Goal: Task Accomplishment & Management: Manage account settings

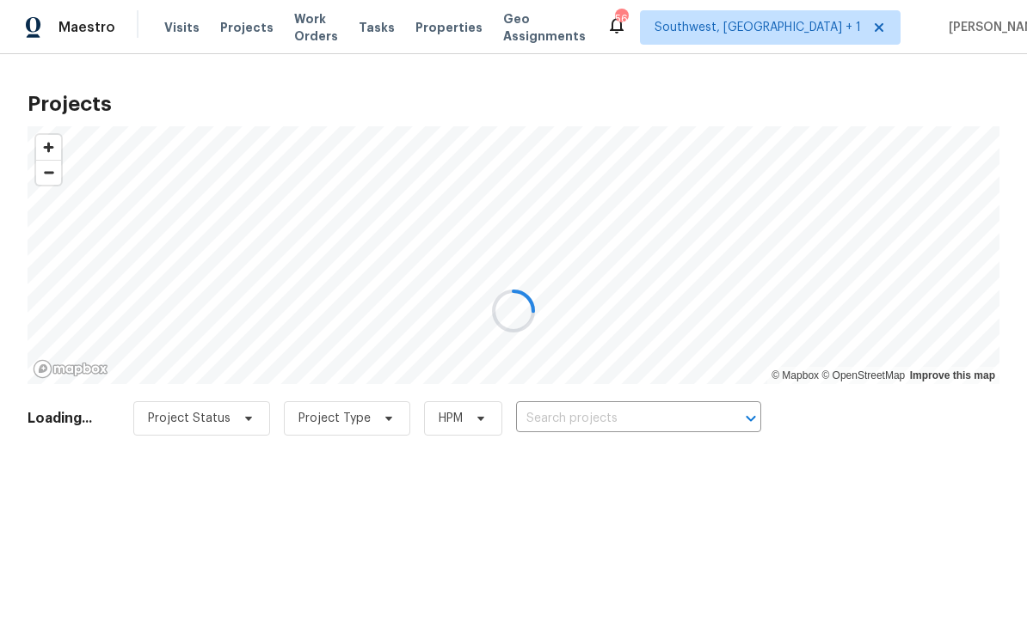
click at [590, 425] on div at bounding box center [513, 311] width 1027 height 622
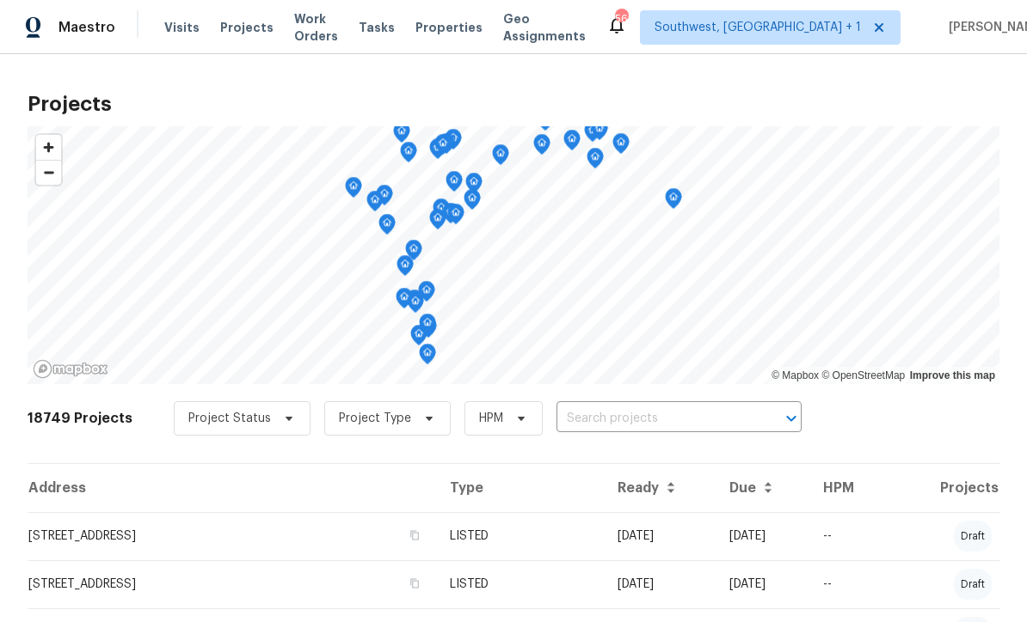
click at [622, 431] on input "text" at bounding box center [654, 419] width 197 height 27
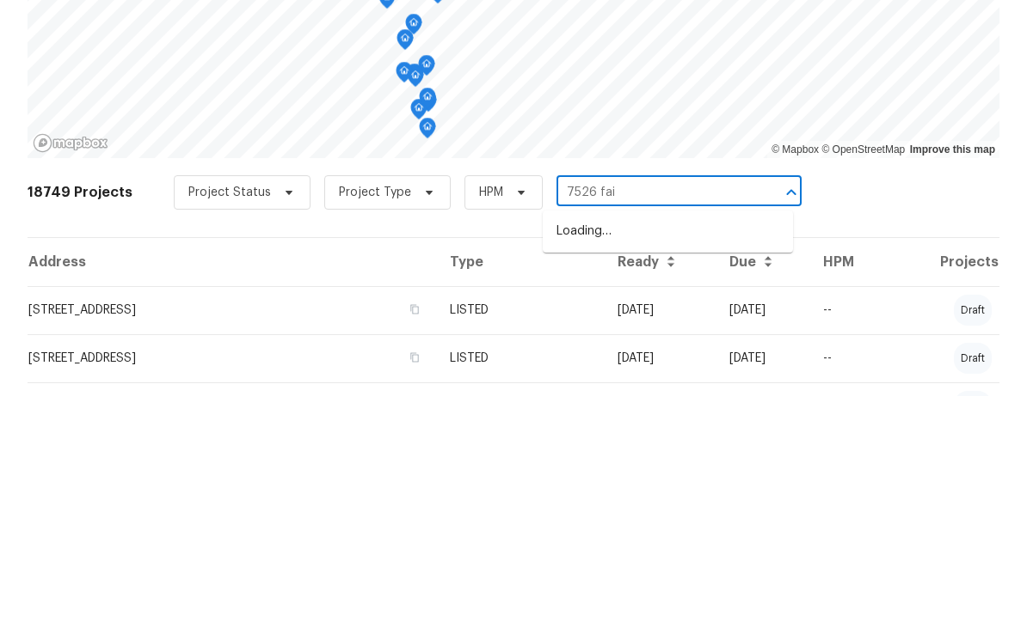
type input "7526 fair"
click at [652, 444] on li "[STREET_ADDRESS]" at bounding box center [668, 458] width 250 height 28
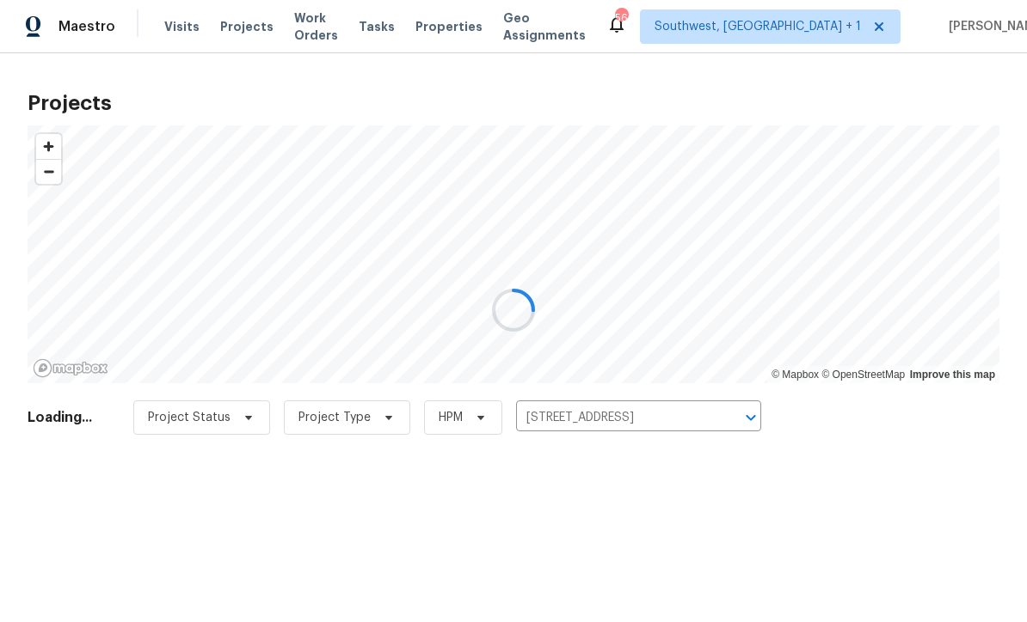
scroll to position [1, 0]
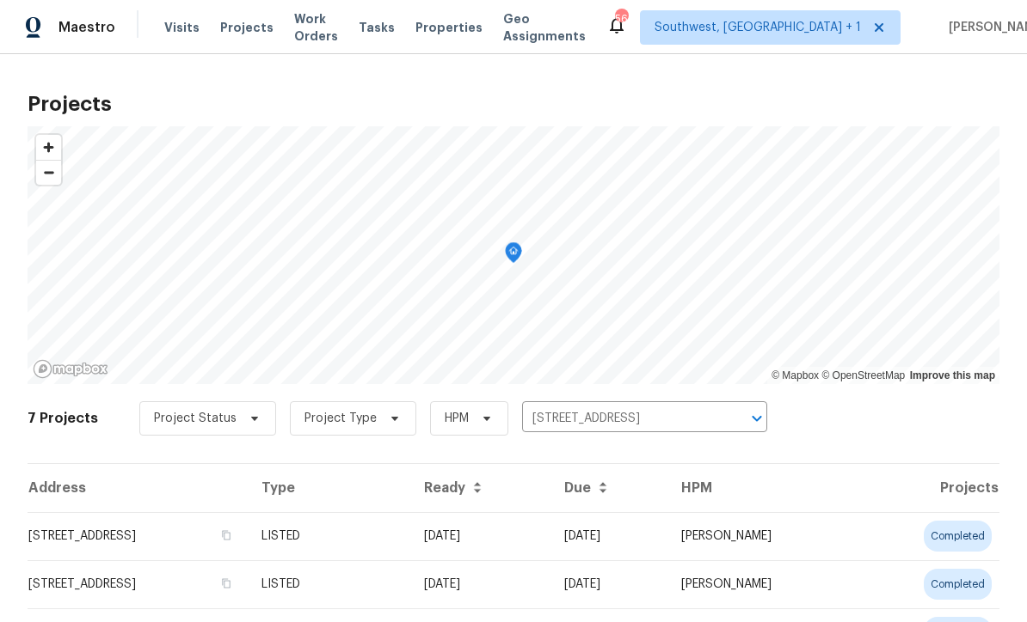
click at [550, 540] on td "[DATE]" at bounding box center [480, 536] width 140 height 48
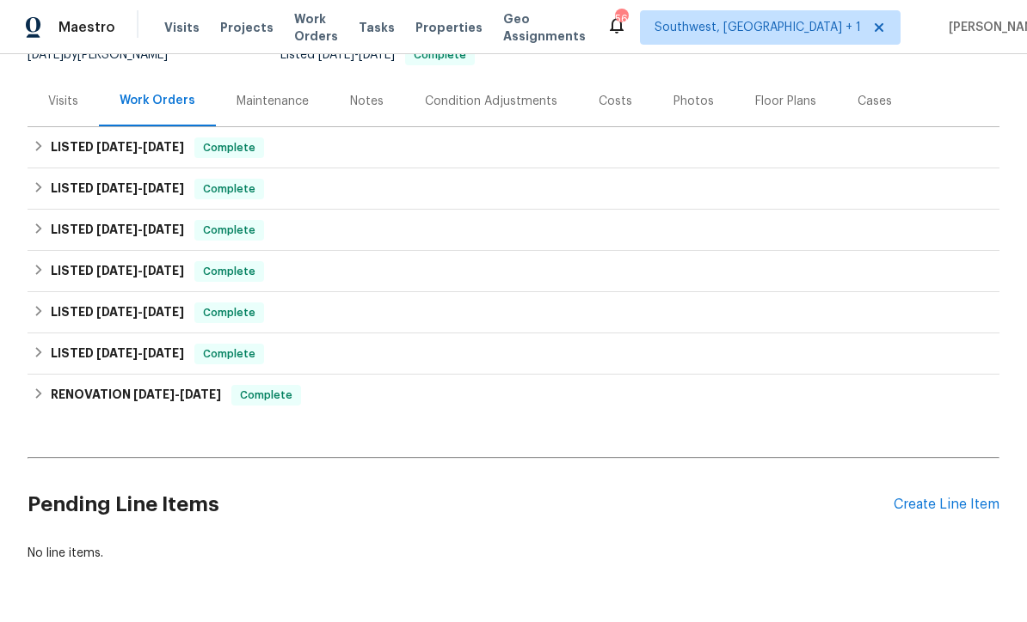
click at [935, 508] on div "Create Line Item" at bounding box center [946, 505] width 106 height 16
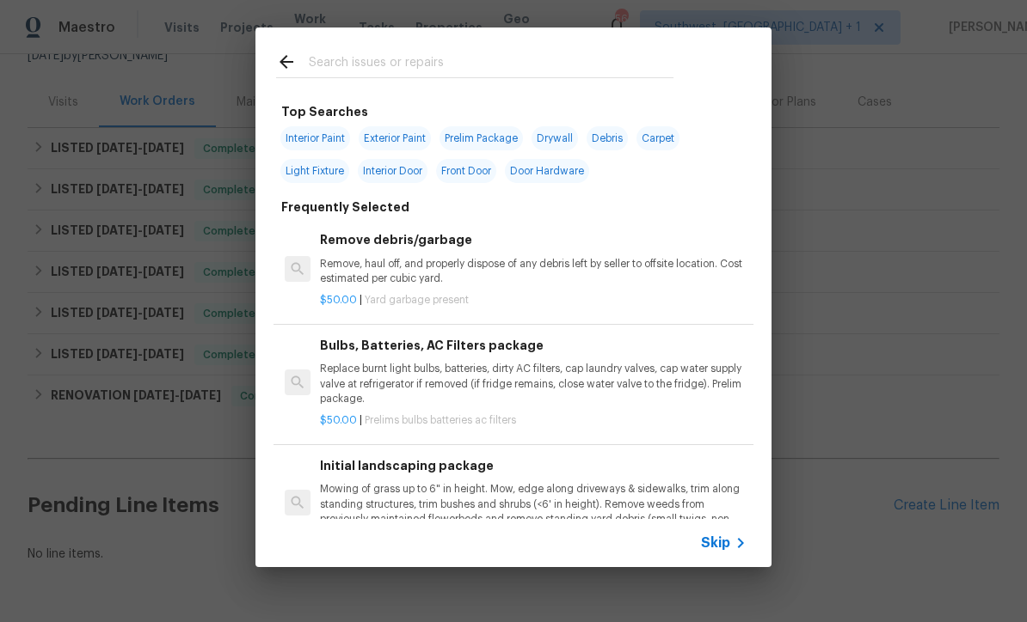
click at [731, 552] on icon at bounding box center [740, 543] width 21 height 21
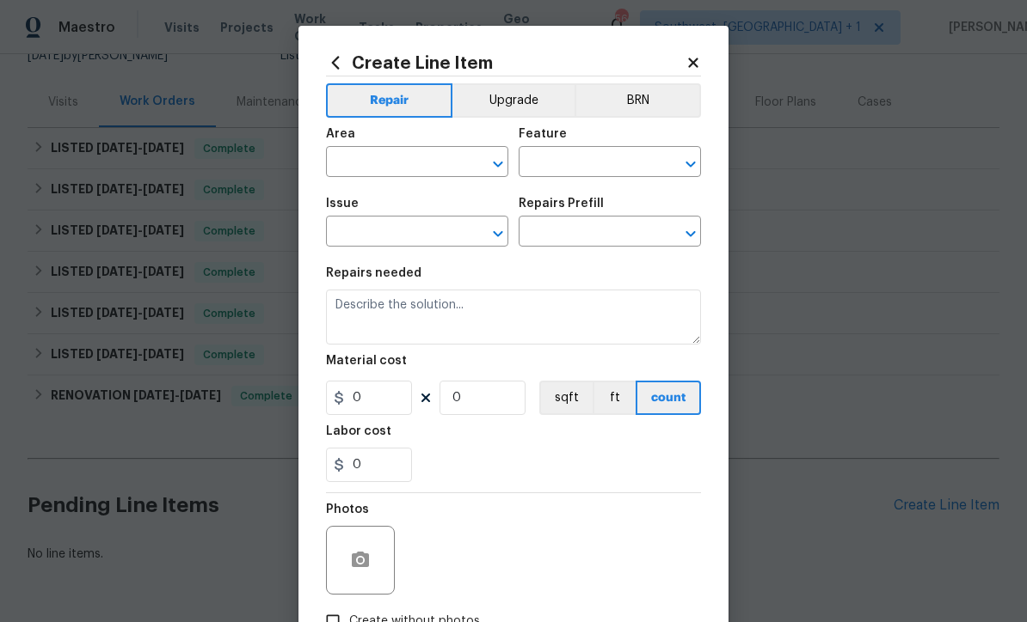
click at [360, 161] on input "text" at bounding box center [393, 163] width 134 height 27
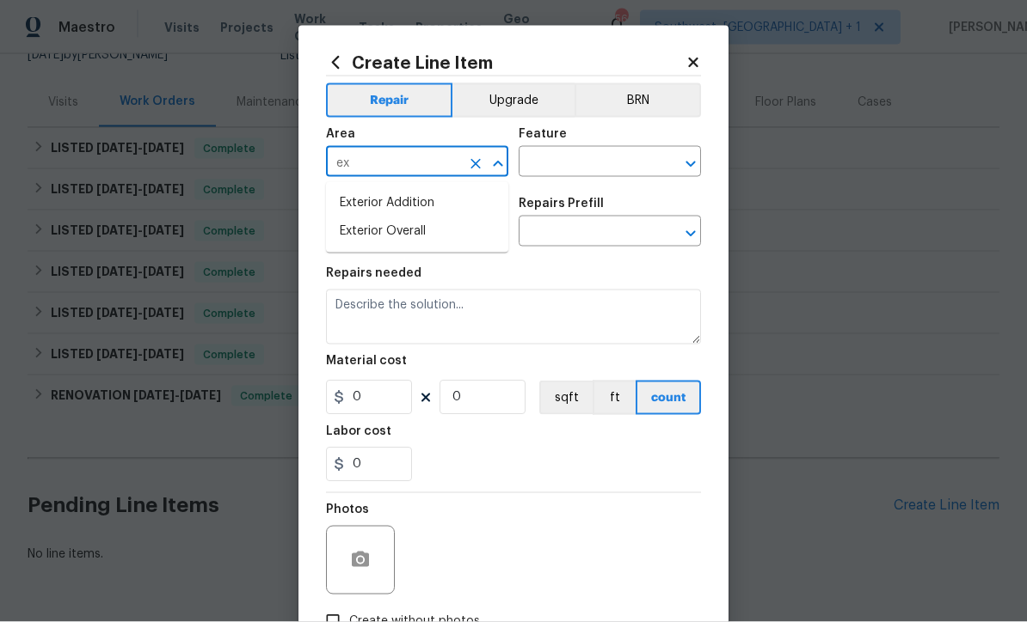
type input "e"
click at [429, 233] on li "Interior Overall" at bounding box center [417, 232] width 182 height 28
type input "Interior Overall"
click at [583, 164] on input "text" at bounding box center [585, 163] width 134 height 27
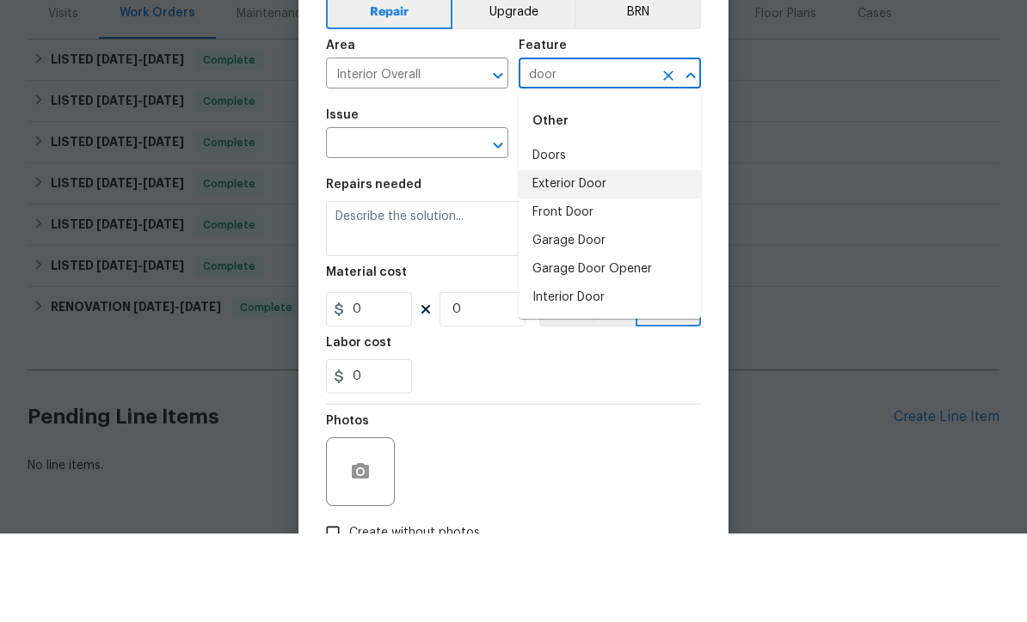
click at [621, 259] on li "Exterior Door" at bounding box center [609, 273] width 182 height 28
type input "Exterior Door"
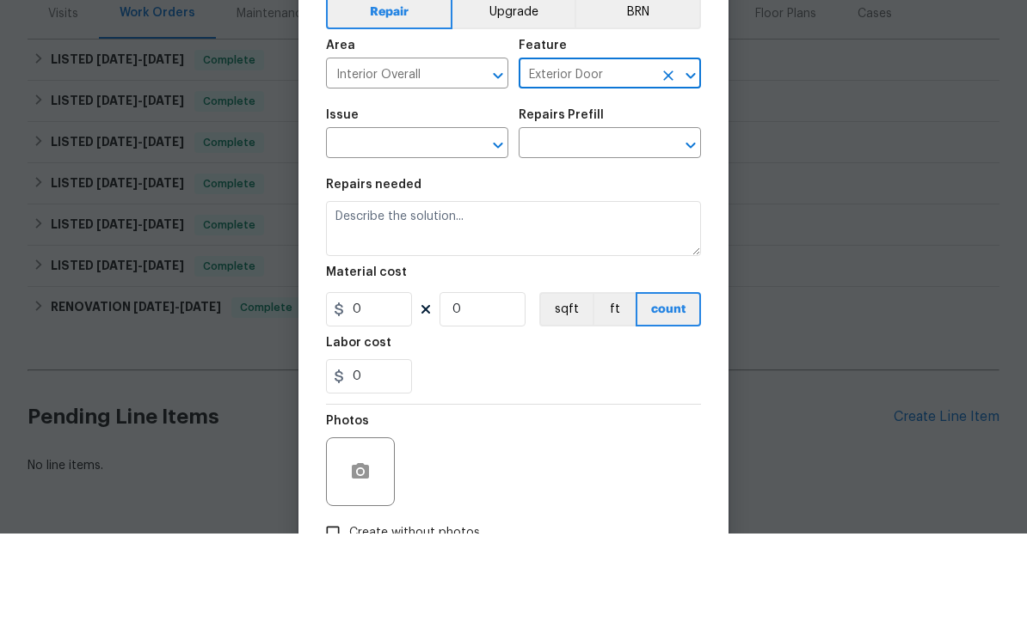
click at [444, 220] on input "text" at bounding box center [393, 233] width 134 height 27
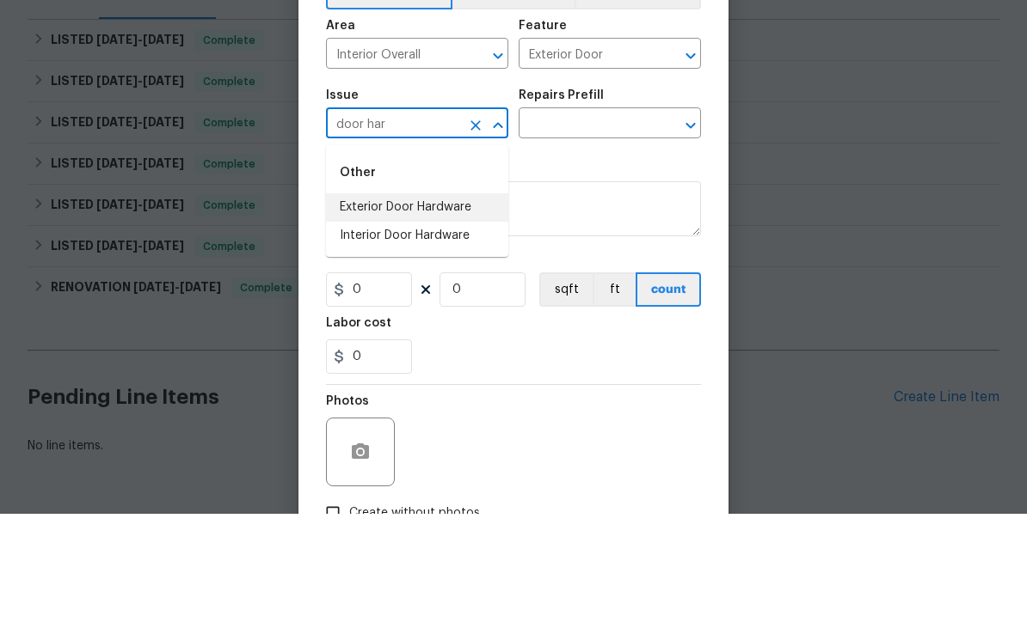
click at [453, 302] on li "Exterior Door Hardware" at bounding box center [417, 316] width 182 height 28
type input "Exterior Door Hardware"
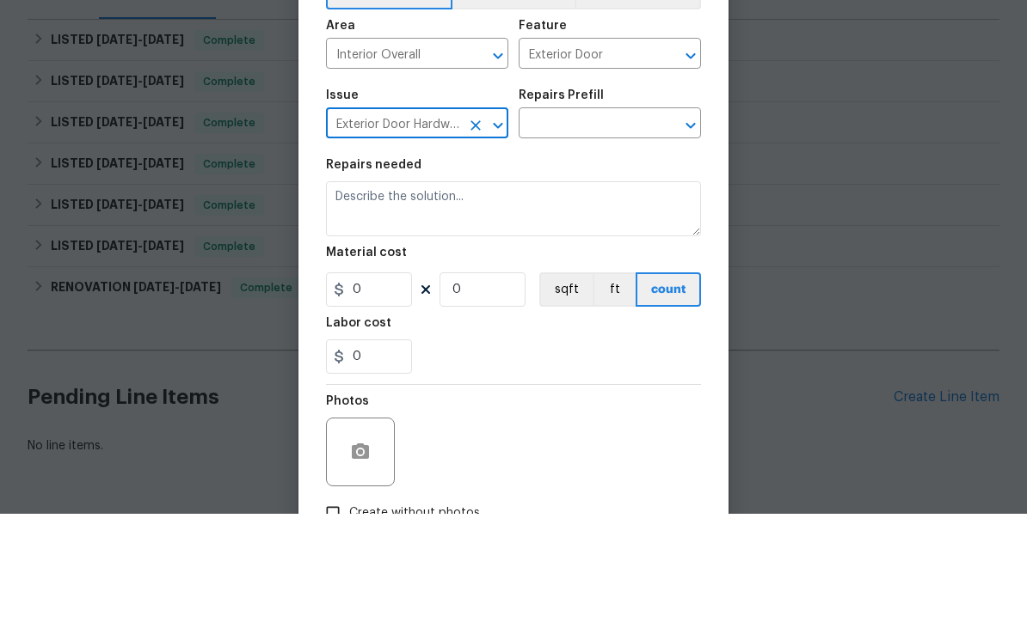
click at [616, 220] on input "text" at bounding box center [585, 233] width 134 height 27
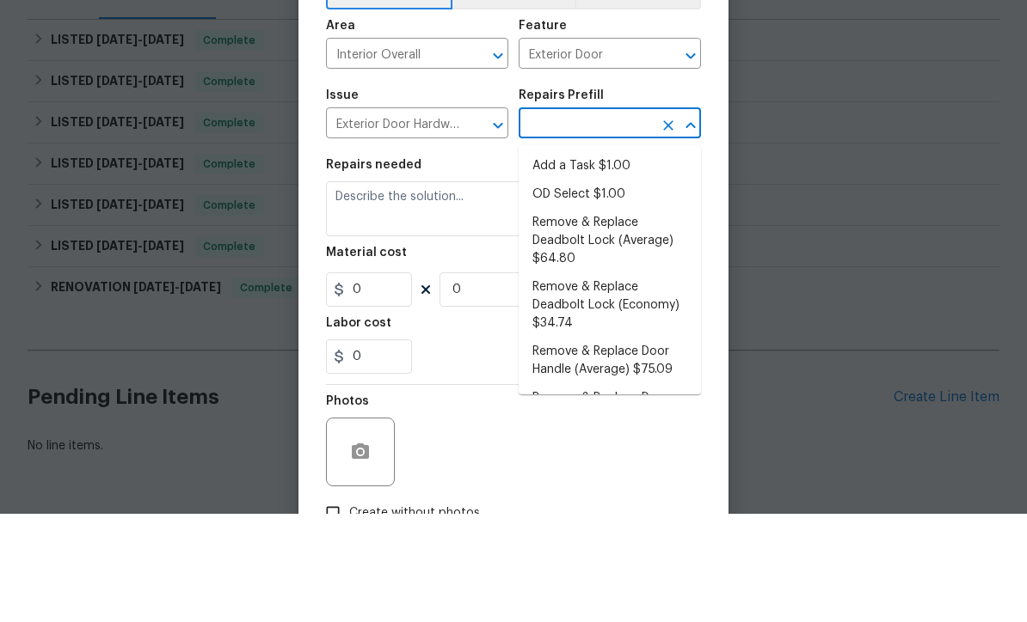
click at [612, 261] on li "Add a Task $1.00" at bounding box center [609, 275] width 182 height 28
type input "Add a Task $1.00"
type input "Interior Door"
type textarea "HPM to detail"
type input "1"
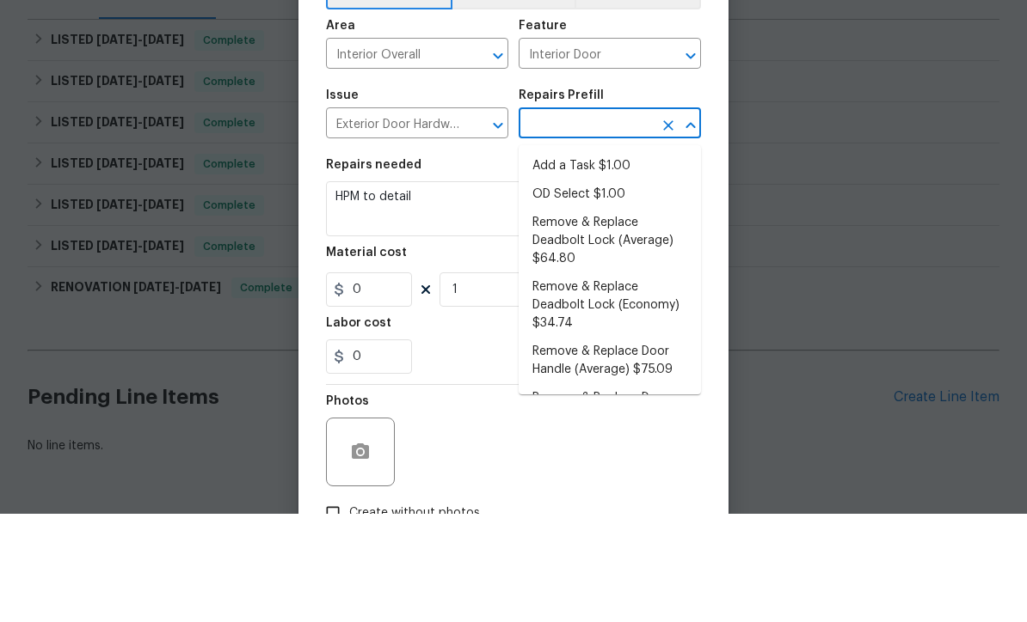
type input "Add a Task $1.00"
type input "1"
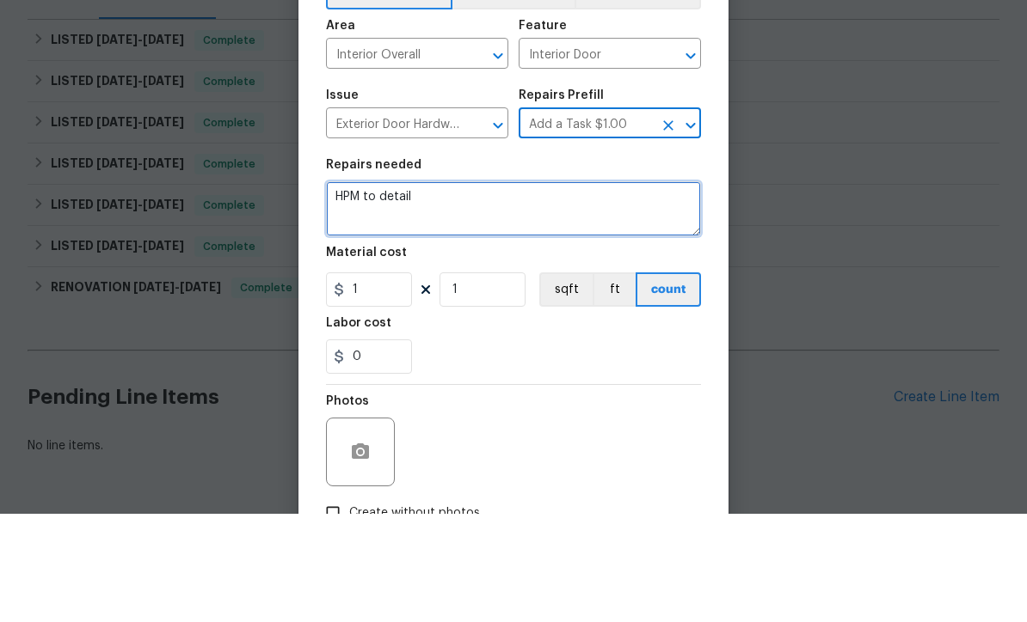
click at [507, 290] on textarea "HPM to detail" at bounding box center [513, 317] width 375 height 55
type textarea "H"
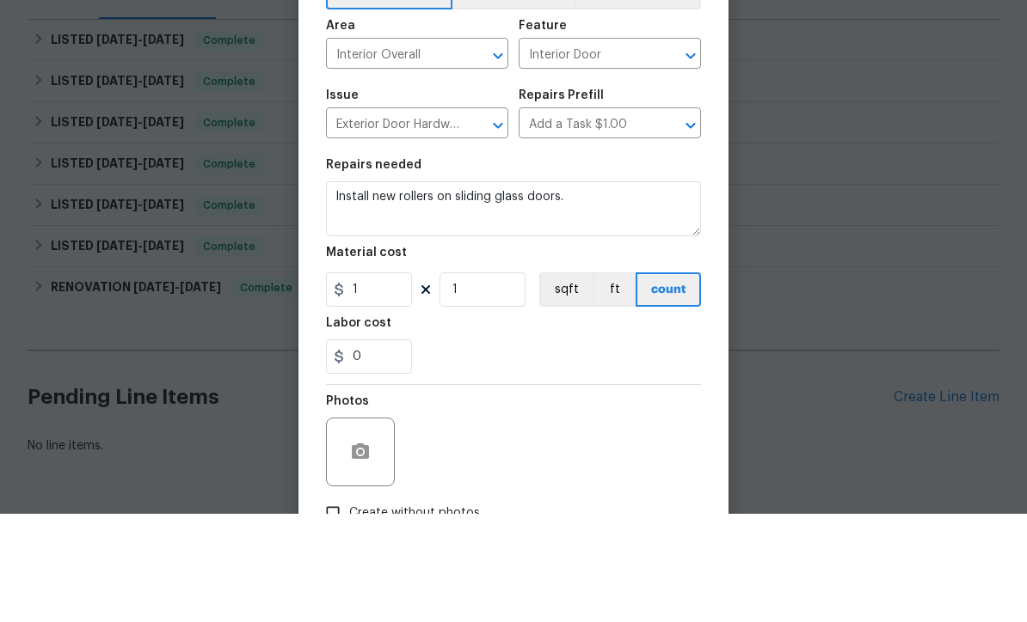
scroll to position [57, 0]
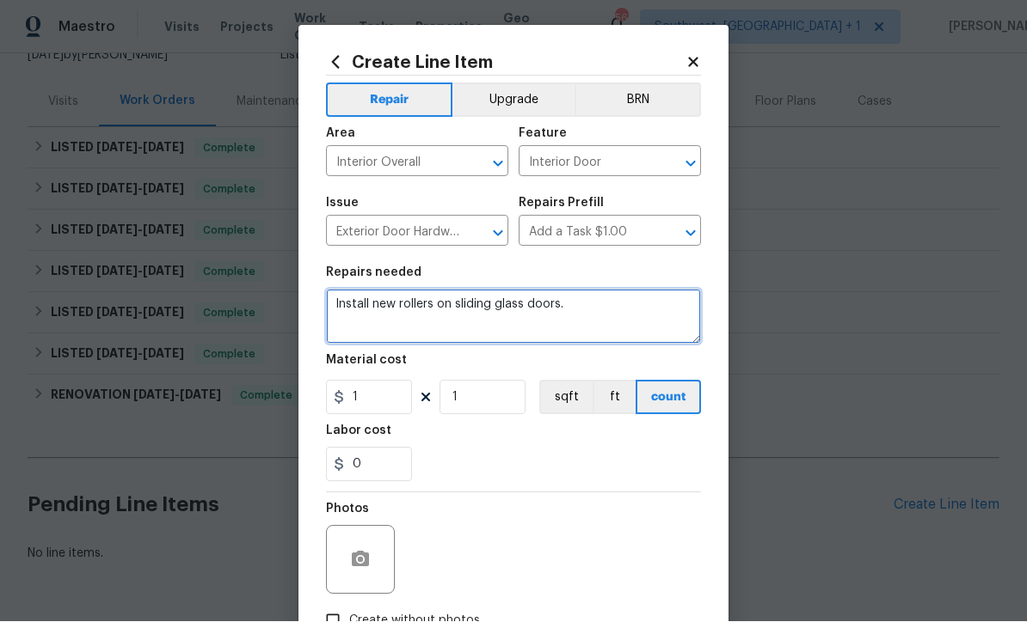
type textarea "Install new rollers on sliding glass doors."
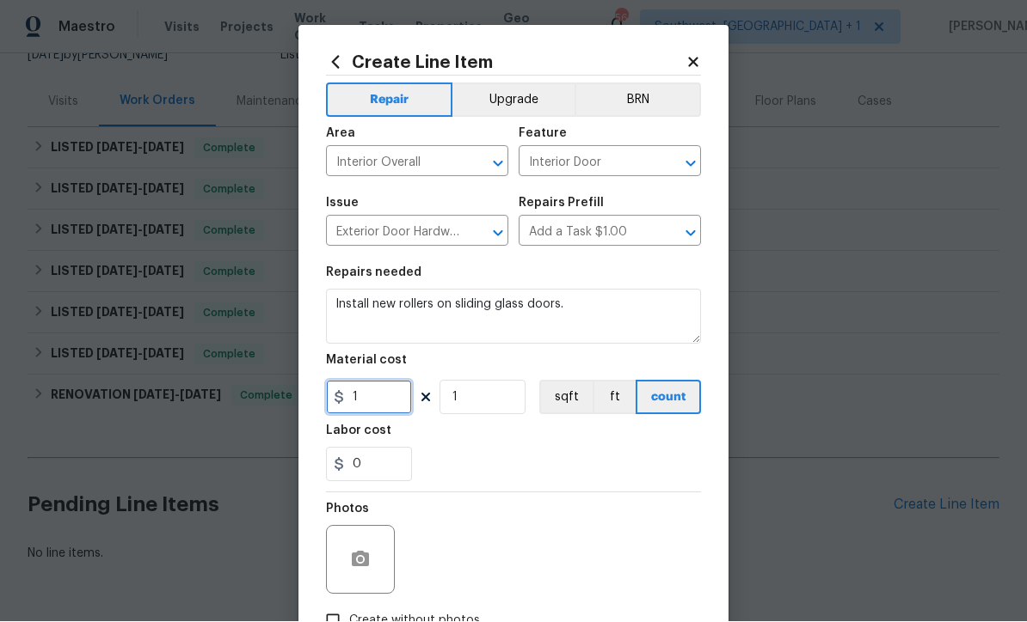
click at [396, 401] on input "1" at bounding box center [369, 398] width 86 height 34
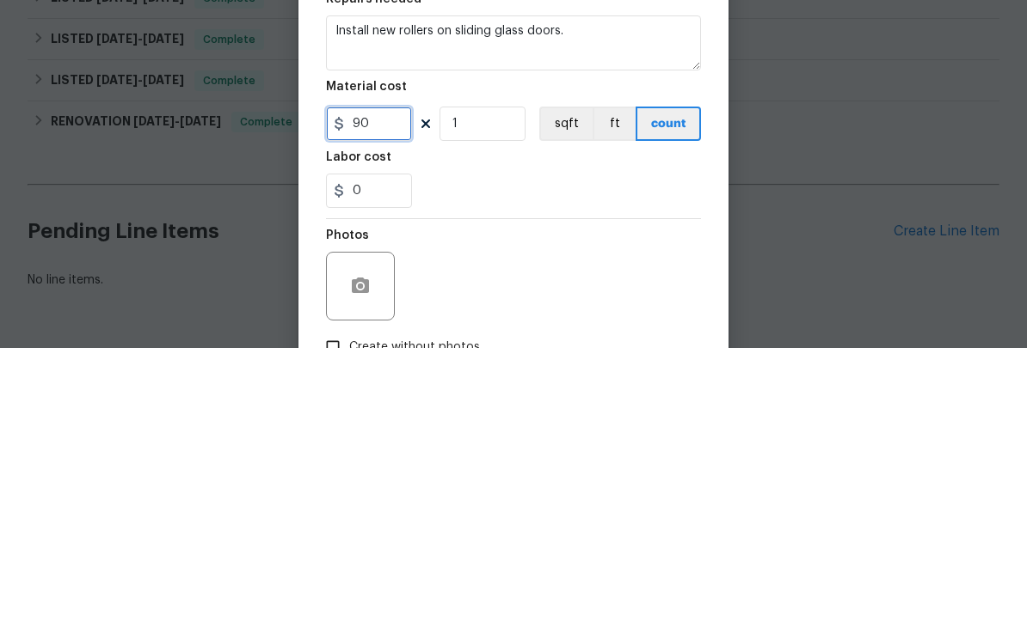
type input "90"
click at [500, 381] on input "1" at bounding box center [482, 398] width 86 height 34
type input "6"
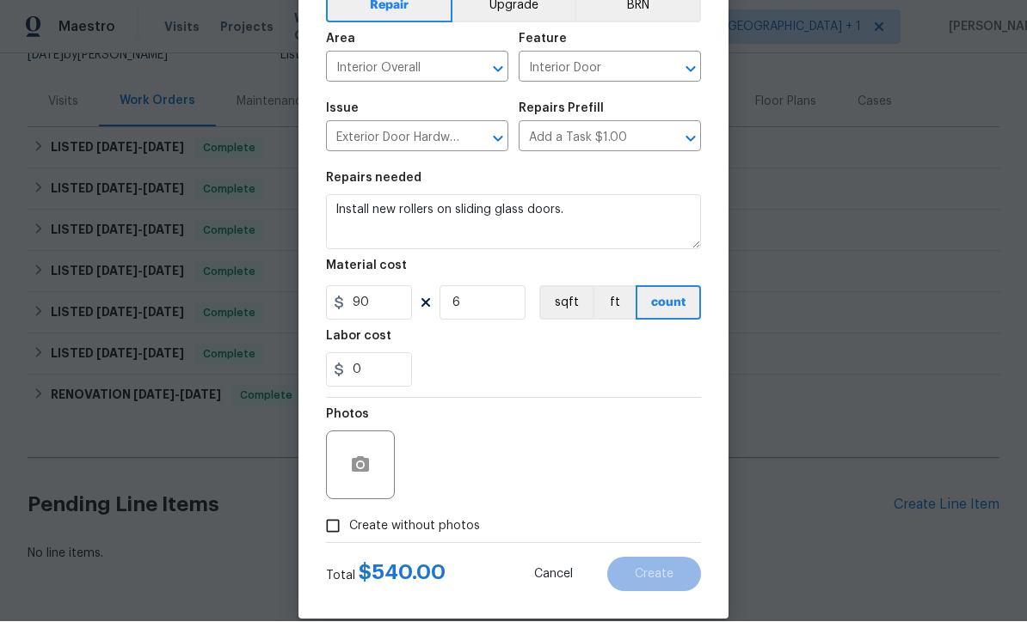
scroll to position [113, 0]
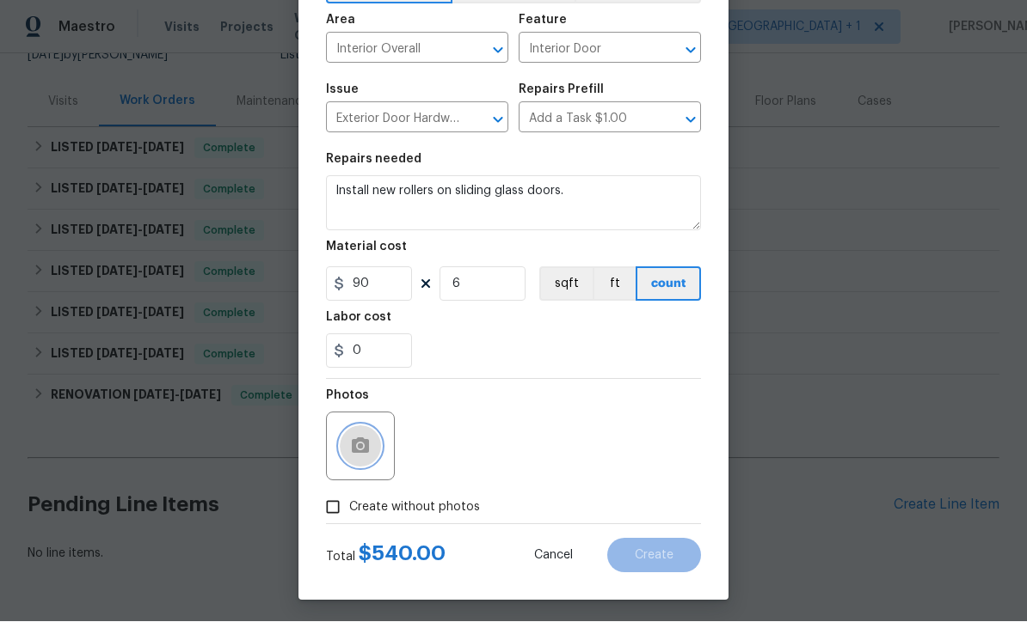
click at [365, 454] on icon "button" at bounding box center [360, 445] width 17 height 15
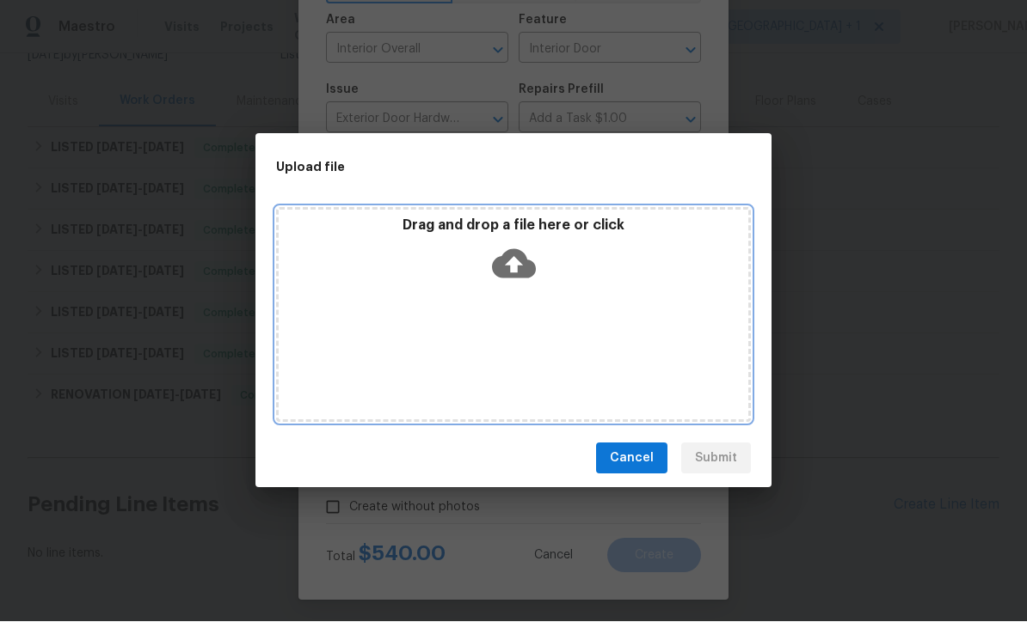
click at [522, 278] on icon at bounding box center [514, 264] width 44 height 29
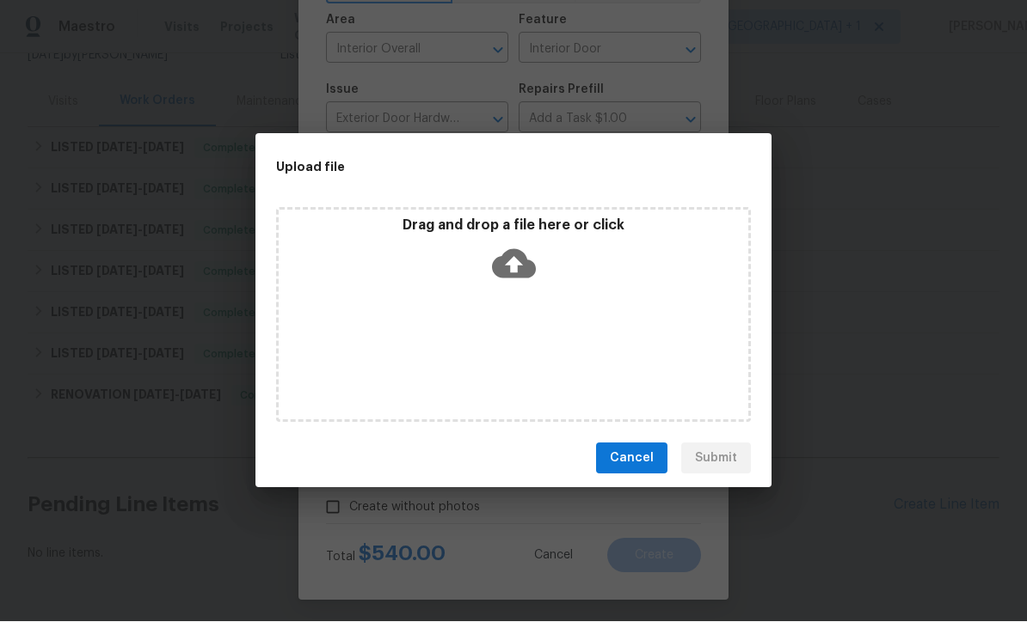
scroll to position [184, 0]
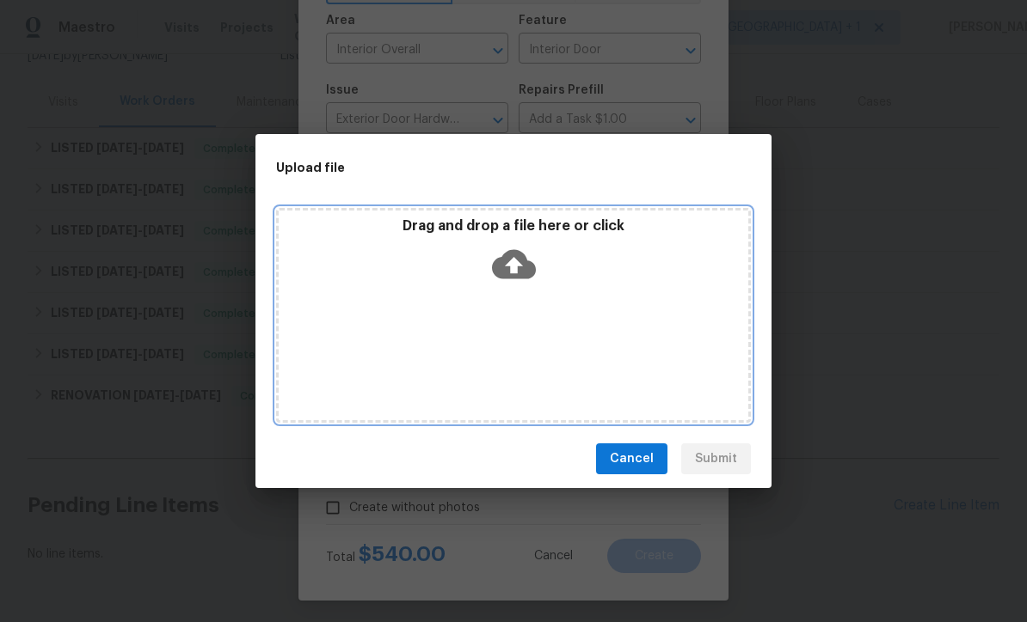
click at [525, 268] on icon at bounding box center [514, 264] width 44 height 29
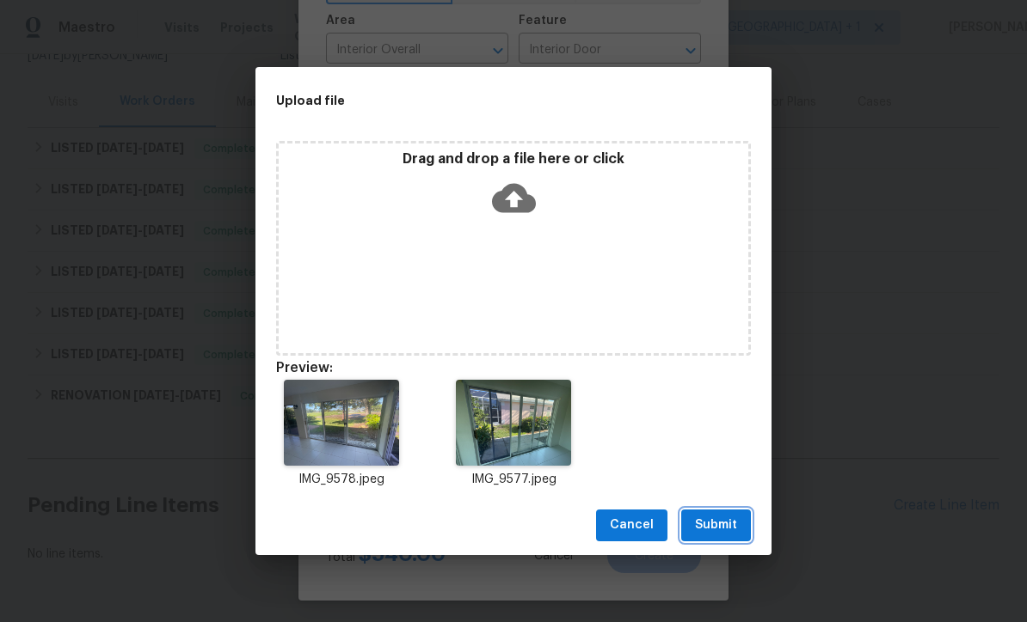
click at [727, 536] on button "Submit" at bounding box center [716, 526] width 70 height 32
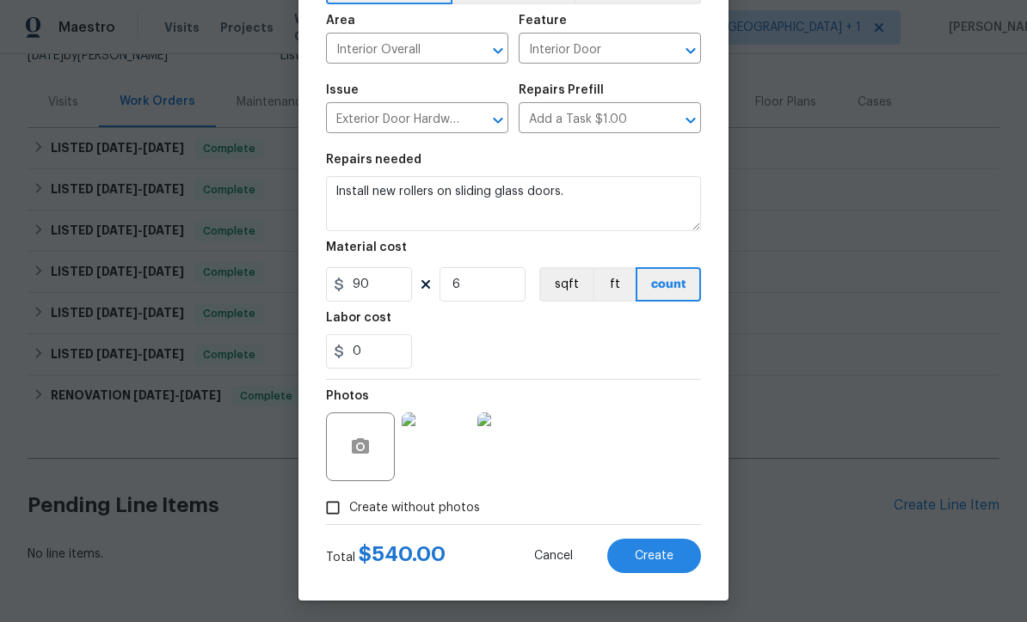
click at [675, 571] on button "Create" at bounding box center [654, 556] width 94 height 34
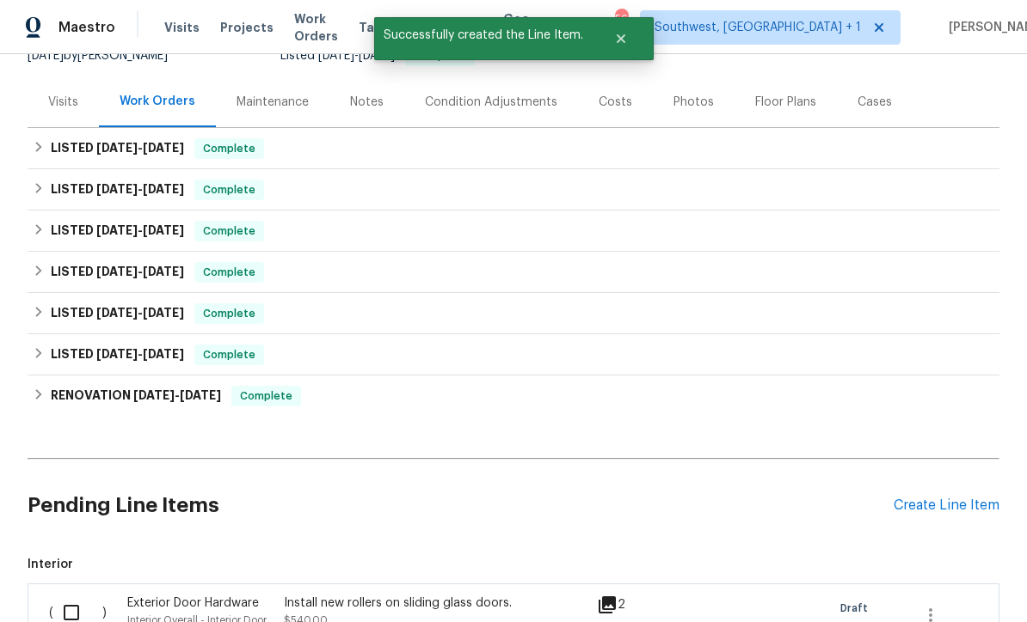
click at [927, 512] on div "Create Line Item" at bounding box center [946, 506] width 106 height 16
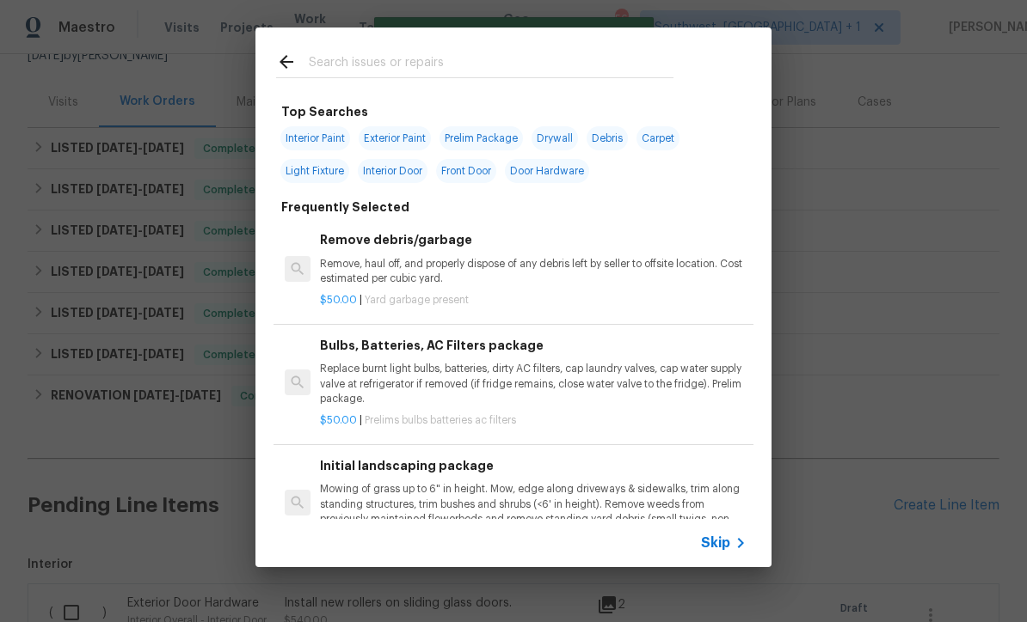
click at [722, 550] on span "Skip" at bounding box center [715, 543] width 29 height 17
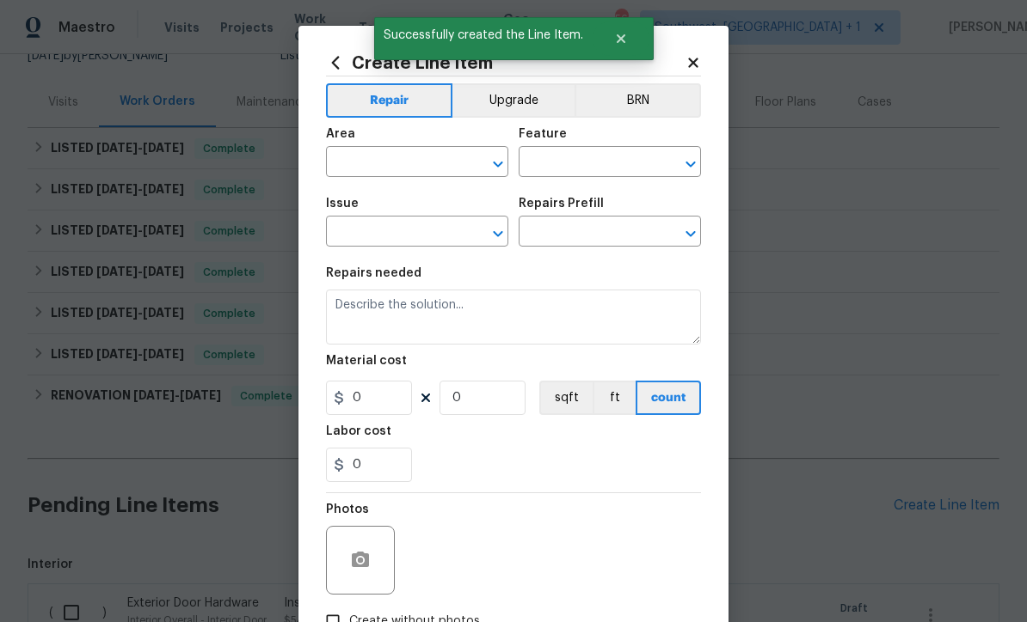
click at [397, 155] on input "text" at bounding box center [393, 163] width 134 height 27
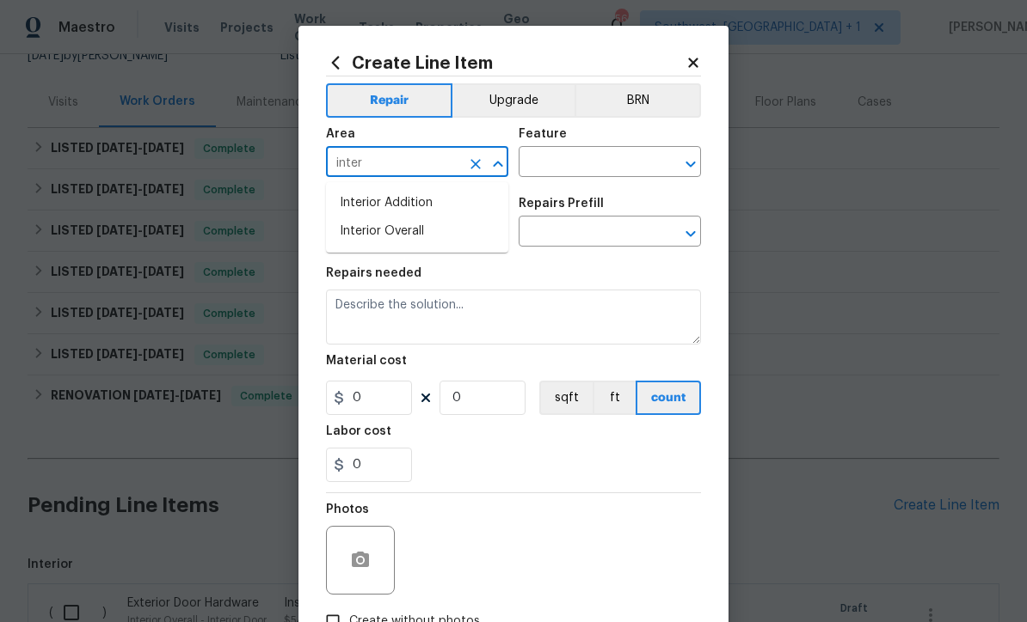
click at [426, 242] on li "Interior Overall" at bounding box center [417, 232] width 182 height 28
type input "Interior Overall"
click at [604, 154] on input "text" at bounding box center [585, 163] width 134 height 27
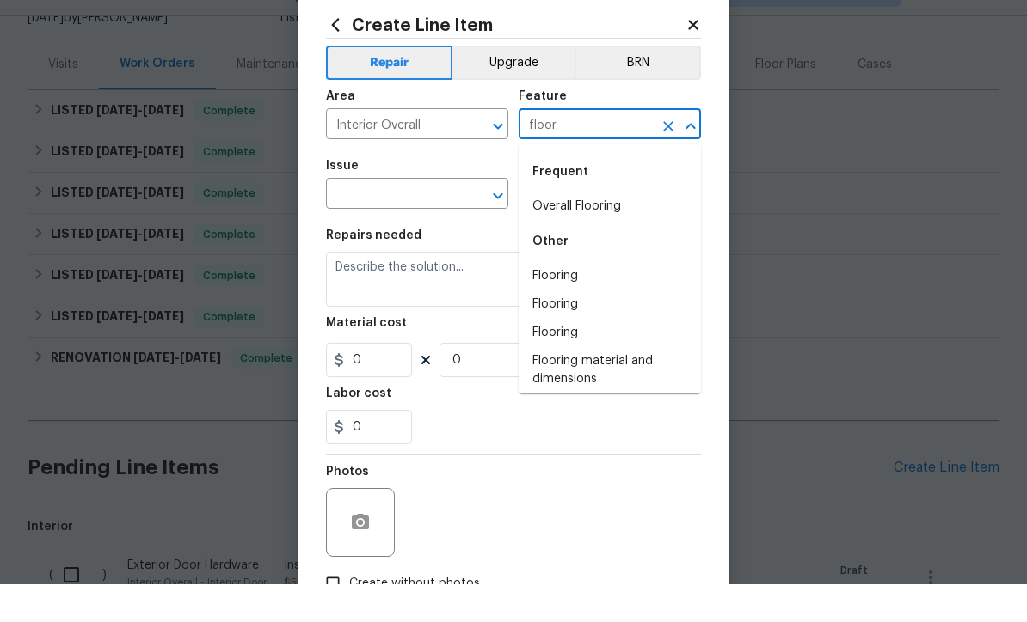
click at [603, 230] on li "Overall Flooring" at bounding box center [609, 244] width 182 height 28
type input "Overall Flooring"
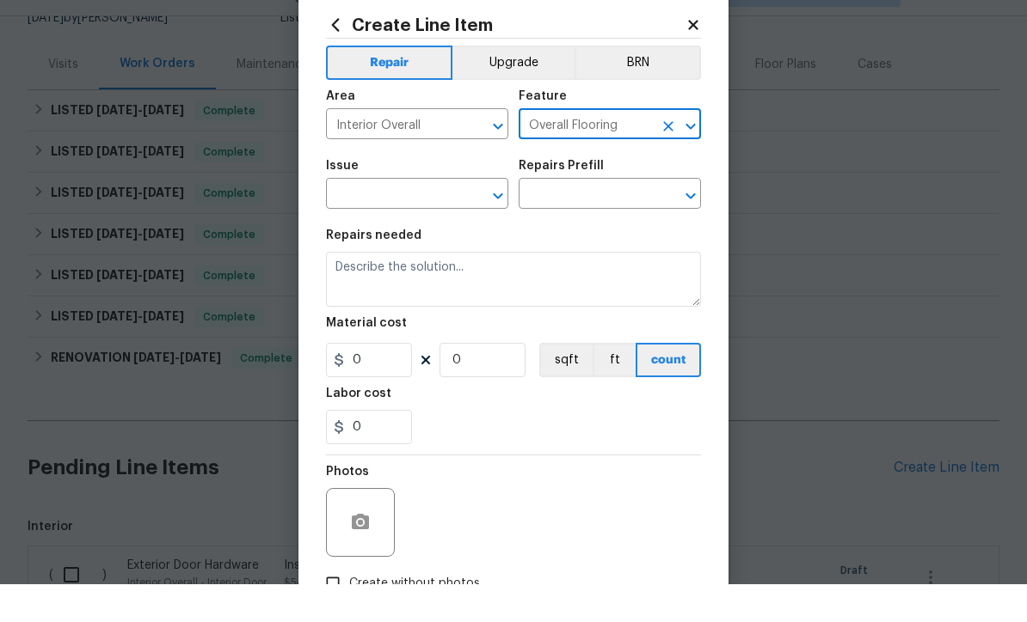
click at [418, 220] on input "text" at bounding box center [393, 233] width 134 height 27
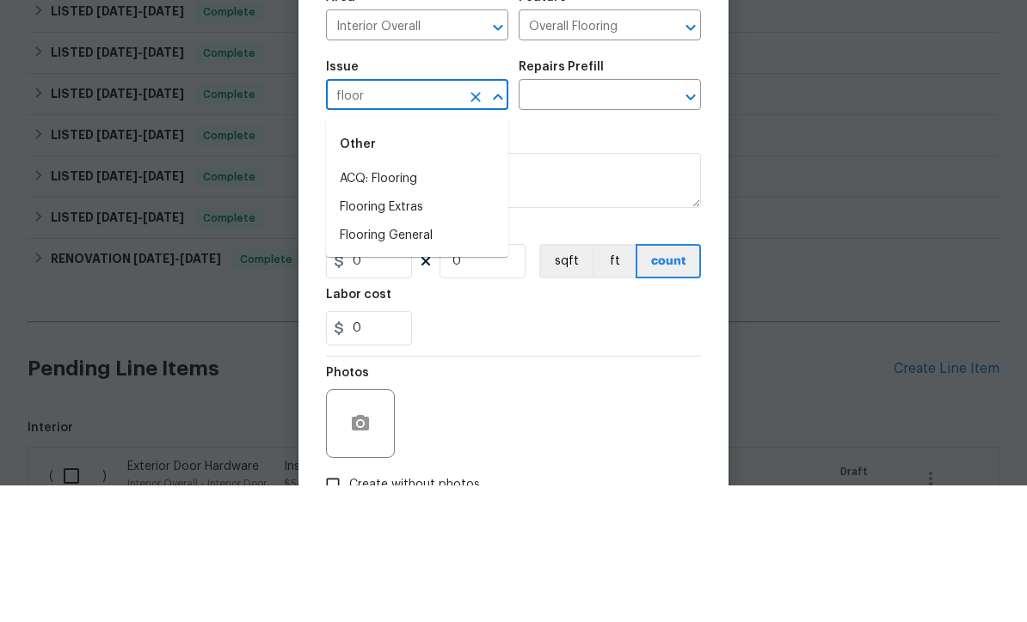
click at [442, 359] on li "Flooring General" at bounding box center [417, 373] width 182 height 28
type input "Flooring General"
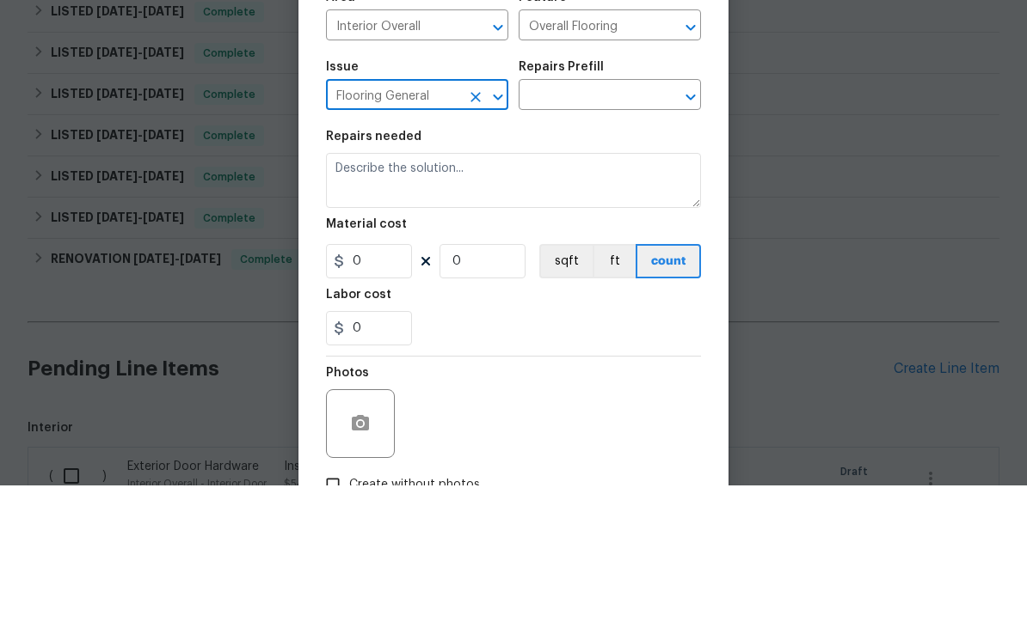
click at [628, 220] on input "text" at bounding box center [585, 233] width 134 height 27
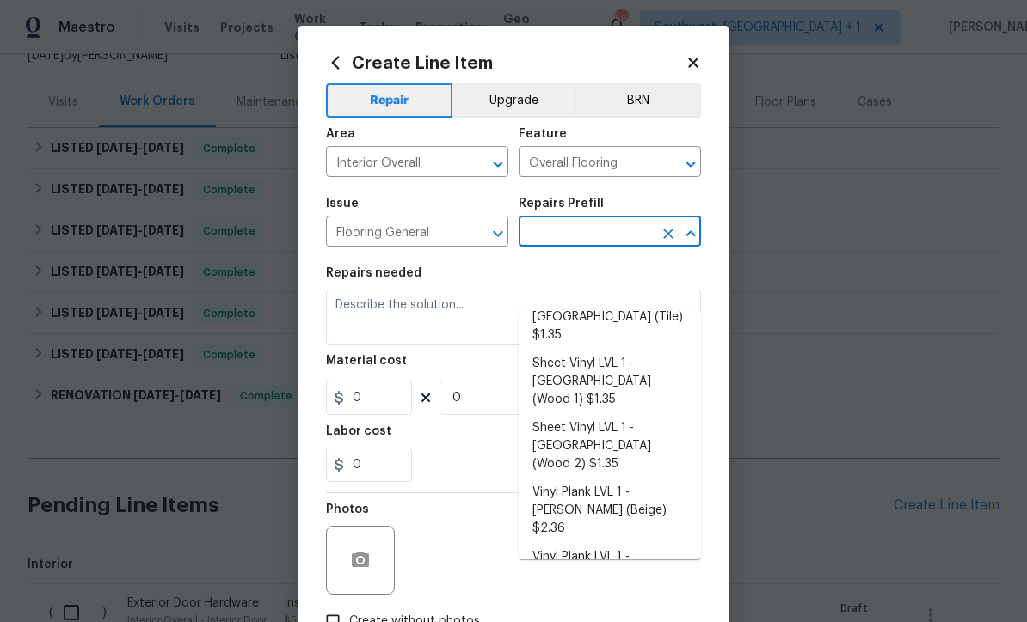
scroll to position [253, 0]
type input "Vinyl Plank LVL 2 - Best Door 4.5 (Brown) $3.65"
type textarea "Install LVP (Best Door 4.5 490 Cuppa [PERSON_NAME]) Includes transitions, glue …"
type input "1"
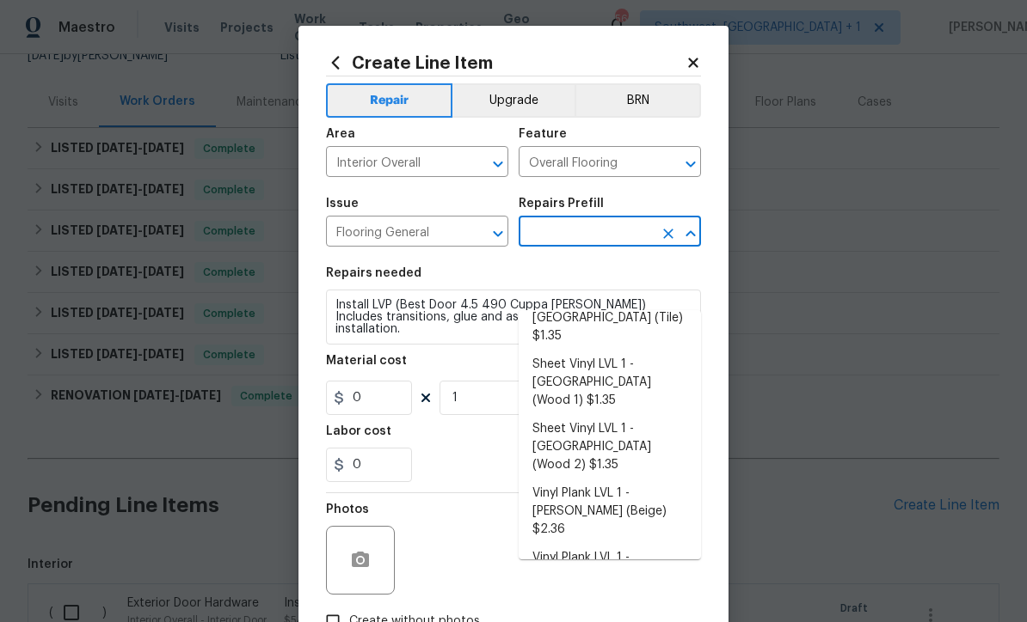
type input "Vinyl Plank LVL 2 - Best Door 4.5 (Brown) $3.65"
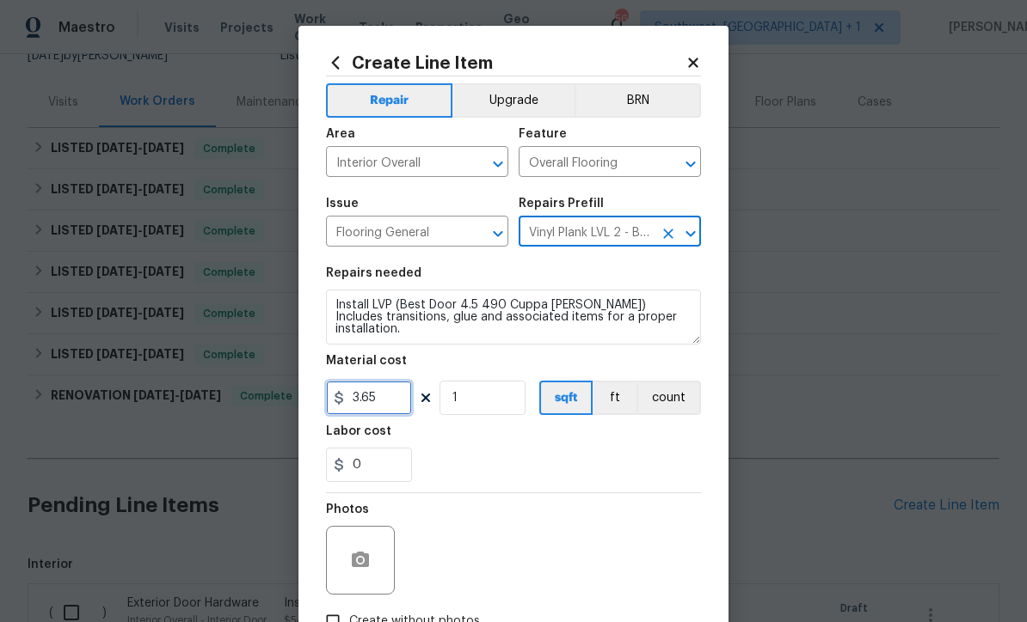
click at [402, 408] on input "3.65" at bounding box center [369, 398] width 86 height 34
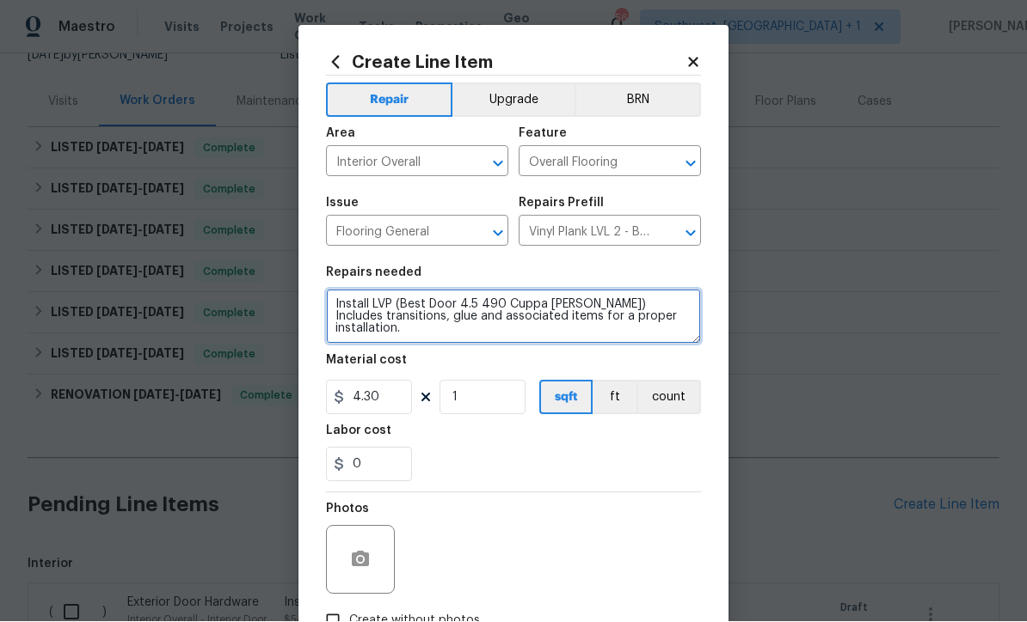
click at [376, 305] on textarea "Install LVP (Best Door 4.5 490 Cuppa [PERSON_NAME]) Includes transitions, glue …" at bounding box center [513, 317] width 375 height 55
type input "4.3"
click at [586, 305] on textarea "Install FLVP (Best Door 4.5 490 Cuppa [PERSON_NAME]) Includes transitions, glue…" at bounding box center [513, 317] width 375 height 55
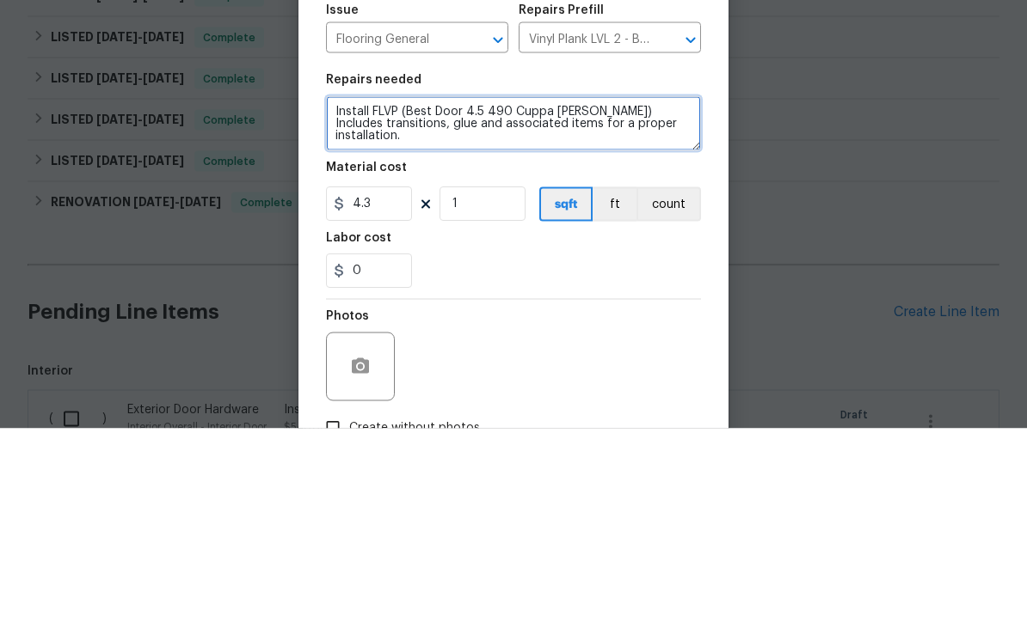
click at [579, 290] on textarea "Install FLVP (Best Door 4.5 490 Cuppa [PERSON_NAME]) Includes transitions, glue…" at bounding box center [513, 317] width 375 height 55
click at [395, 290] on textarea "Install FLVP (Best Door 4.5 490 Cuppa [PERSON_NAME]) Includes transitions, glue…" at bounding box center [513, 317] width 375 height 55
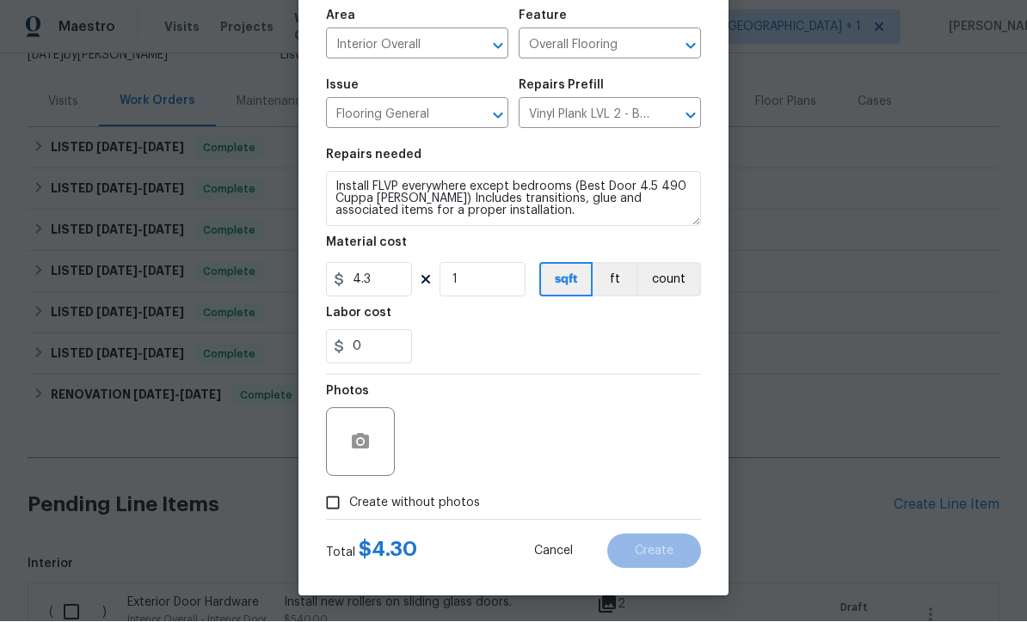
scroll to position [121, 0]
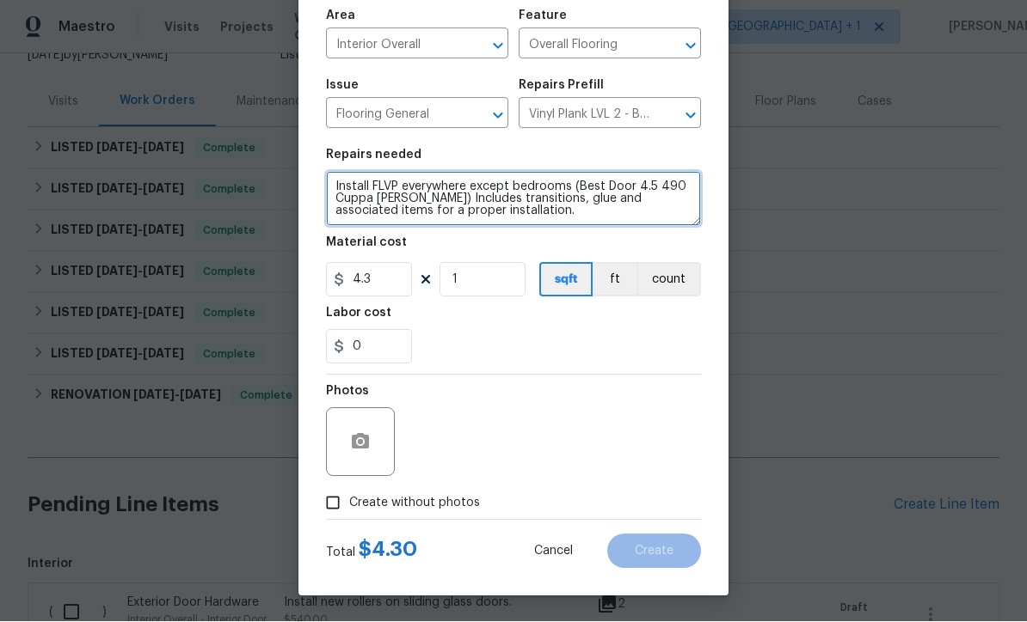
type textarea "Install FLVP everywhere except bedrooms (Best Door 4.5 490 Cuppa [PERSON_NAME])…"
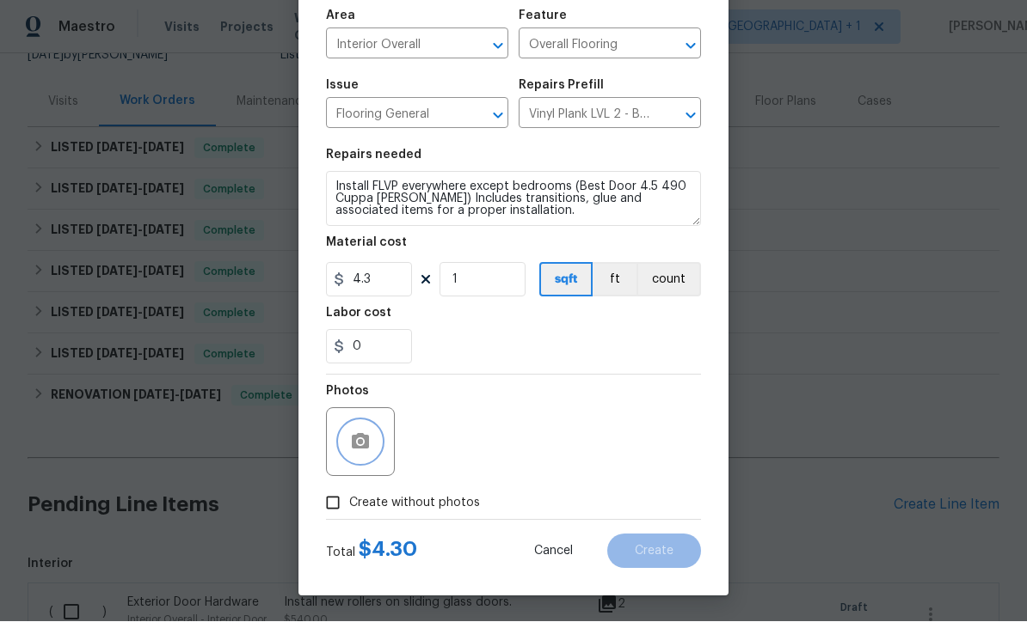
click at [367, 451] on icon "button" at bounding box center [360, 442] width 21 height 21
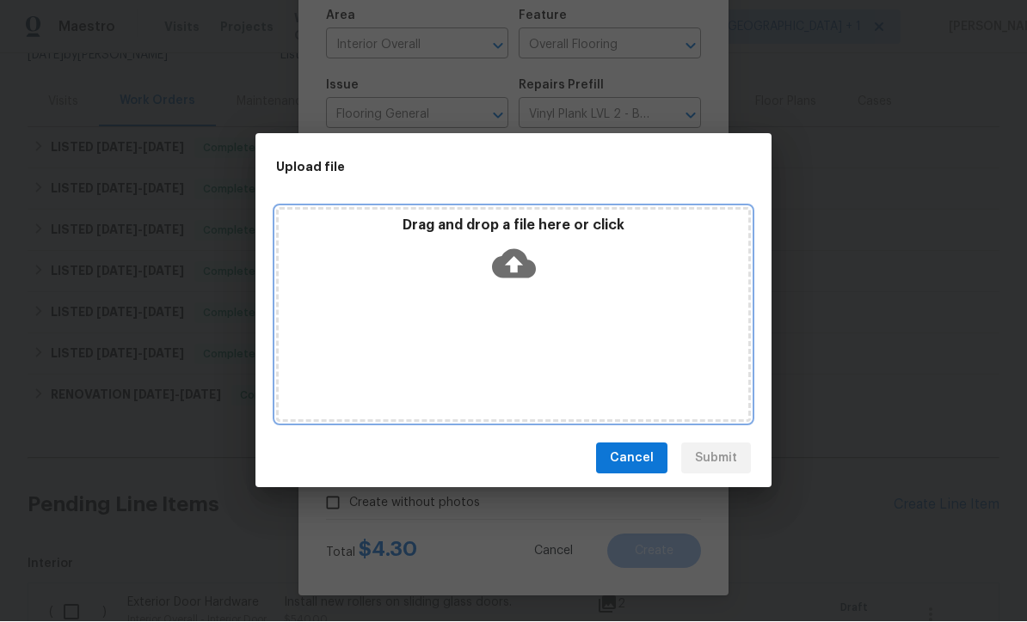
click at [518, 265] on icon at bounding box center [514, 264] width 44 height 44
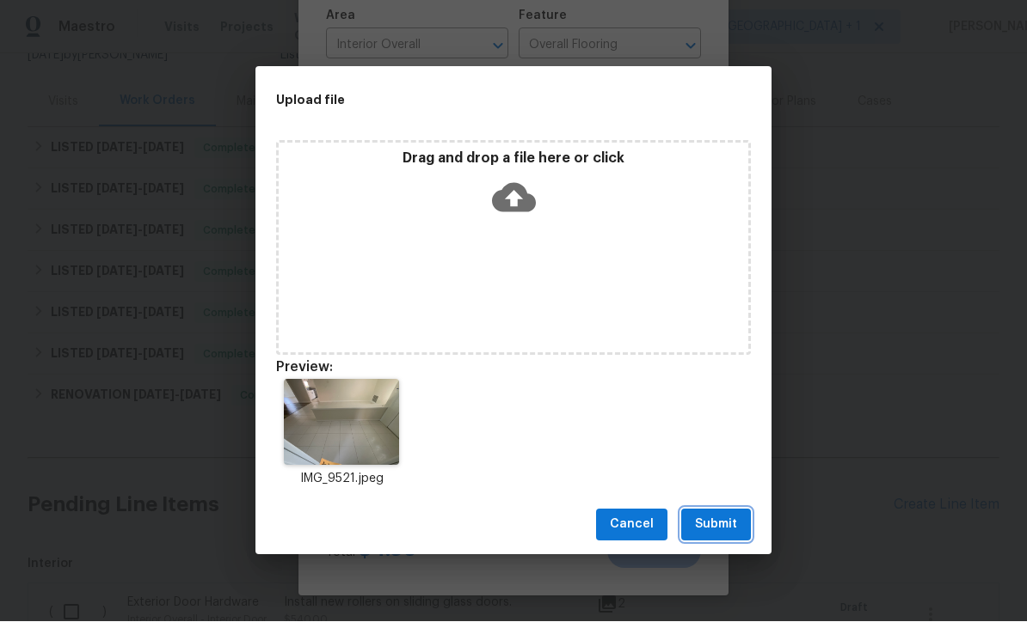
click at [718, 532] on span "Submit" at bounding box center [716, 525] width 42 height 21
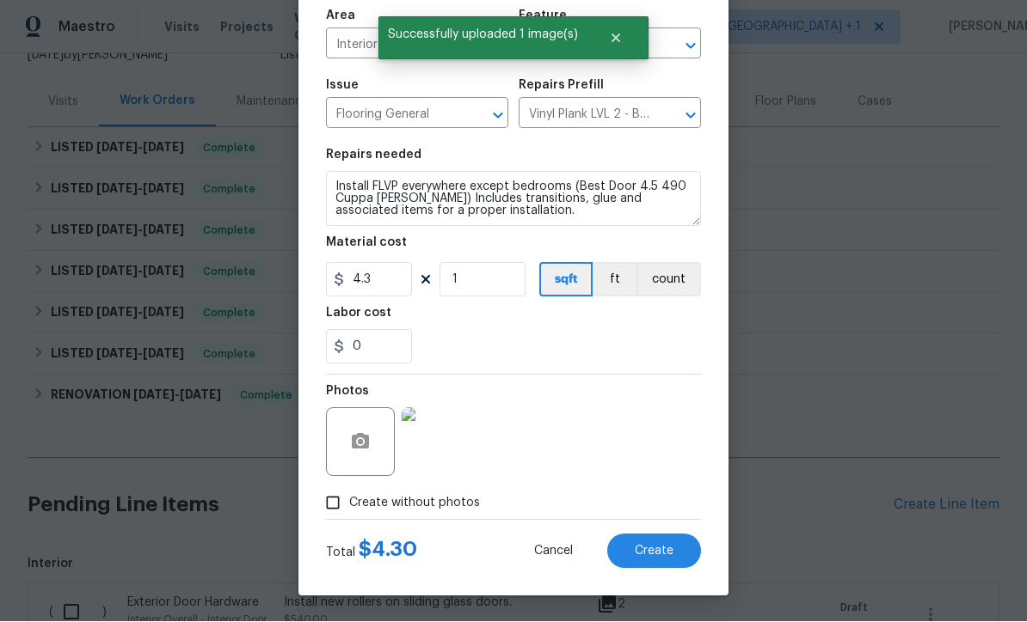
click at [658, 557] on span "Create" at bounding box center [654, 552] width 39 height 13
type input "0"
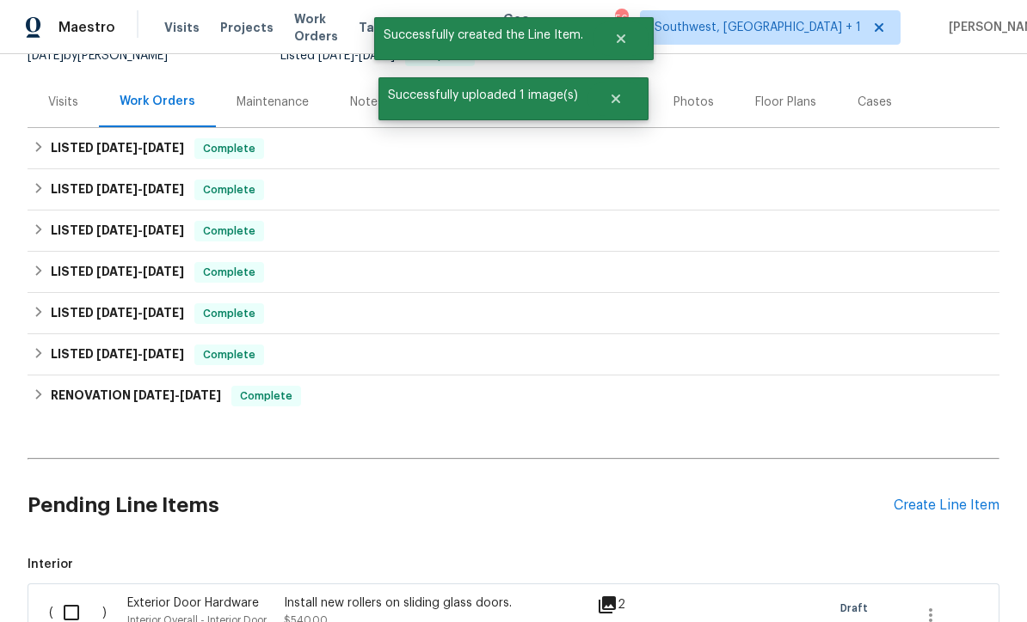
click at [947, 498] on div "Create Line Item" at bounding box center [946, 506] width 106 height 16
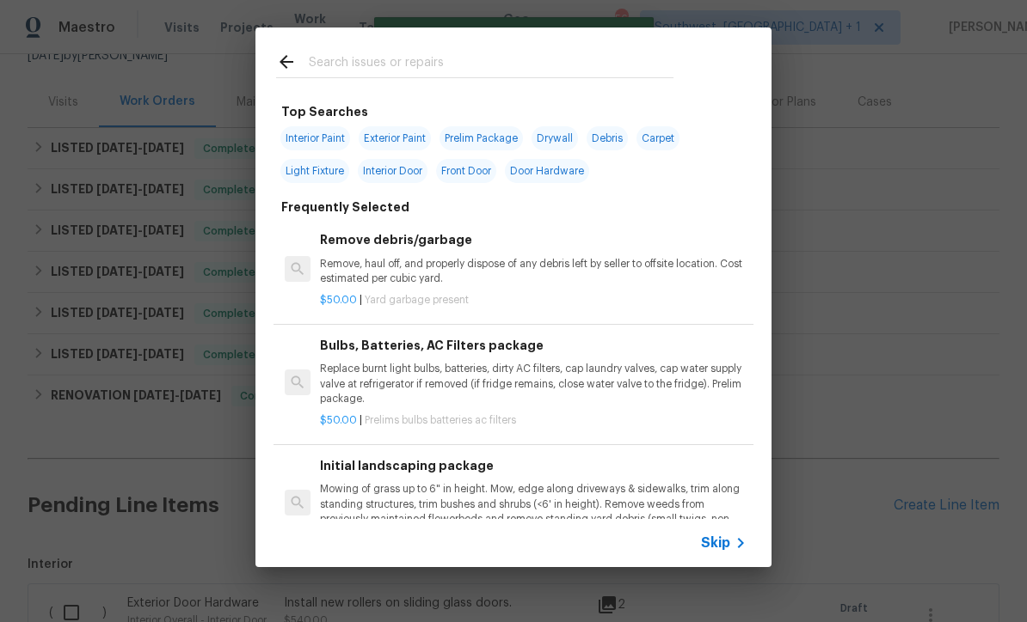
click at [741, 553] on icon at bounding box center [740, 543] width 21 height 21
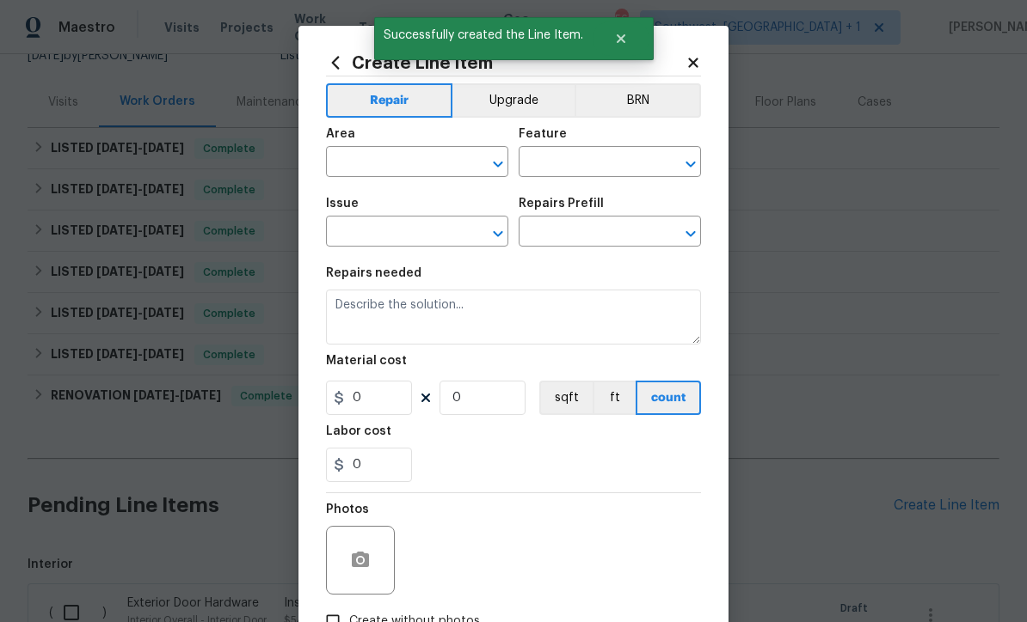
click at [388, 158] on input "text" at bounding box center [393, 163] width 134 height 27
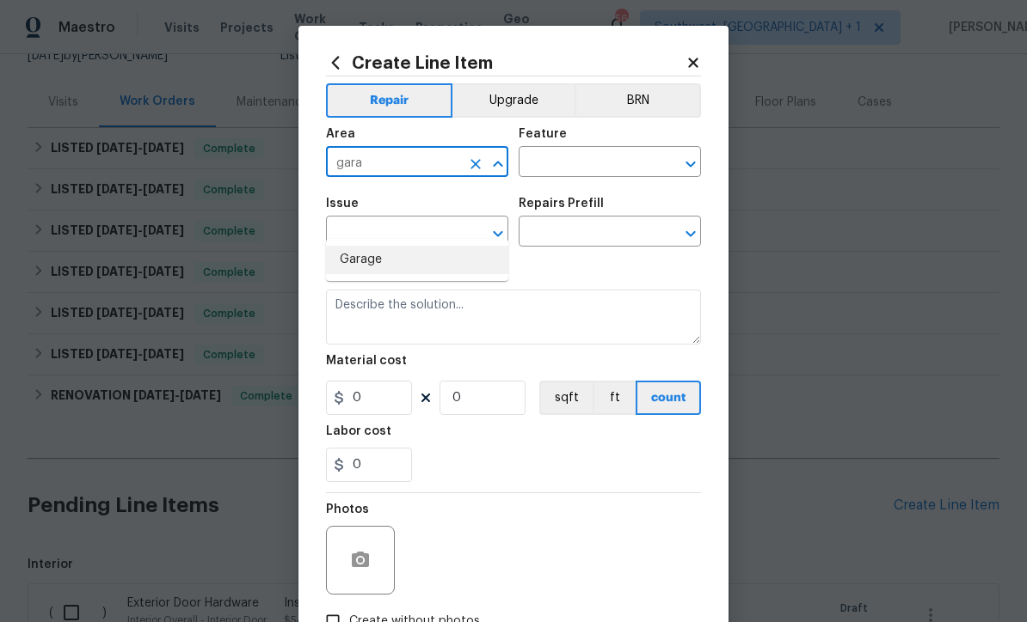
click at [385, 246] on li "Garage" at bounding box center [417, 260] width 182 height 28
type input "Garage"
click at [608, 167] on input "text" at bounding box center [585, 163] width 134 height 27
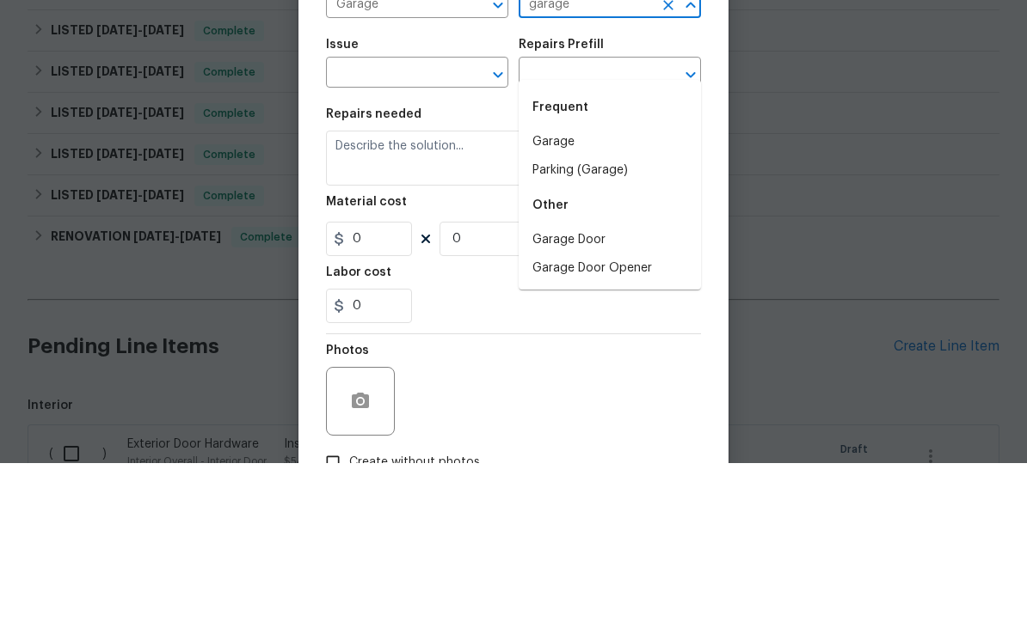
click at [650, 414] on li "Garage Door Opener" at bounding box center [609, 428] width 182 height 28
type input "Garage Door Opener"
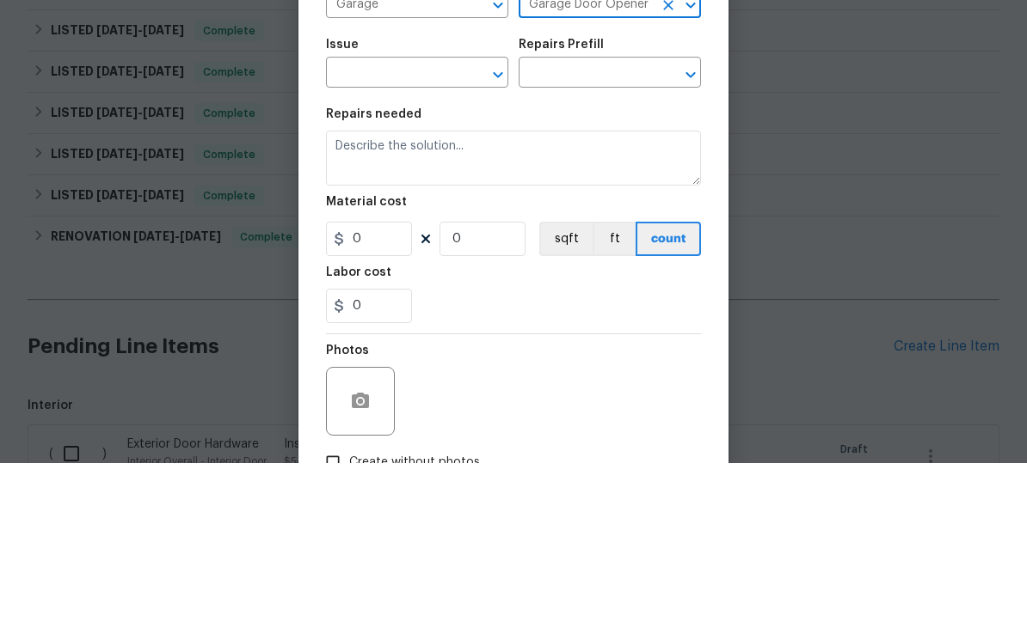
click at [429, 220] on input "text" at bounding box center [393, 233] width 134 height 27
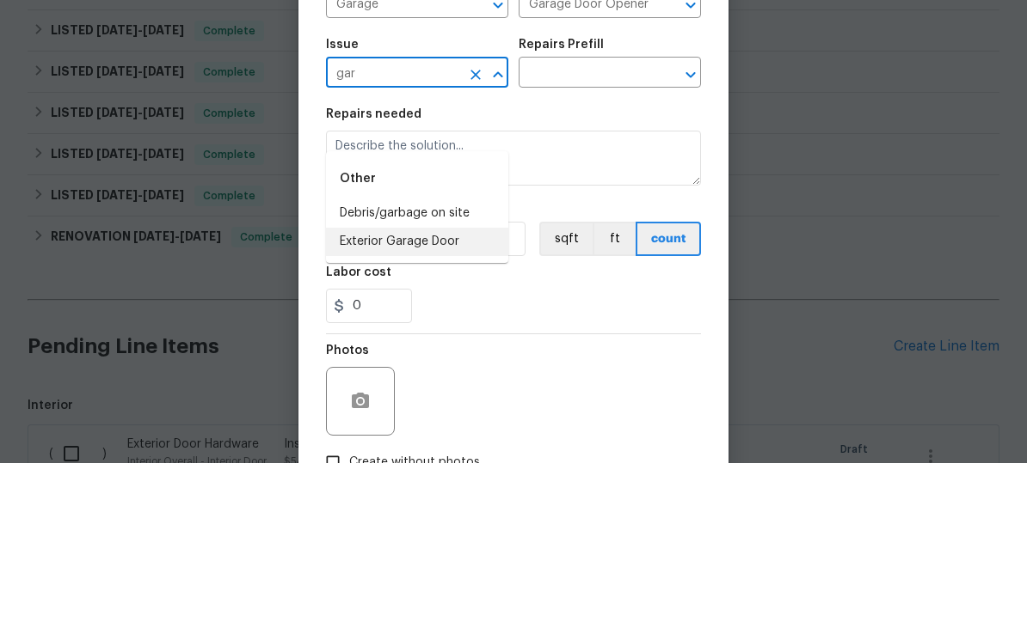
click at [465, 387] on li "Exterior Garage Door" at bounding box center [417, 401] width 182 height 28
type input "Exterior Garage Door"
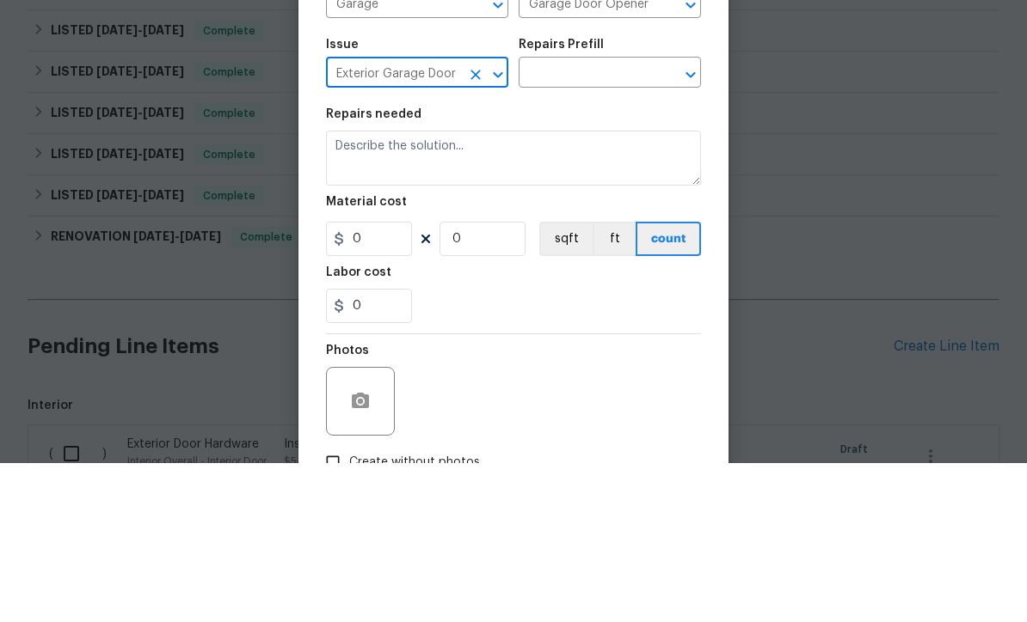
click at [635, 220] on input "text" at bounding box center [585, 233] width 134 height 27
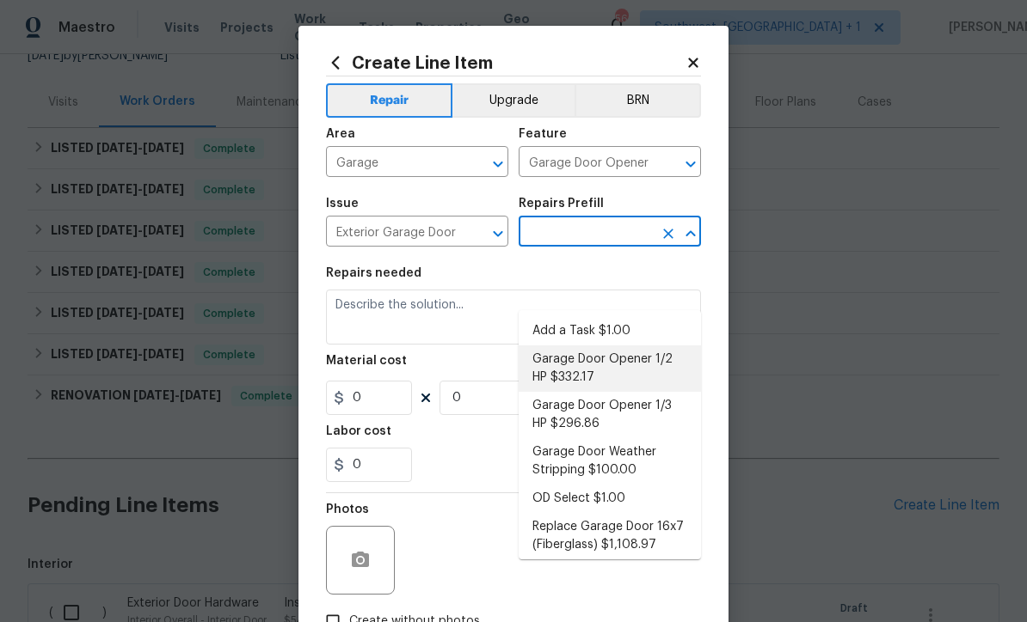
click at [633, 346] on li "Garage Door Opener 1/2 HP $332.17" at bounding box center [609, 369] width 182 height 46
type input "Garage Door Opener 1/2 HP $332.17"
type input "Interior Door"
type textarea "Remove the existing garage door opener and hardware/anchoring system. Install a…"
type input "1"
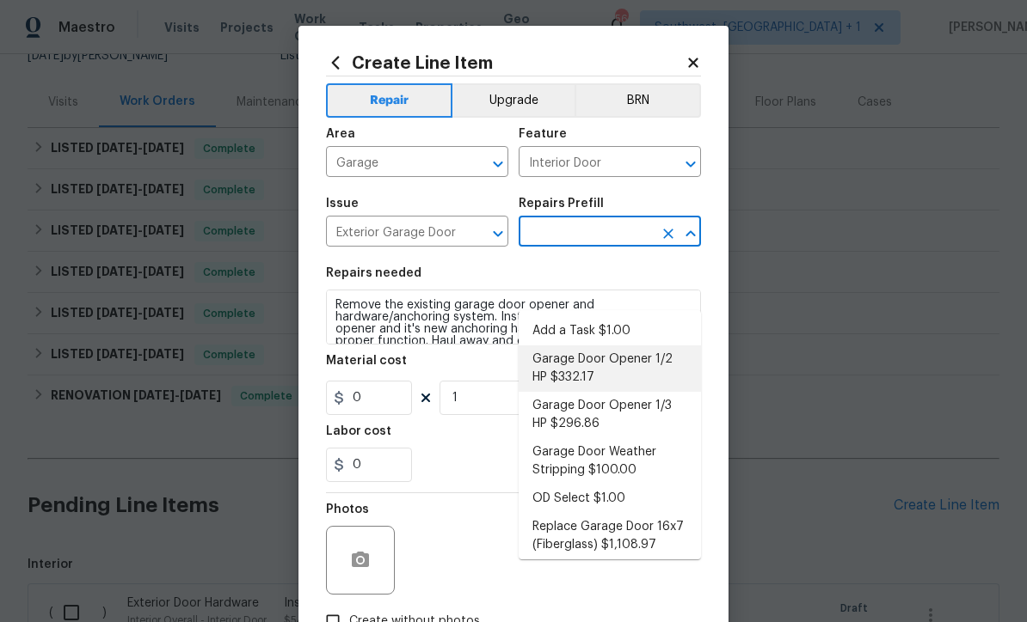
type input "Garage Door Opener 1/2 HP $332.17"
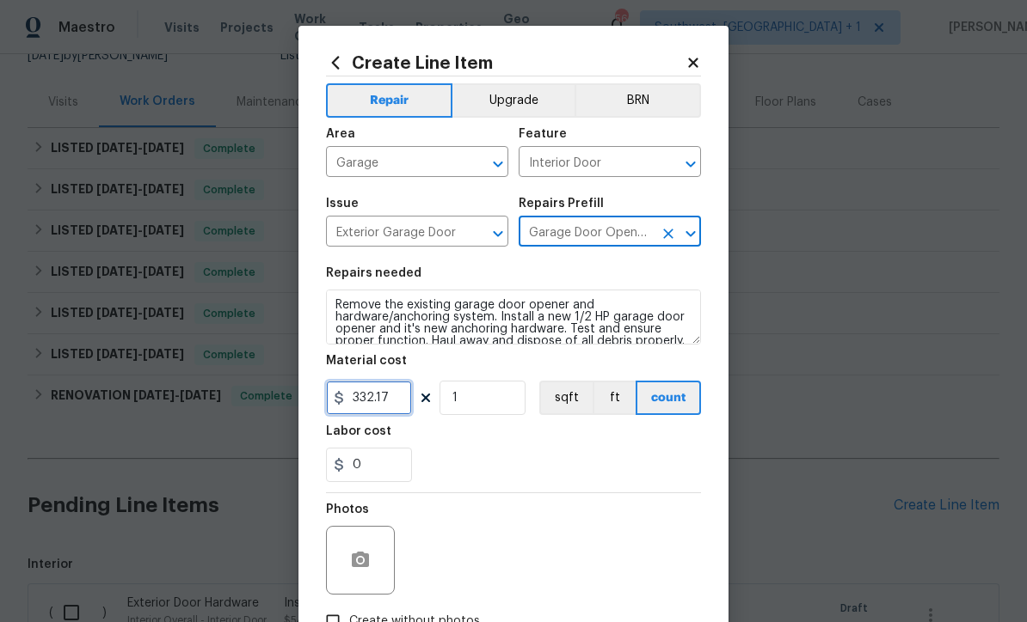
click at [406, 412] on input "332.17" at bounding box center [369, 398] width 86 height 34
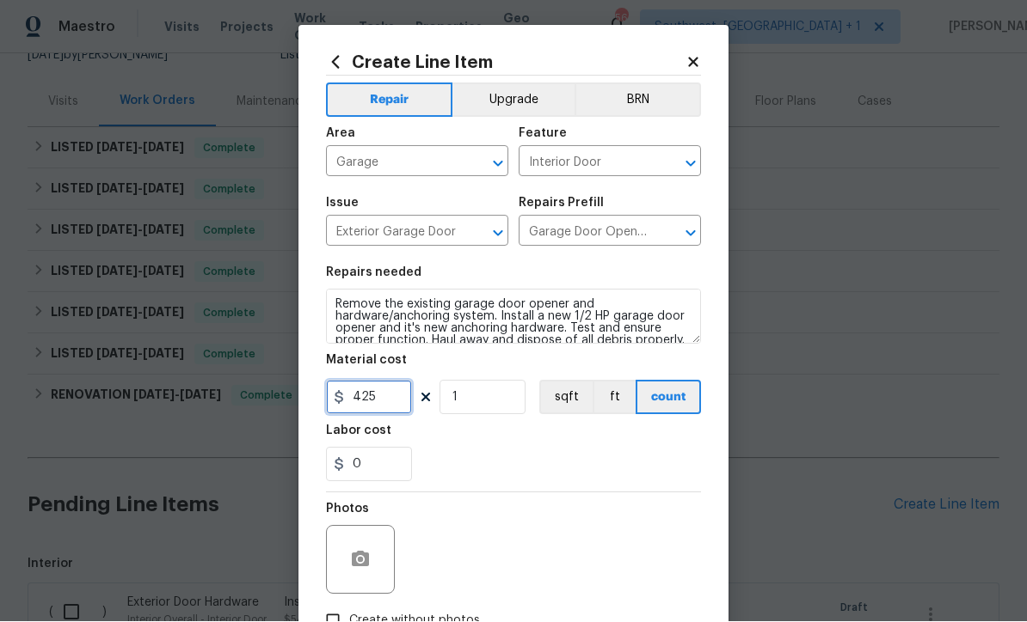
type input "425"
click at [365, 567] on icon "button" at bounding box center [360, 559] width 17 height 15
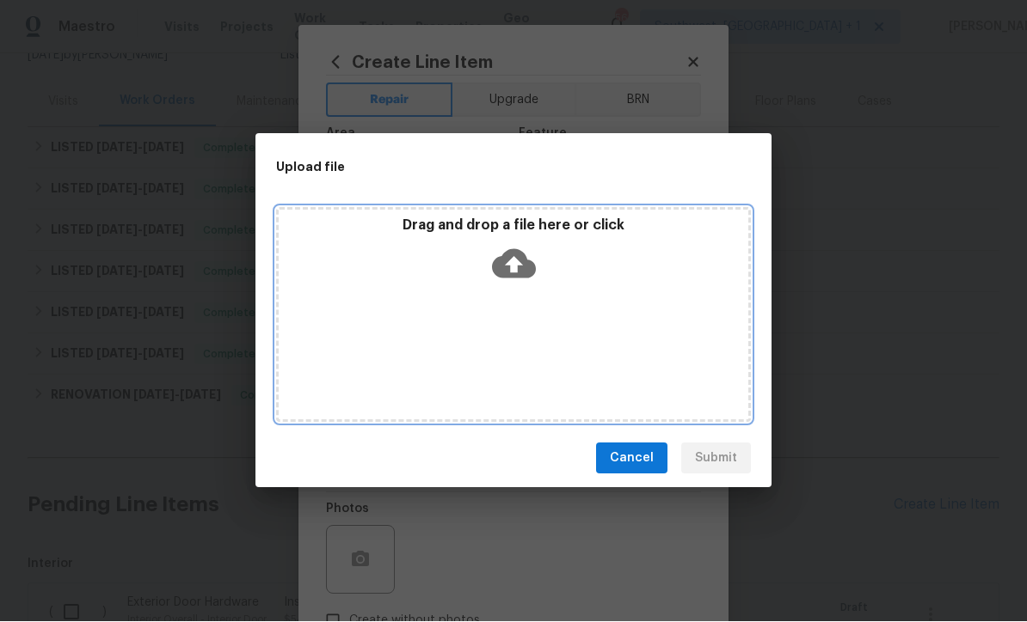
click at [517, 260] on icon at bounding box center [514, 264] width 44 height 44
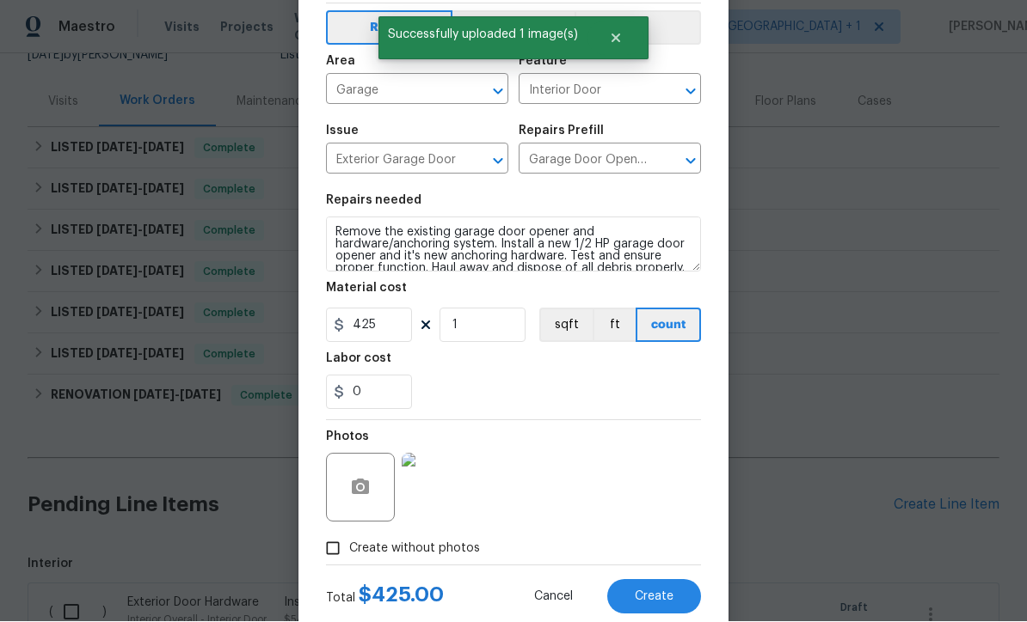
scroll to position [76, 0]
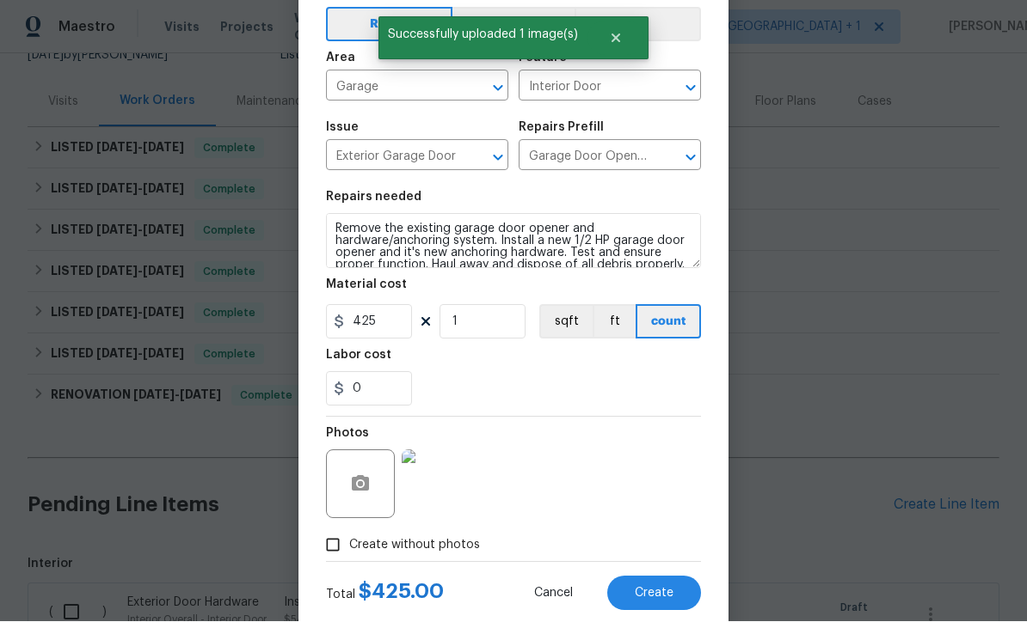
click at [663, 597] on span "Create" at bounding box center [654, 594] width 39 height 13
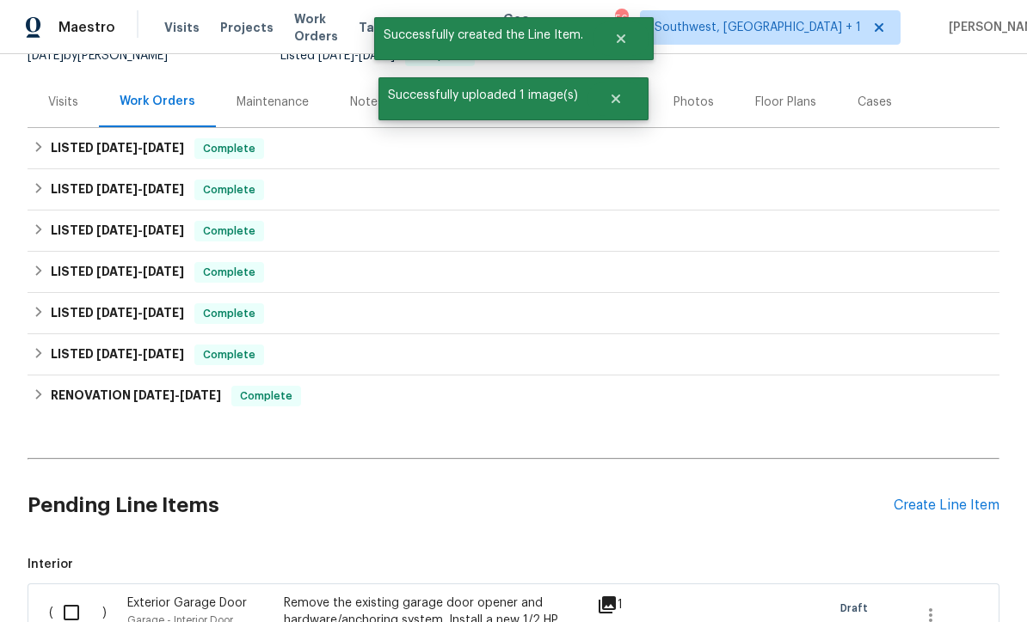
click at [948, 498] on div "Create Line Item" at bounding box center [946, 506] width 106 height 16
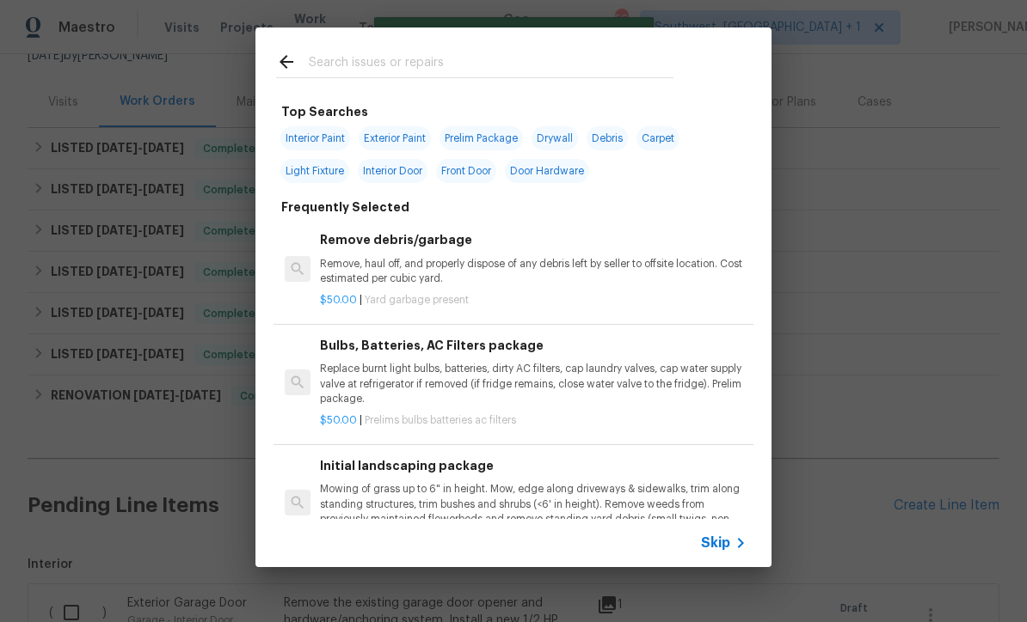
click at [736, 553] on icon at bounding box center [740, 543] width 21 height 21
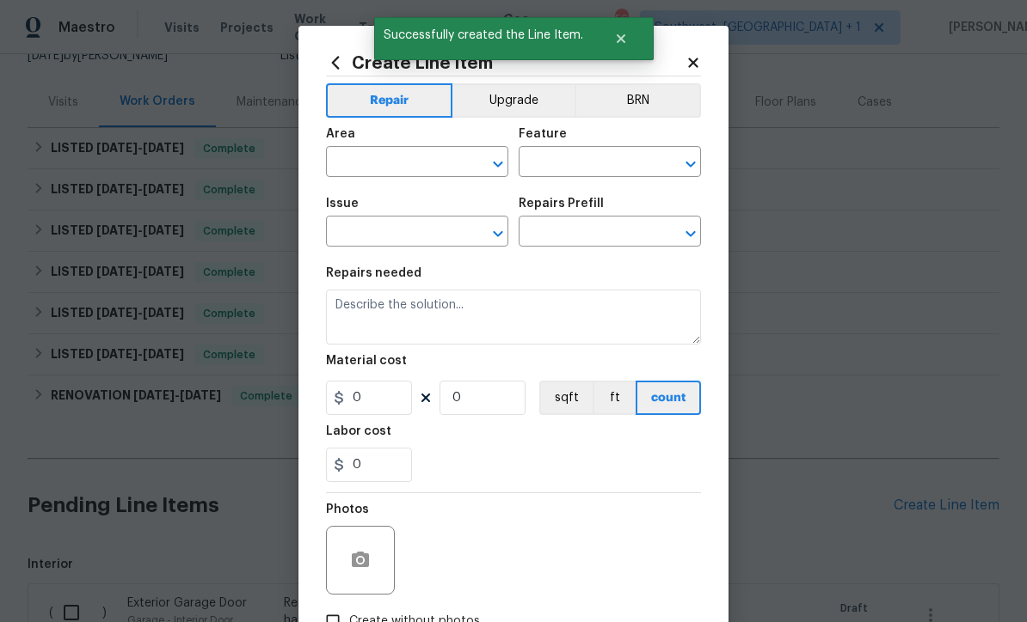
click at [414, 170] on input "text" at bounding box center [393, 163] width 134 height 27
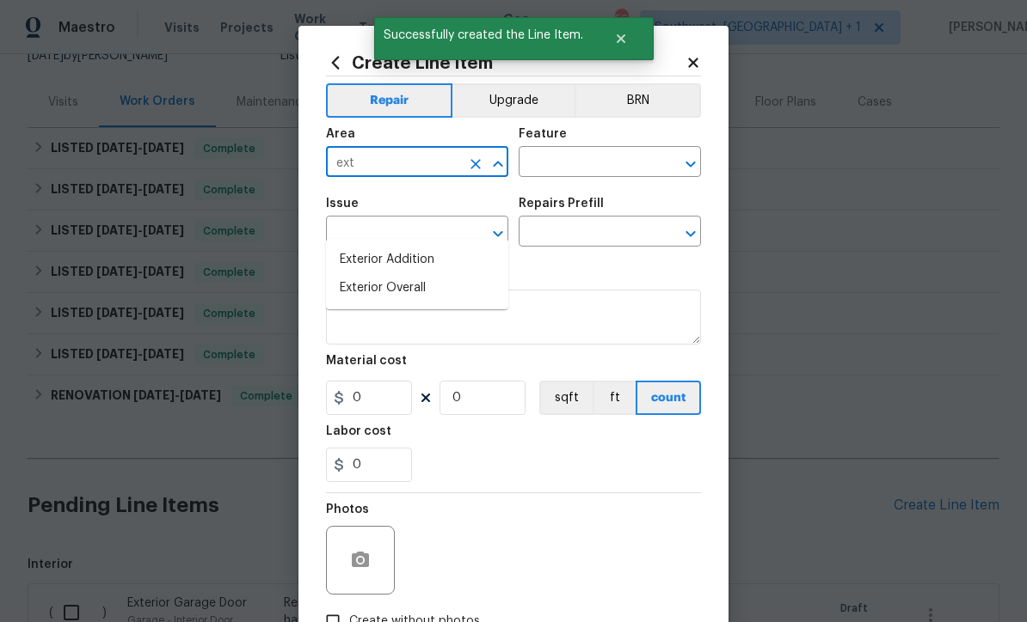
click at [435, 274] on li "Exterior Overall" at bounding box center [417, 288] width 182 height 28
type input "Exterior Overall"
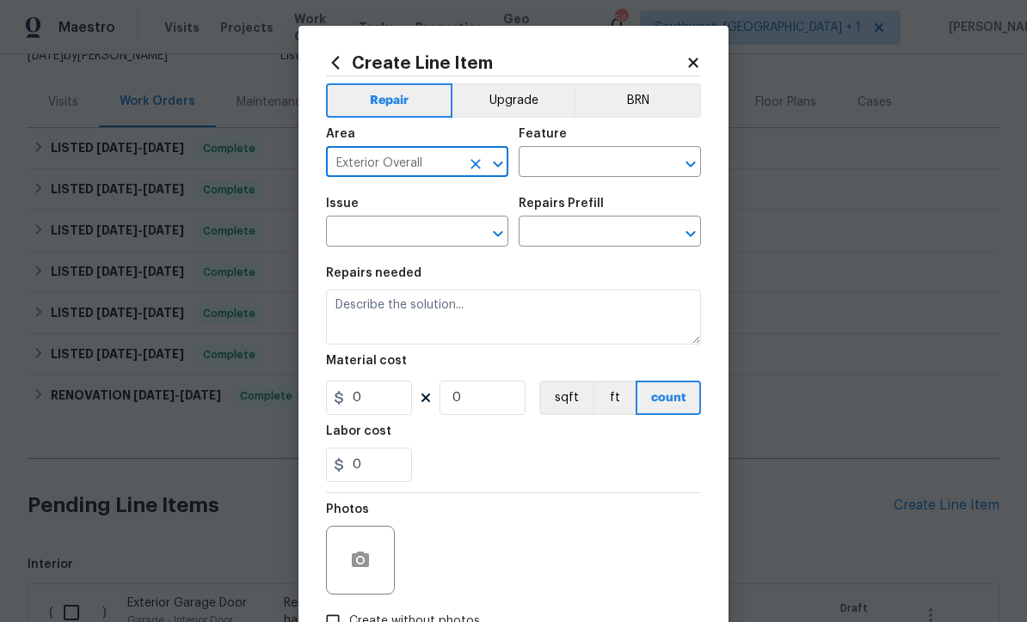
click at [606, 168] on input "text" at bounding box center [585, 163] width 134 height 27
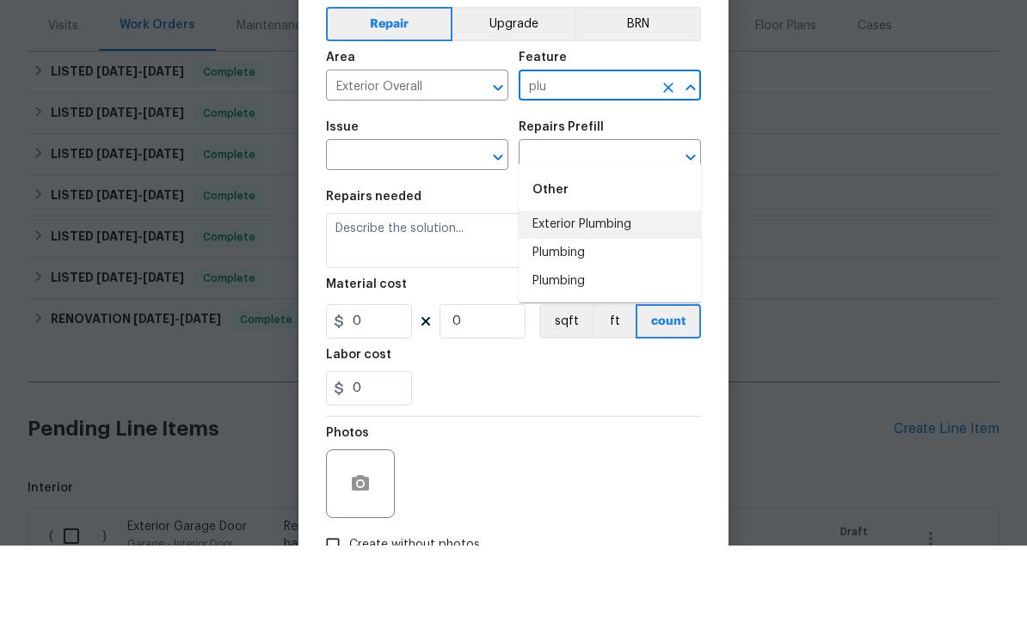
click at [627, 287] on li "Exterior Plumbing" at bounding box center [609, 301] width 182 height 28
type input "Exterior Plumbing"
click at [448, 220] on input "text" at bounding box center [393, 233] width 134 height 27
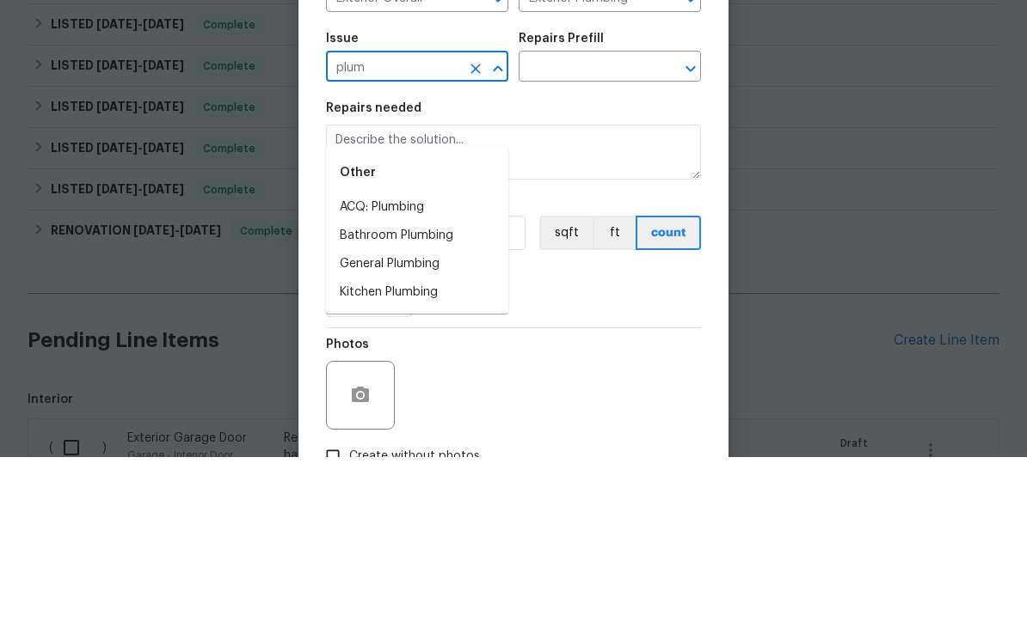
click at [442, 415] on li "General Plumbing" at bounding box center [417, 429] width 182 height 28
type input "General Plumbing"
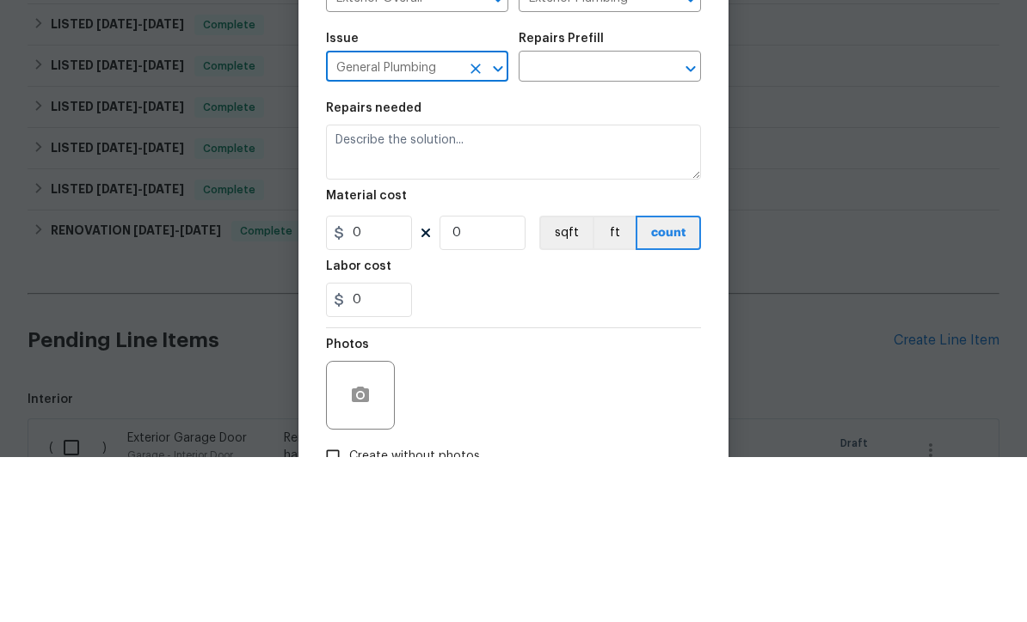
click at [627, 220] on input "text" at bounding box center [585, 233] width 134 height 27
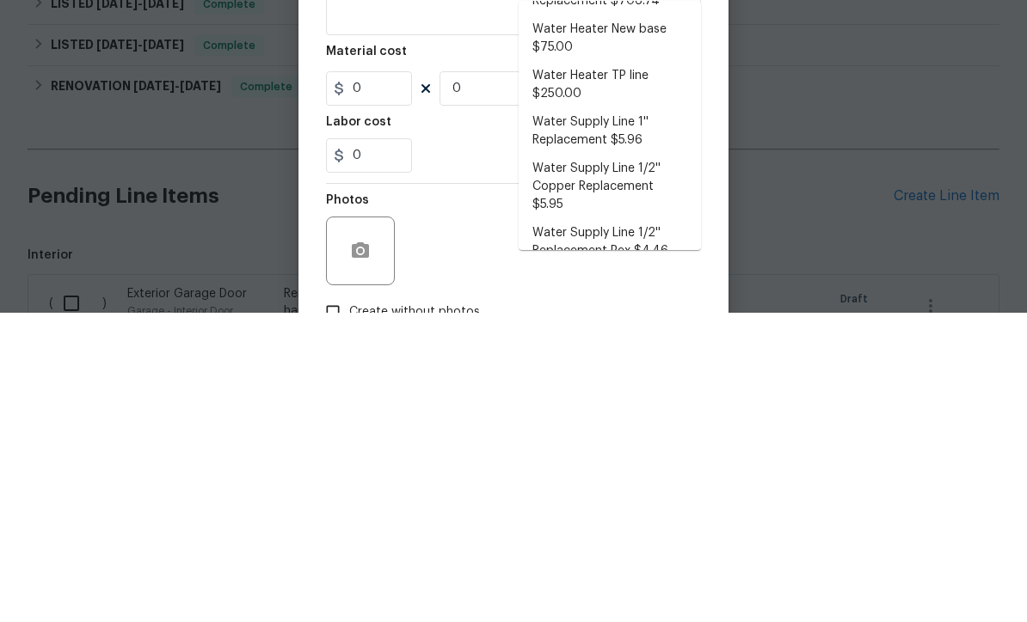
scroll to position [0, 0]
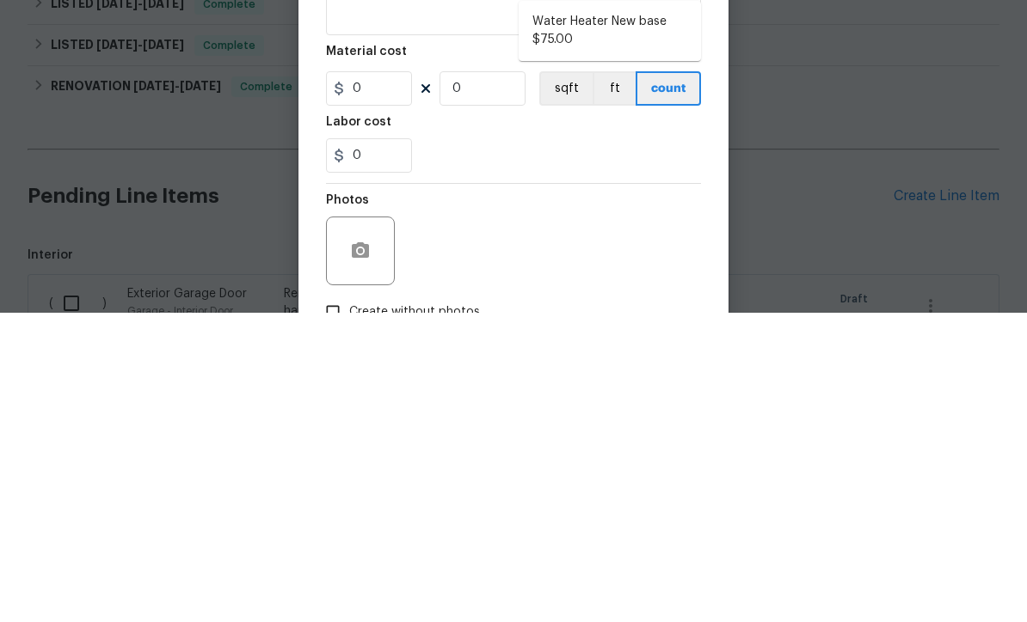
type input "bac"
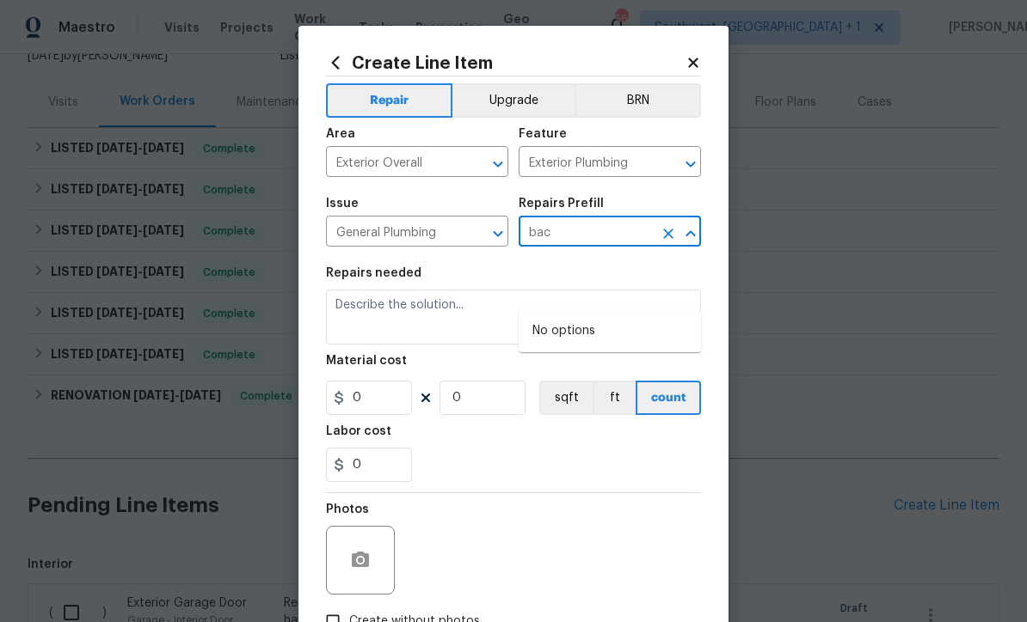
click at [668, 230] on icon "Clear" at bounding box center [667, 233] width 17 height 17
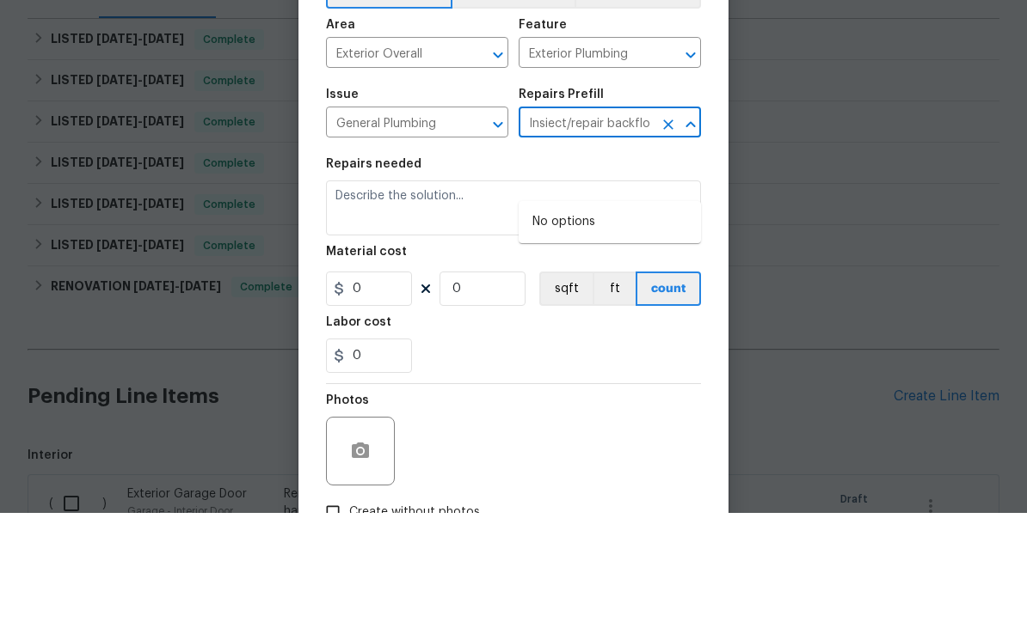
type input "Insiect/repair backflow"
click at [671, 222] on button "Clear" at bounding box center [668, 234] width 24 height 24
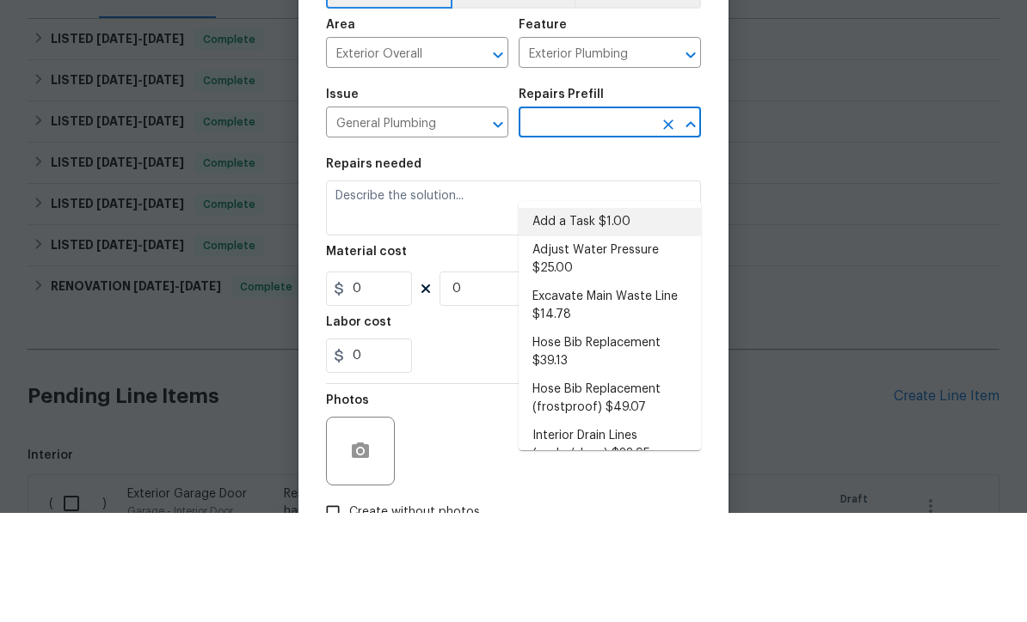
click at [600, 317] on li "Add a Task $1.00" at bounding box center [609, 331] width 182 height 28
type input "Add a Task $1.00"
type input "Plumbing"
type textarea "HPM to detail"
type input "1"
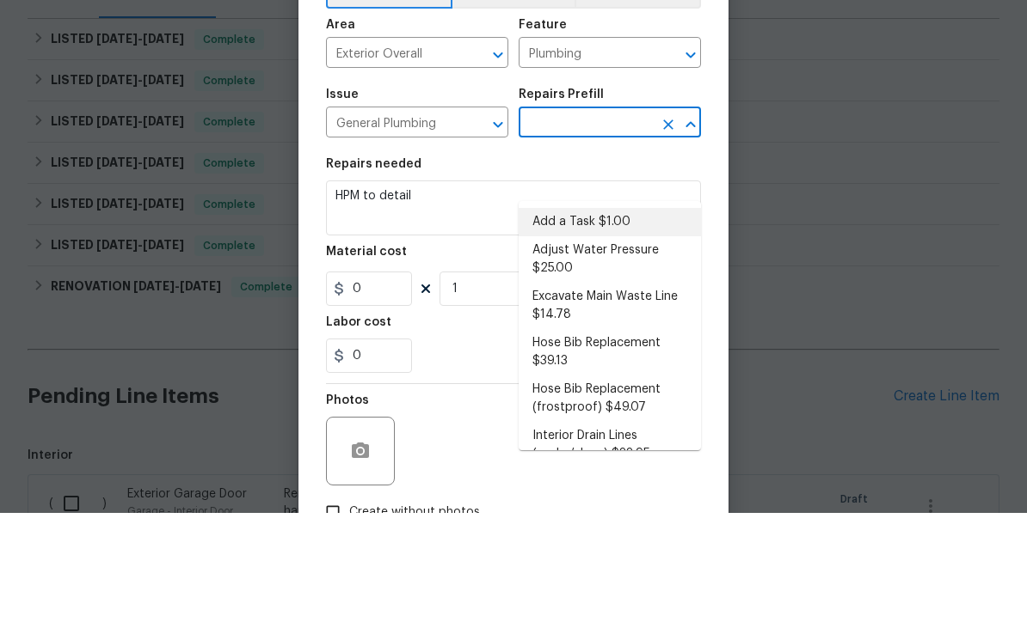
type input "Add a Task $1.00"
type input "1"
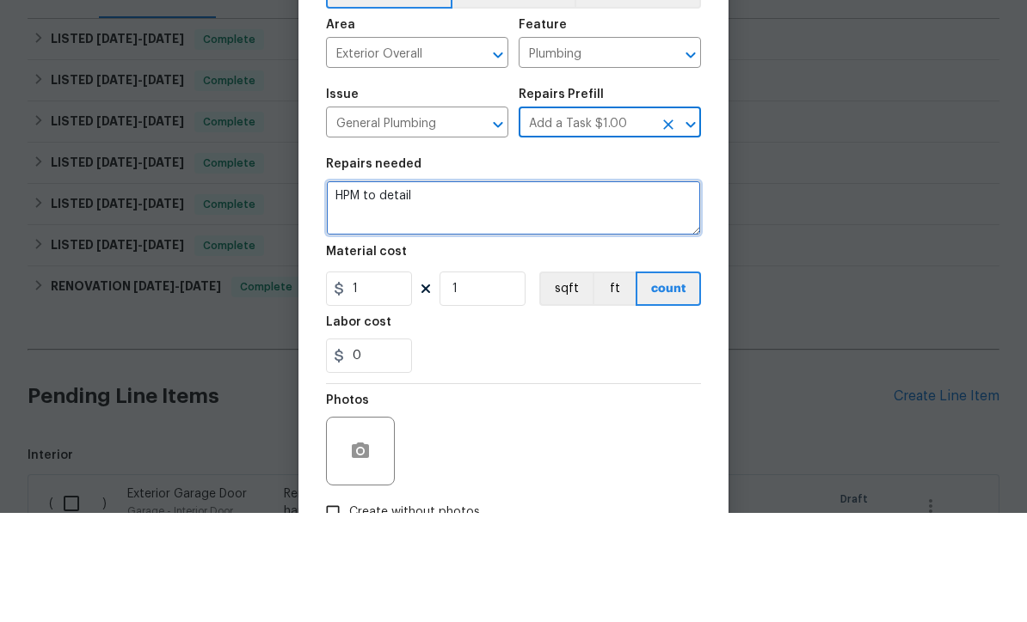
click at [496, 290] on textarea "HPM to detail" at bounding box center [513, 317] width 375 height 55
type textarea "H"
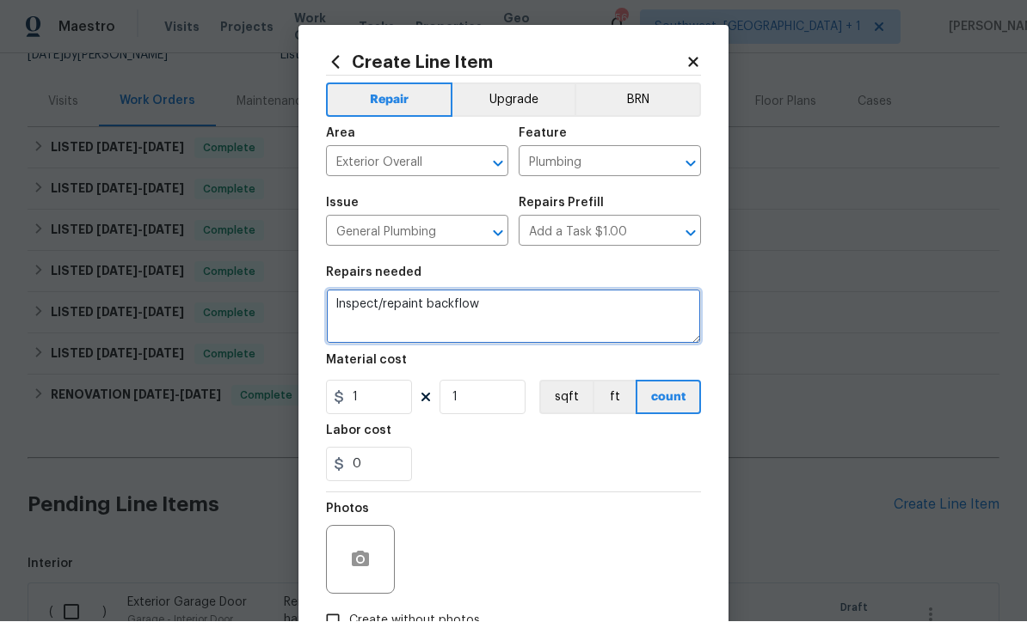
click at [397, 316] on textarea "Inspect/repaint backflow" at bounding box center [513, 317] width 375 height 55
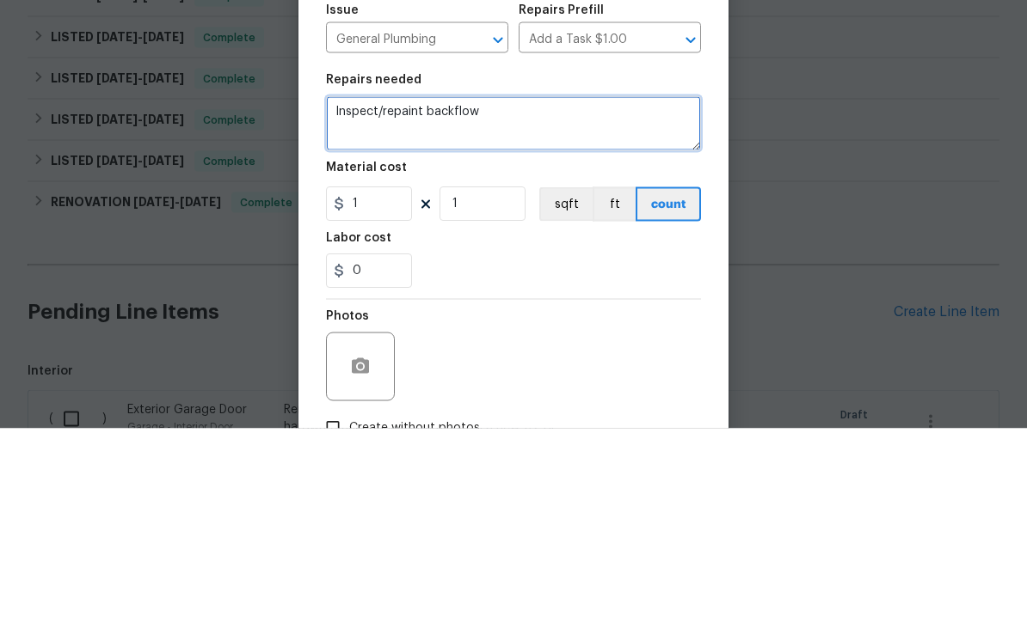
click at [414, 290] on textarea "Inspect/repaint backflow" at bounding box center [513, 317] width 375 height 55
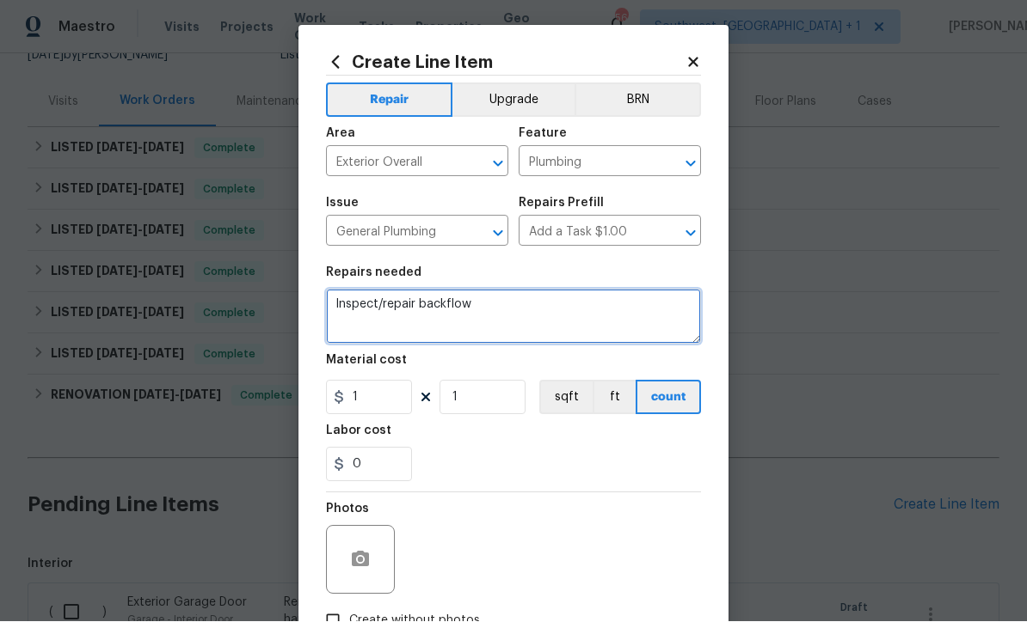
type textarea "Inspect/repair backflow"
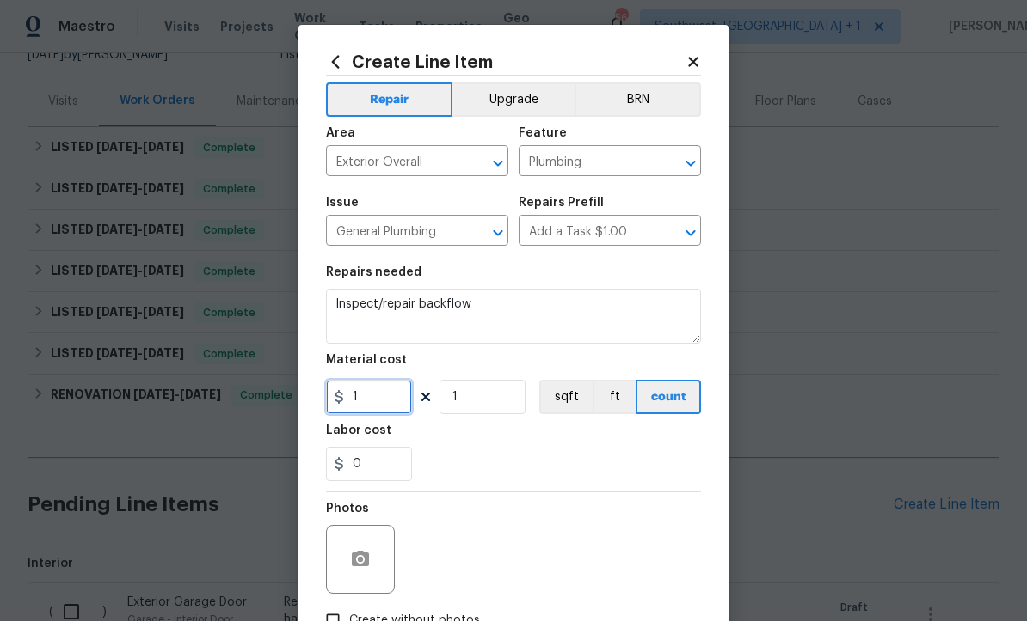
click at [400, 398] on input "1" at bounding box center [369, 398] width 86 height 34
type input "150"
click at [373, 569] on button "button" at bounding box center [360, 560] width 41 height 41
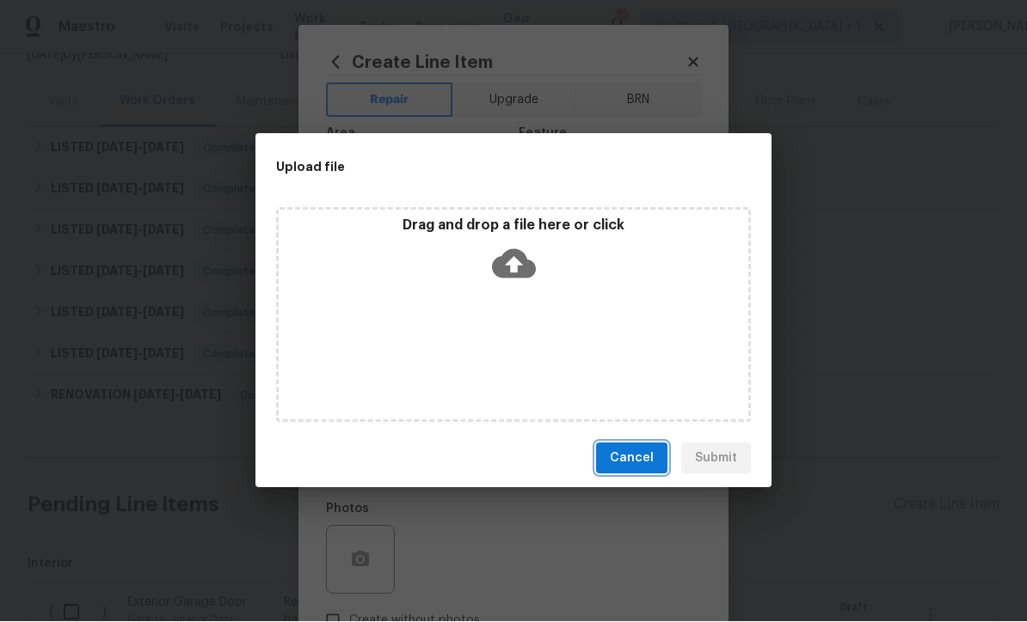
click at [644, 459] on span "Cancel" at bounding box center [632, 459] width 44 height 21
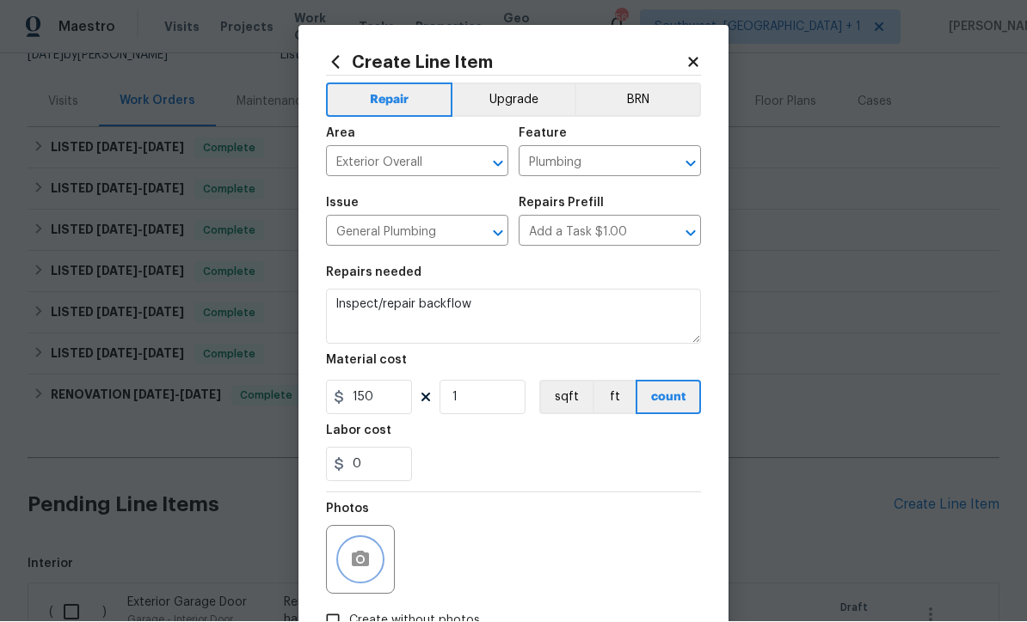
click at [366, 576] on button "button" at bounding box center [360, 560] width 41 height 41
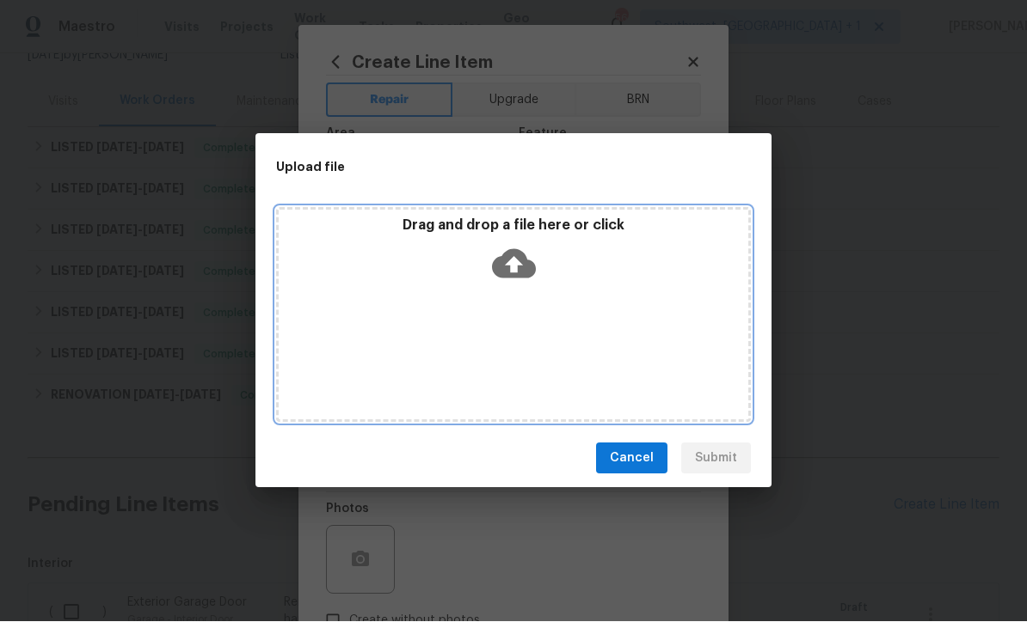
click at [517, 258] on icon at bounding box center [514, 264] width 44 height 29
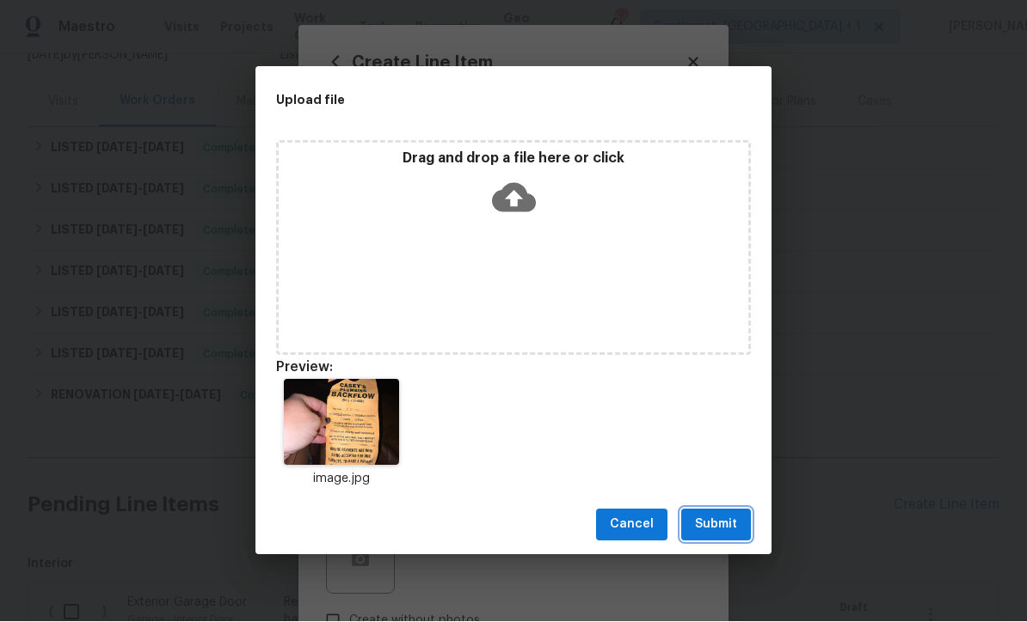
click at [733, 530] on span "Submit" at bounding box center [716, 525] width 42 height 21
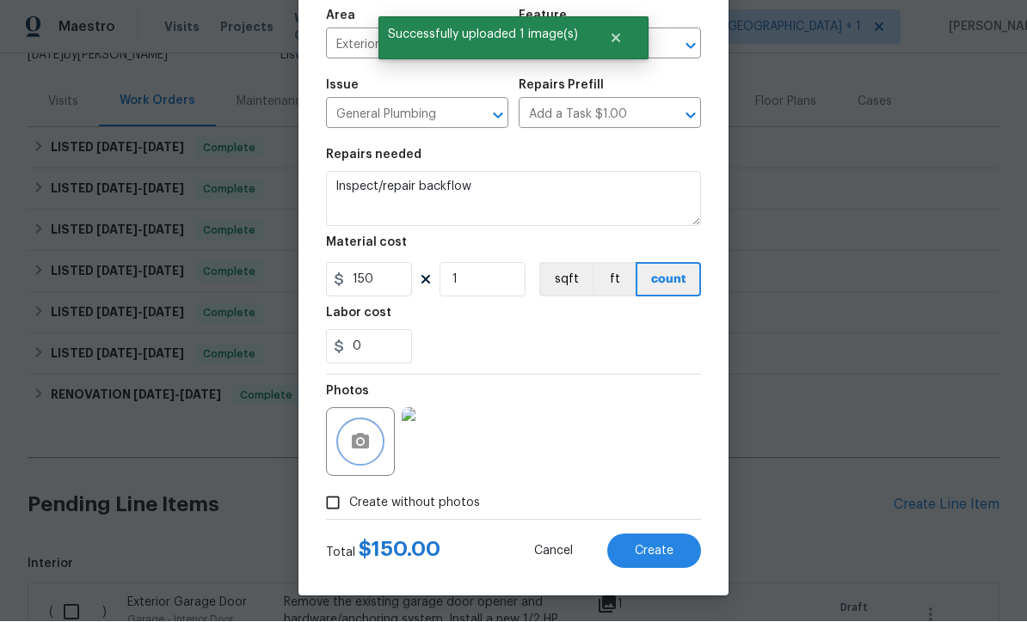
scroll to position [121, 0]
click at [665, 555] on span "Create" at bounding box center [654, 552] width 39 height 13
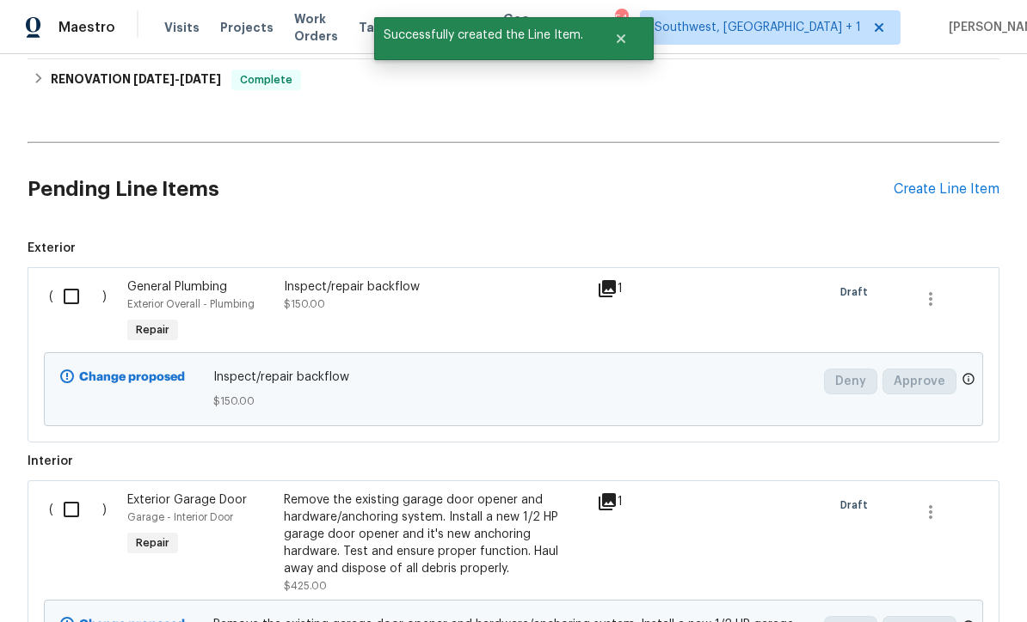
scroll to position [500, 0]
click at [66, 279] on input "checkbox" at bounding box center [77, 297] width 49 height 36
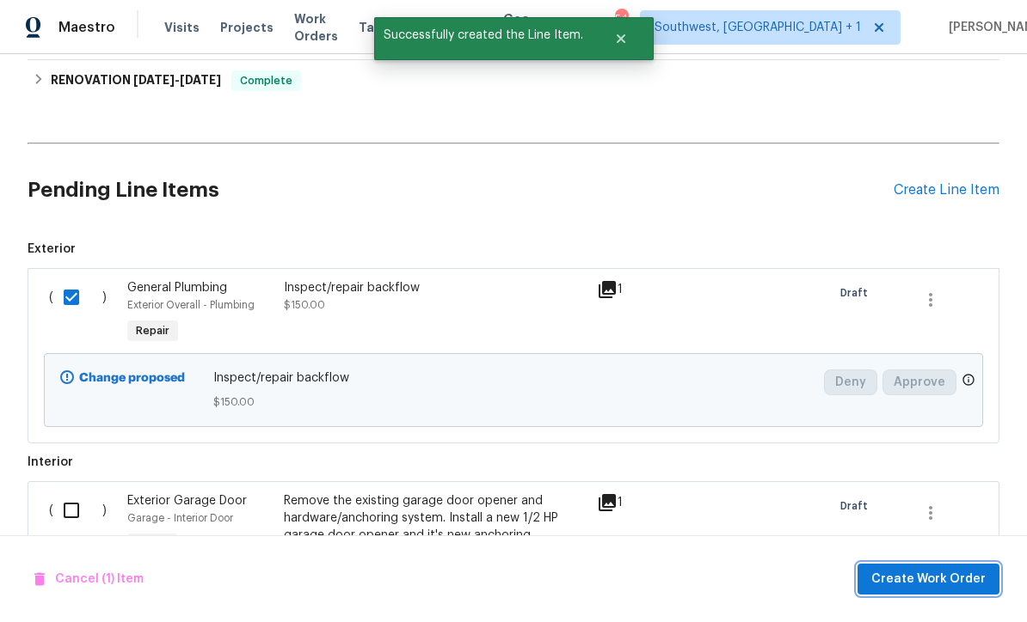
click at [940, 579] on span "Create Work Order" at bounding box center [928, 579] width 114 height 21
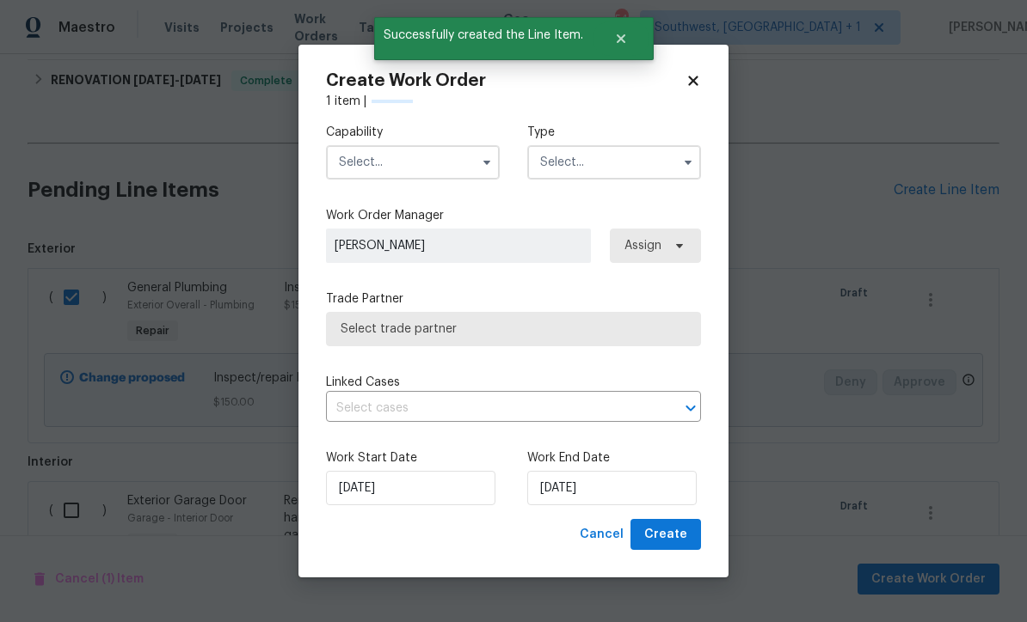
checkbox input "false"
click at [416, 163] on input "text" at bounding box center [413, 162] width 174 height 34
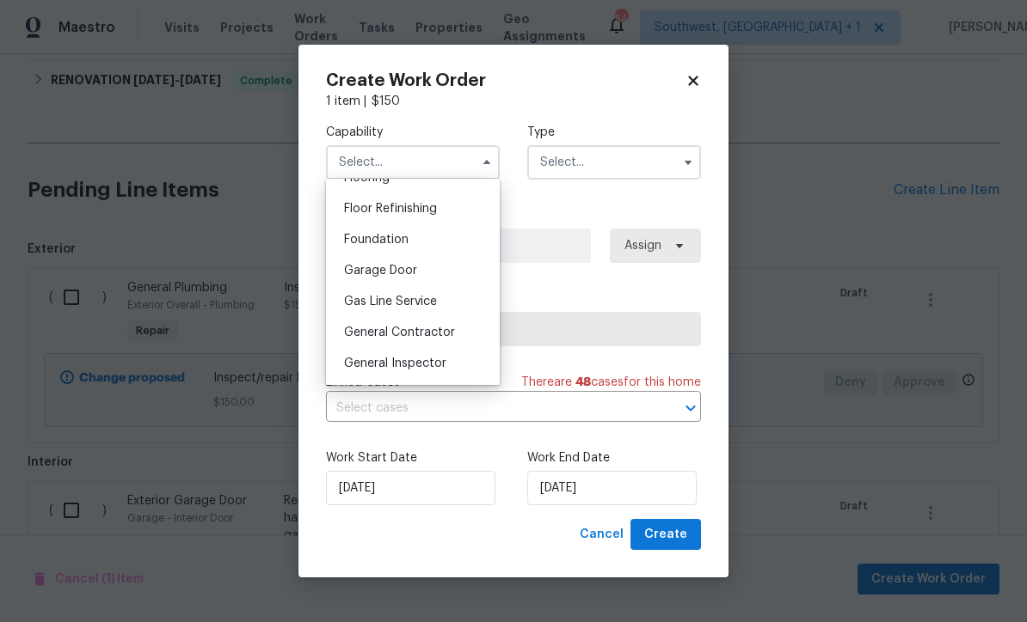
scroll to position [687, 0]
click at [463, 338] on div "General Contractor" at bounding box center [412, 333] width 165 height 31
type input "General Contractor"
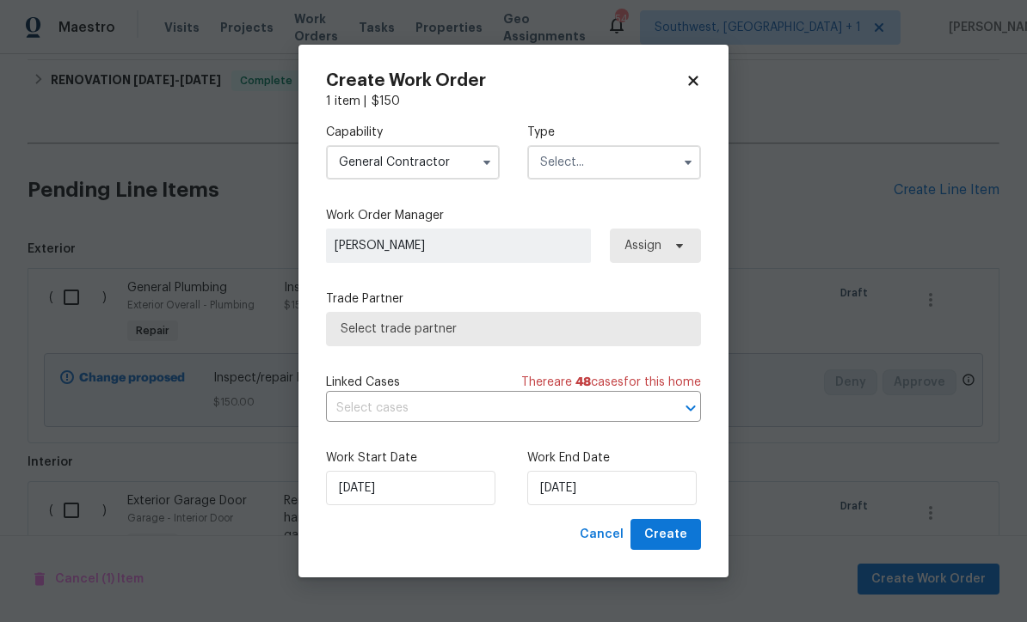
click at [648, 147] on input "text" at bounding box center [614, 162] width 174 height 34
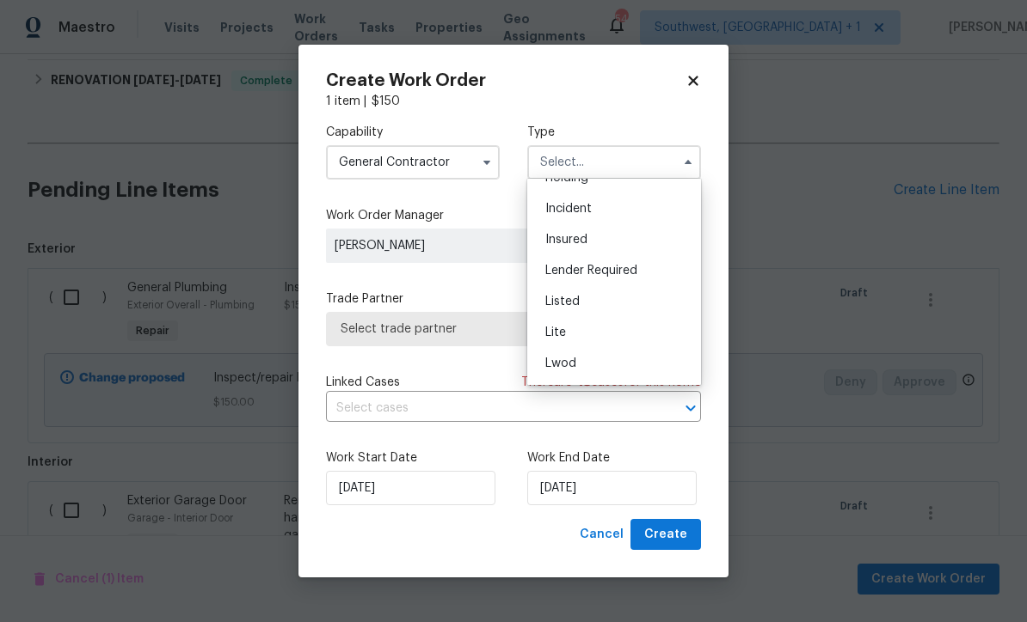
scroll to position [71, 0]
click at [586, 316] on div "Listed" at bounding box center [613, 312] width 165 height 31
type input "Listed"
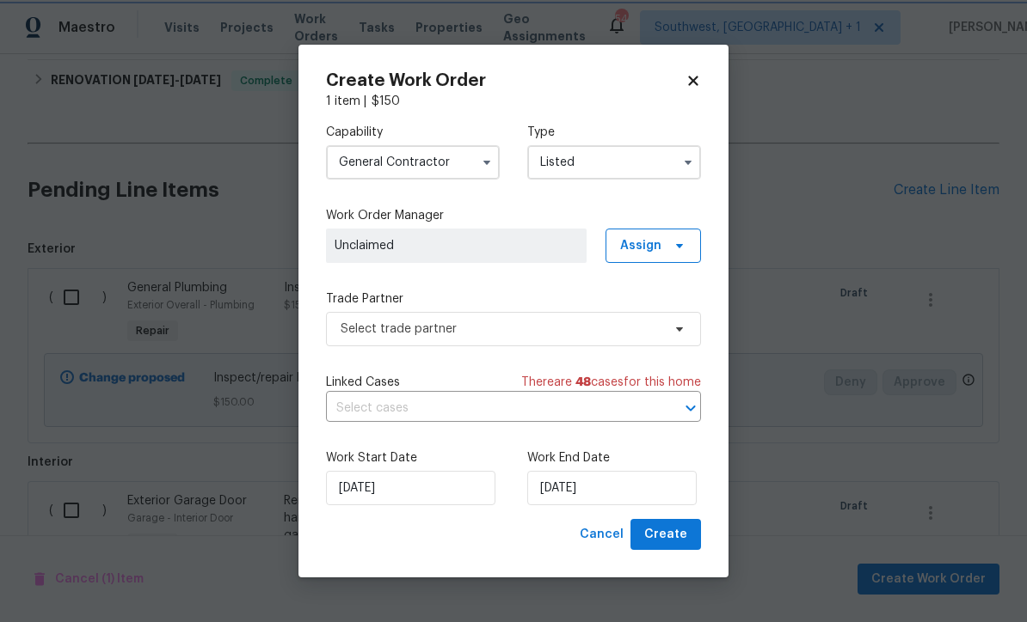
scroll to position [0, 0]
click at [670, 234] on span "Assign" at bounding box center [652, 246] width 95 height 34
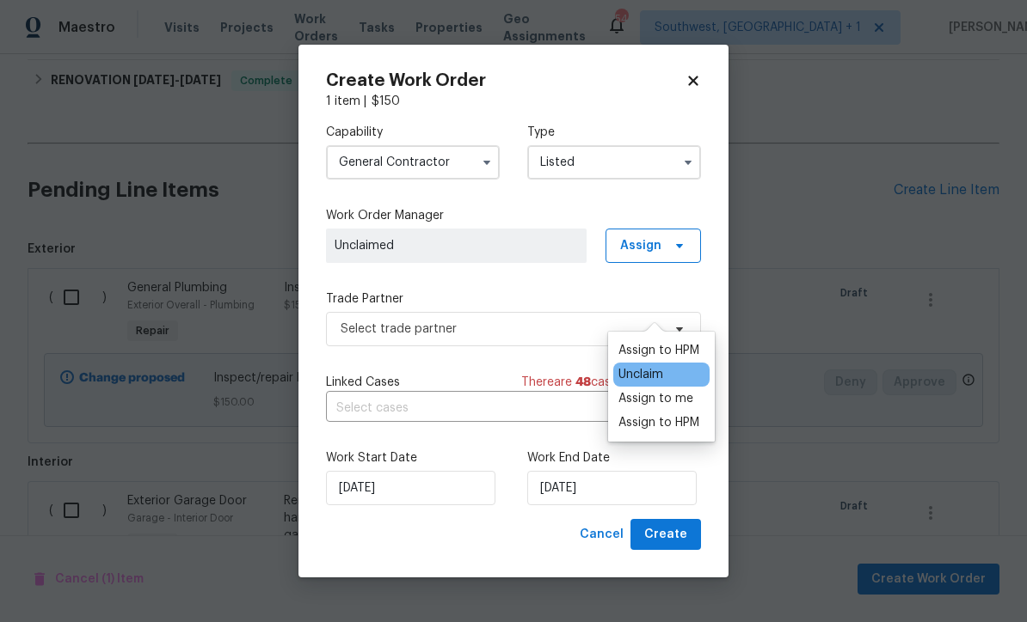
click at [680, 390] on div "Assign to me" at bounding box center [655, 398] width 75 height 17
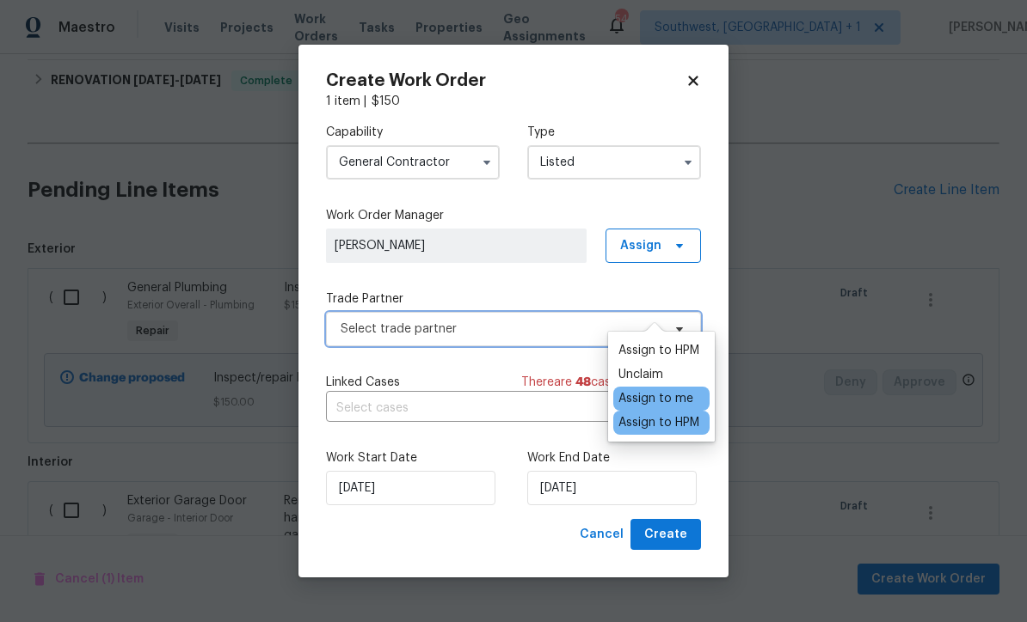
click at [534, 332] on span "Select trade partner" at bounding box center [500, 329] width 321 height 17
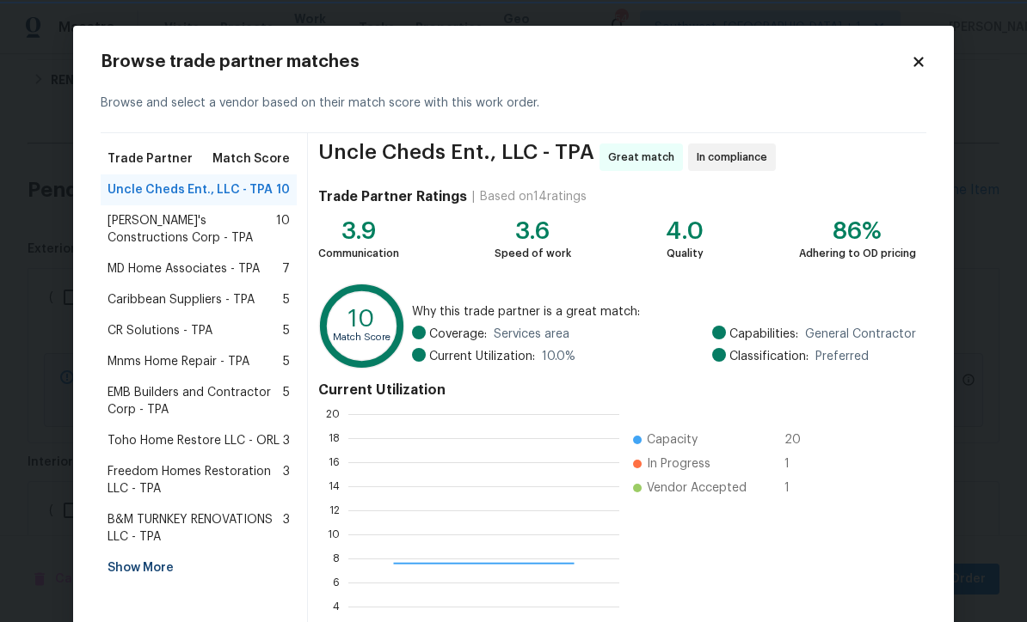
scroll to position [241, 271]
click at [158, 576] on div "Show More" at bounding box center [199, 568] width 196 height 31
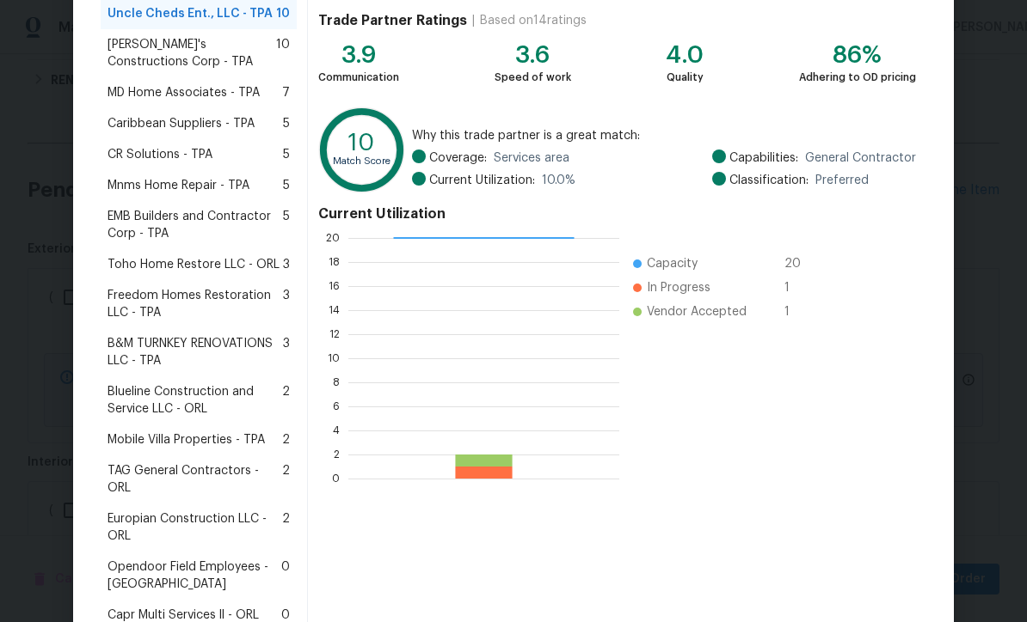
scroll to position [175, 0]
click at [224, 446] on span "Mobile Villa Properties - TPA" at bounding box center [185, 440] width 157 height 17
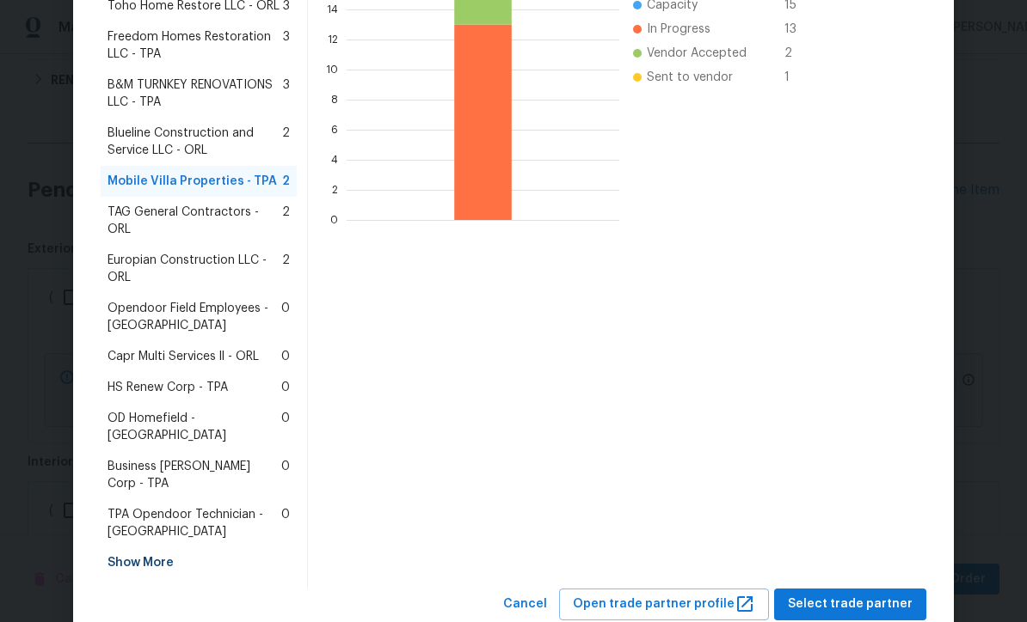
scroll to position [434, 0]
click at [855, 595] on span "Select trade partner" at bounding box center [850, 605] width 125 height 21
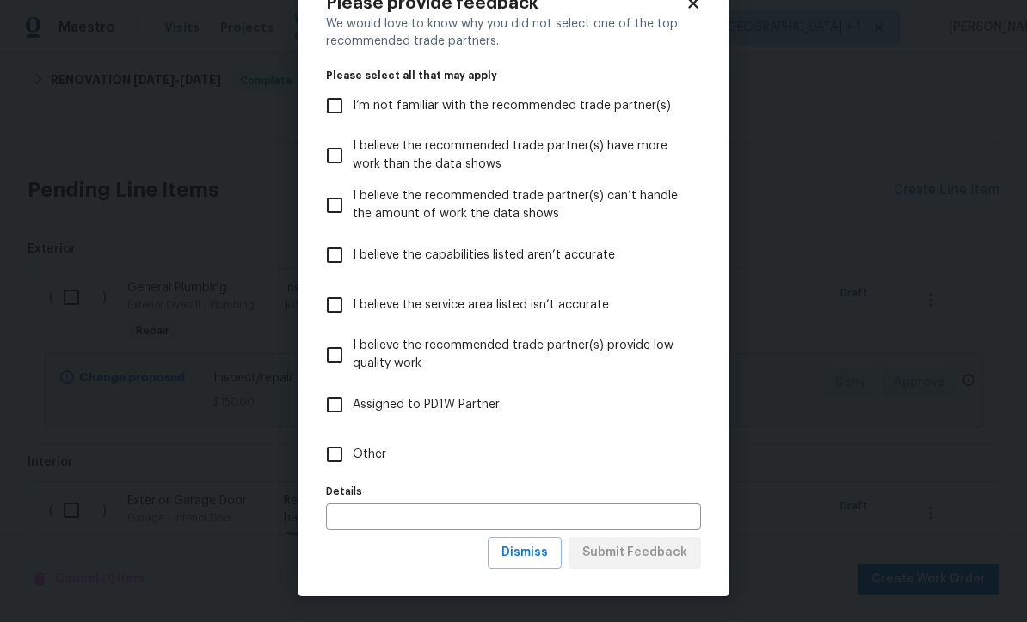
scroll to position [59, 0]
click at [547, 567] on button "Dismiss" at bounding box center [524, 553] width 74 height 32
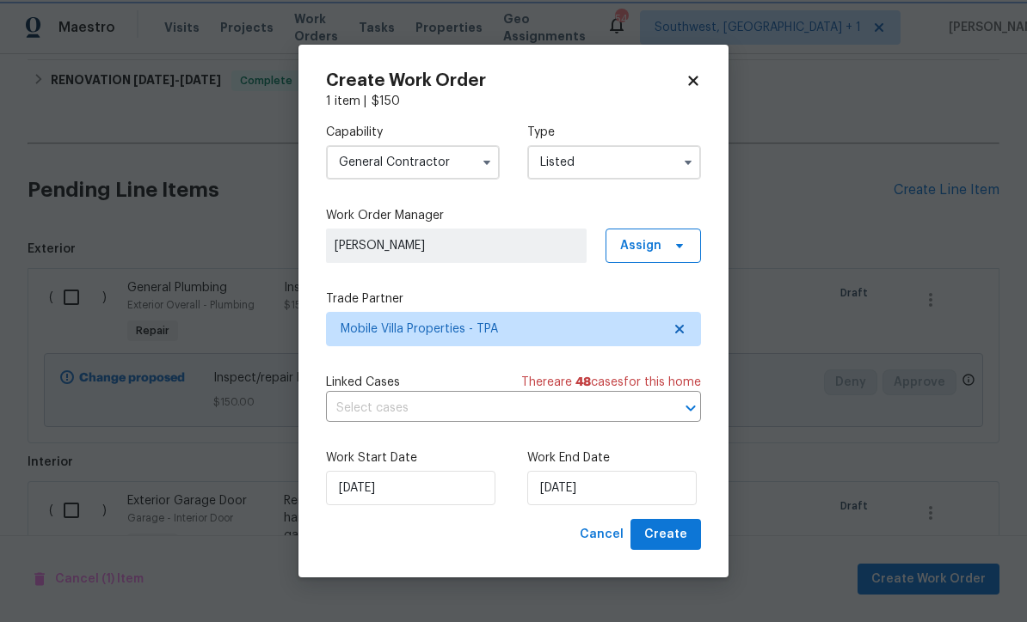
scroll to position [0, 0]
click at [645, 506] on input "8/18/2025" at bounding box center [611, 488] width 169 height 34
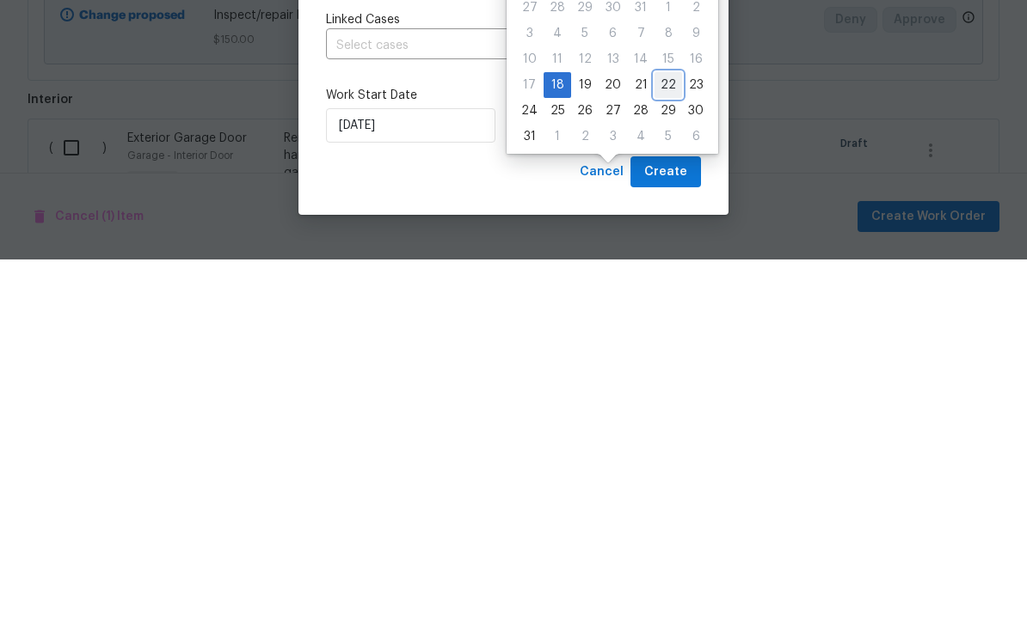
click at [656, 436] on div "22" at bounding box center [668, 448] width 28 height 24
type input "8/22/2025"
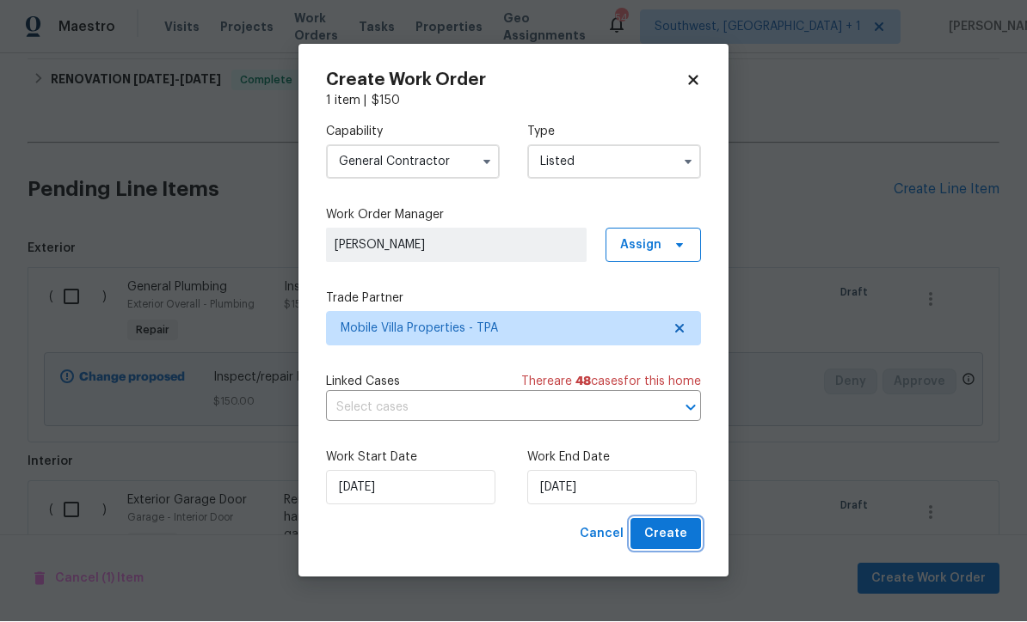
click at [675, 547] on button "Create" at bounding box center [665, 535] width 71 height 32
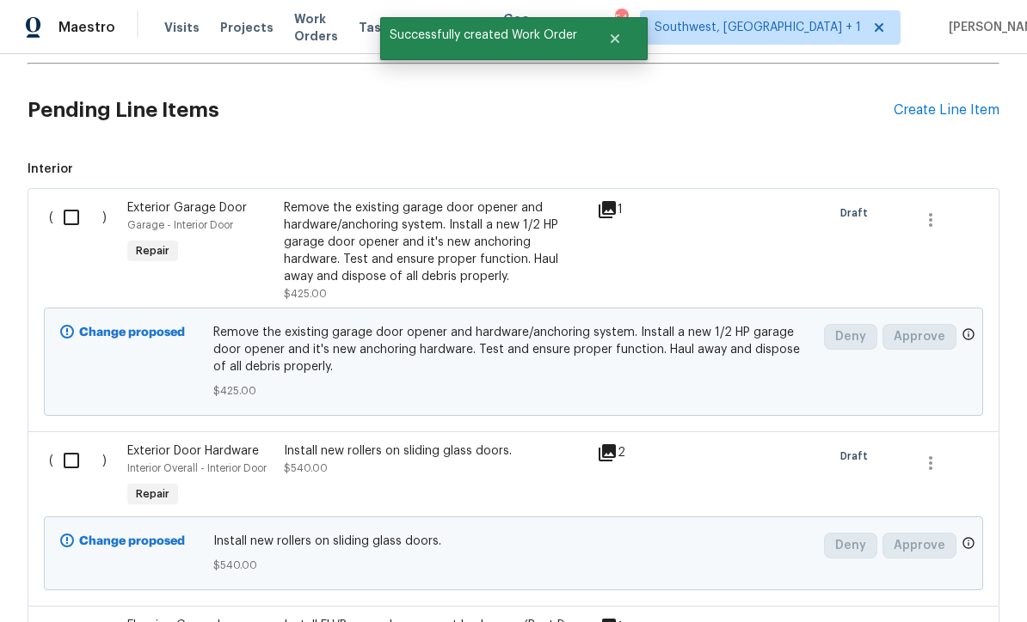
scroll to position [625, 0]
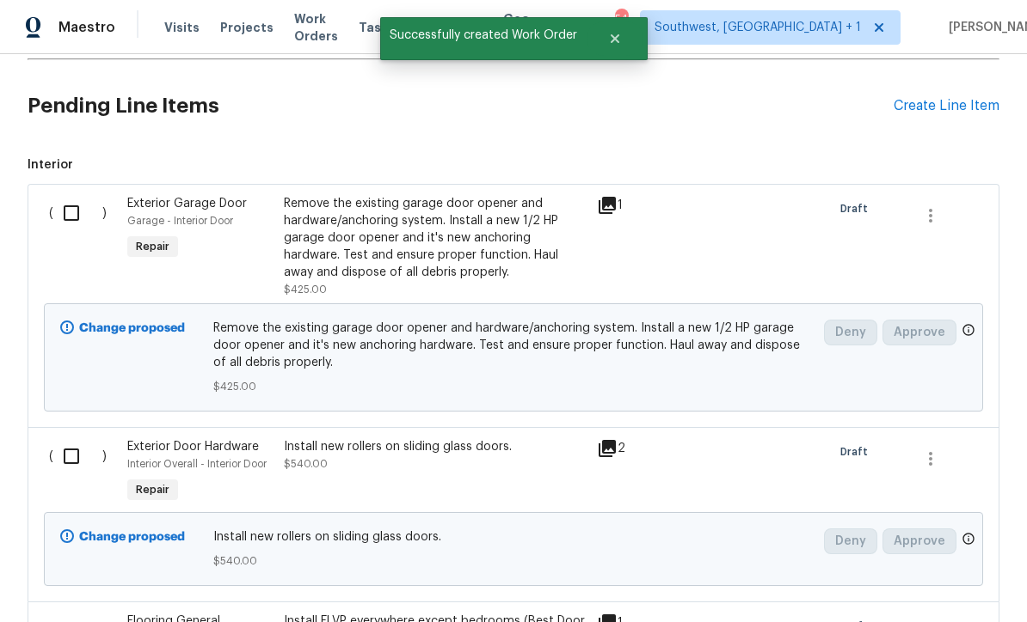
click at [68, 195] on input "checkbox" at bounding box center [77, 213] width 49 height 36
checkbox input "true"
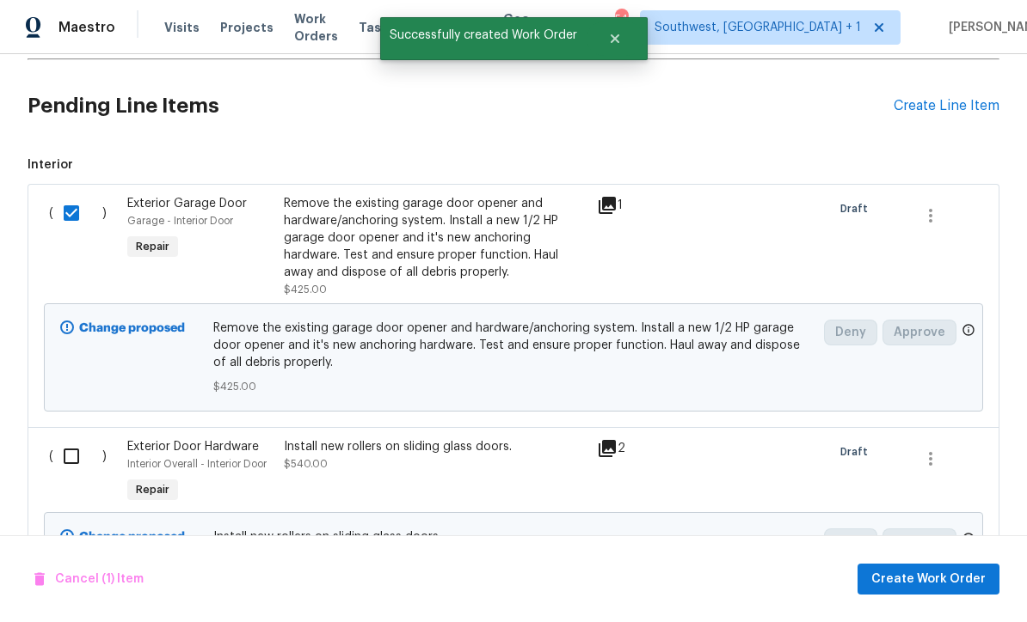
click at [92, 438] on input "checkbox" at bounding box center [77, 456] width 49 height 36
checkbox input "true"
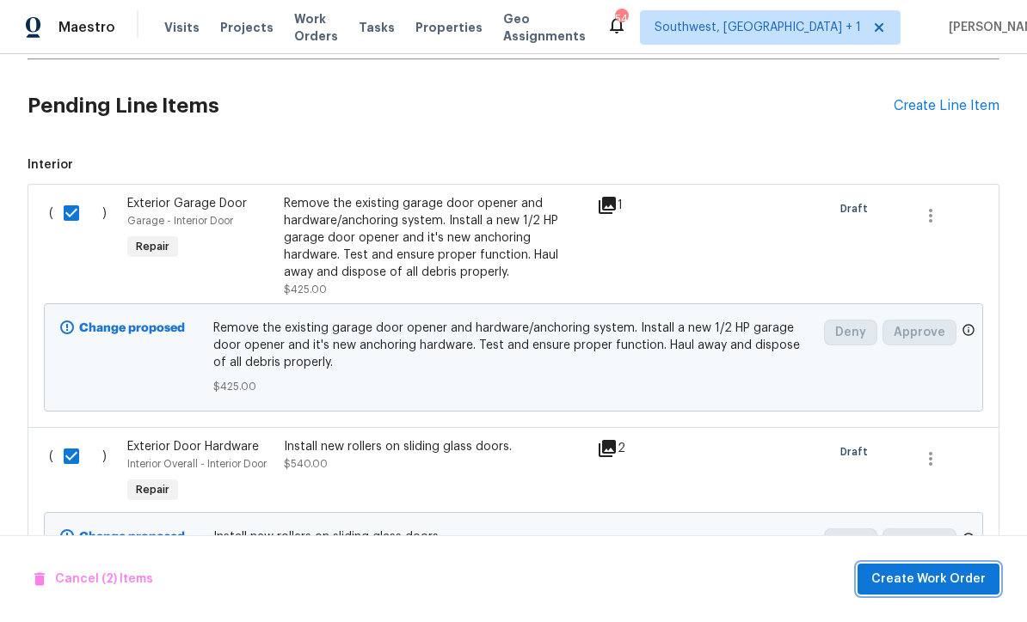
click at [919, 586] on span "Create Work Order" at bounding box center [928, 579] width 114 height 21
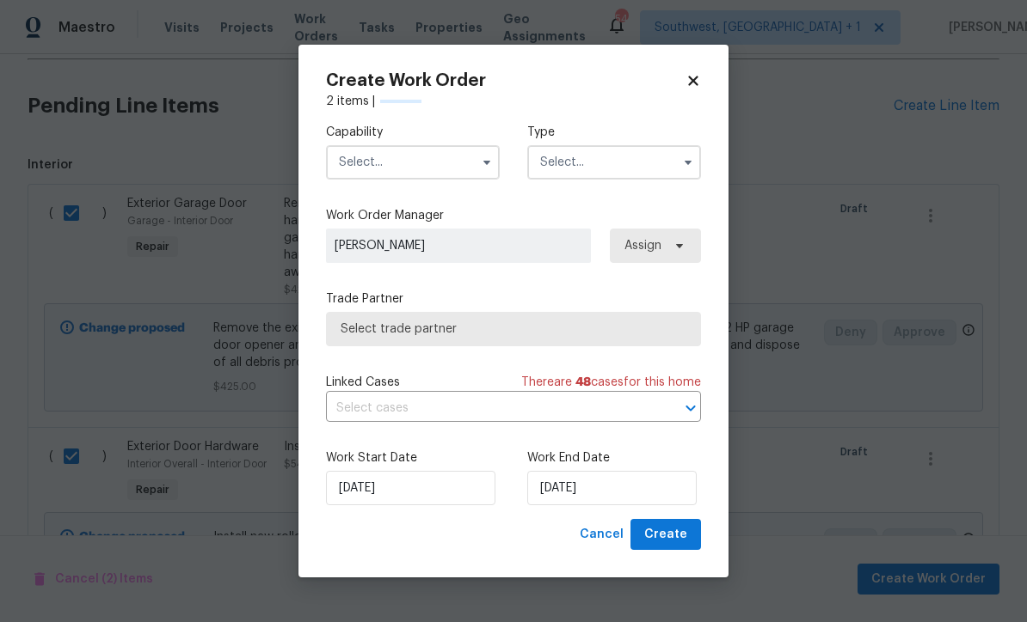
checkbox input "false"
click at [418, 164] on input "text" at bounding box center [413, 162] width 174 height 34
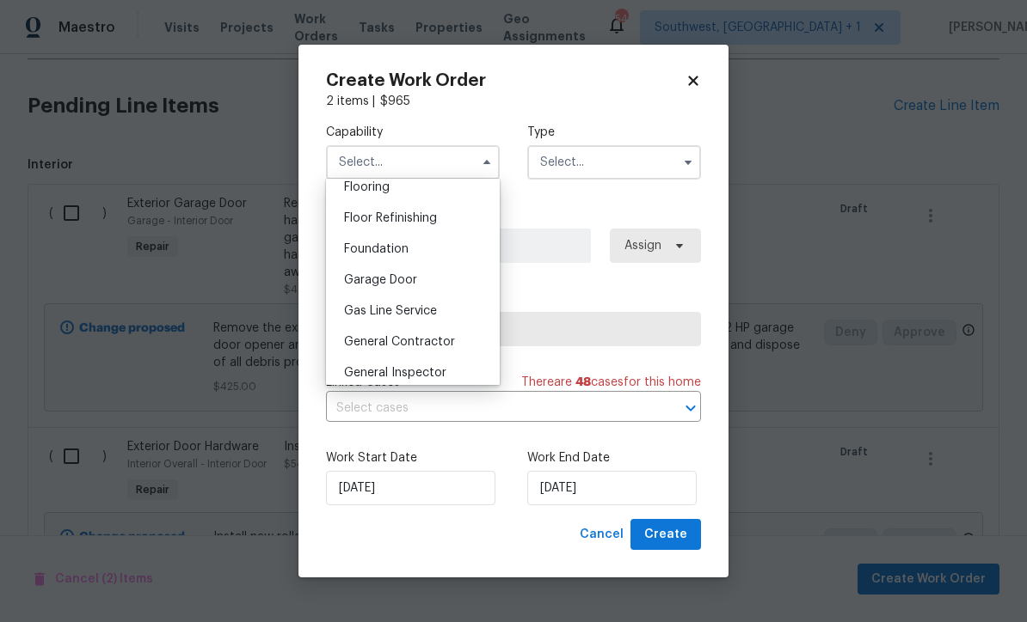
scroll to position [678, 0]
click at [445, 352] on div "General Contractor" at bounding box center [412, 343] width 165 height 31
type input "General Contractor"
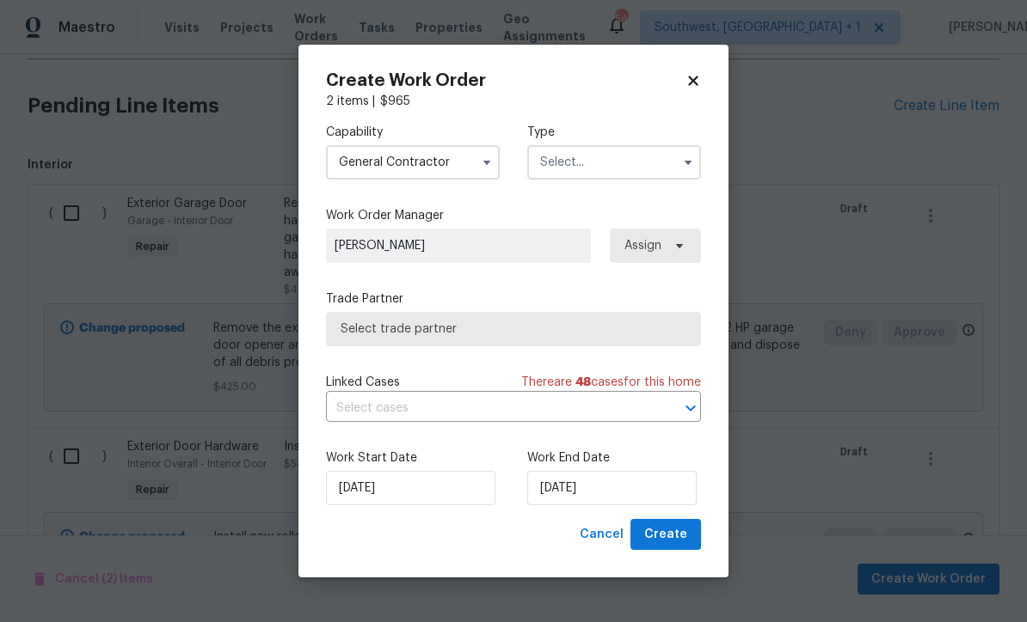
click at [648, 165] on input "text" at bounding box center [614, 162] width 174 height 34
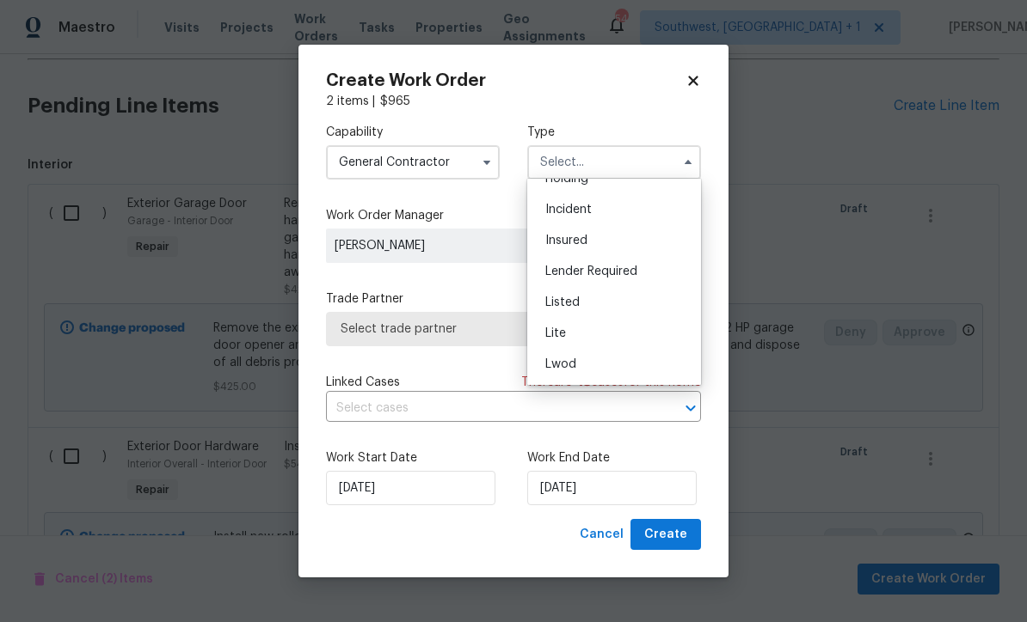
scroll to position [81, 0]
click at [588, 306] on div "Listed" at bounding box center [613, 303] width 165 height 31
type input "Listed"
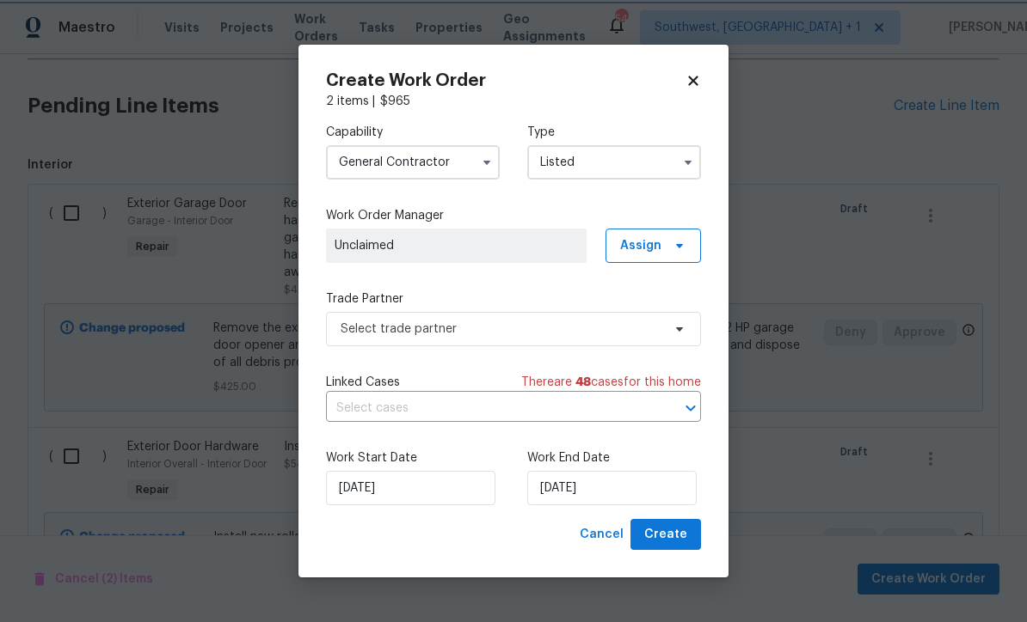
scroll to position [0, 0]
click at [666, 243] on span "Assign" at bounding box center [652, 246] width 95 height 34
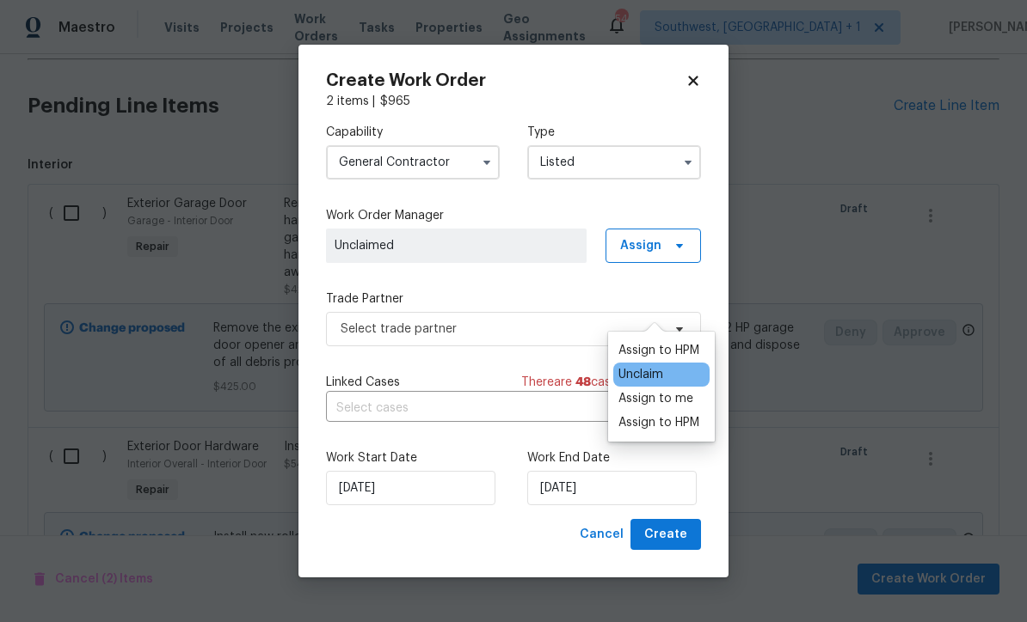
click at [678, 390] on div "Assign to me" at bounding box center [655, 398] width 75 height 17
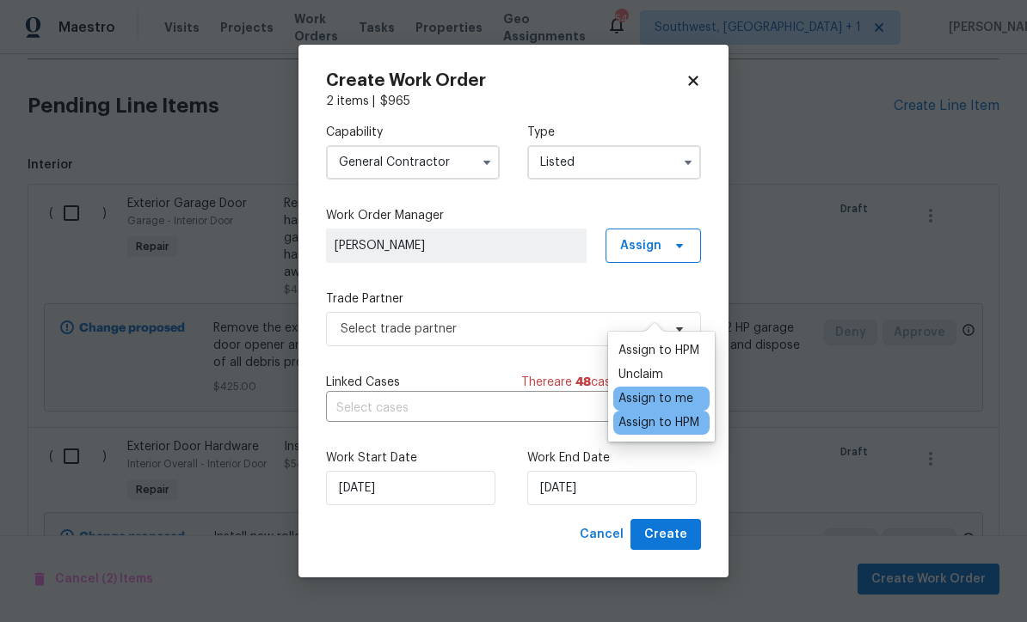
click at [677, 414] on div "Assign to HPM" at bounding box center [658, 422] width 81 height 17
click at [665, 390] on div "Assign to me" at bounding box center [655, 398] width 75 height 17
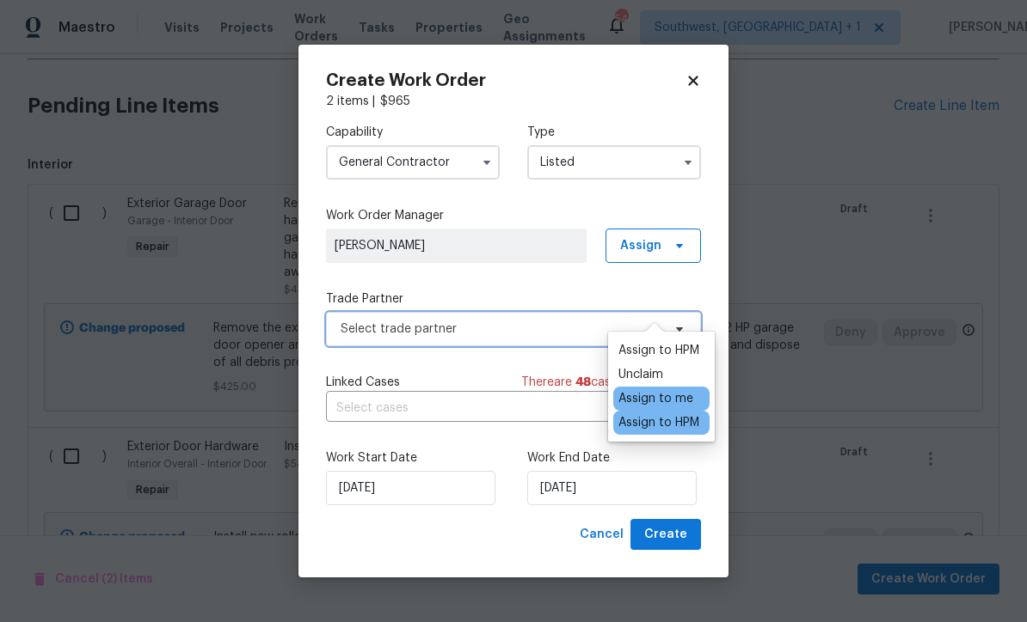
click at [517, 328] on span "Select trade partner" at bounding box center [500, 329] width 321 height 17
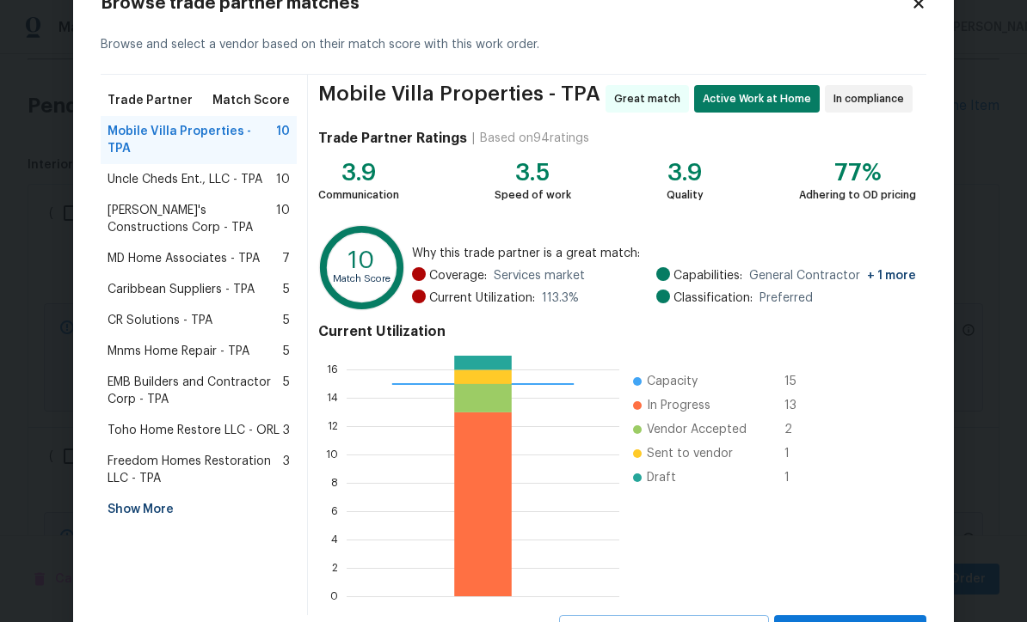
scroll to position [51, 0]
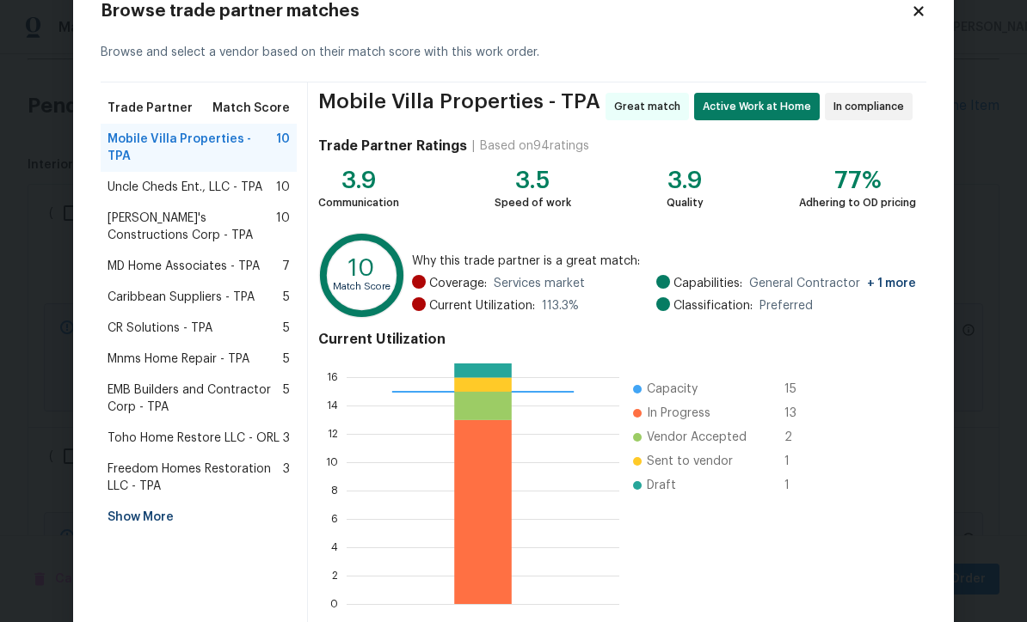
click at [168, 504] on div "Show More" at bounding box center [199, 517] width 196 height 31
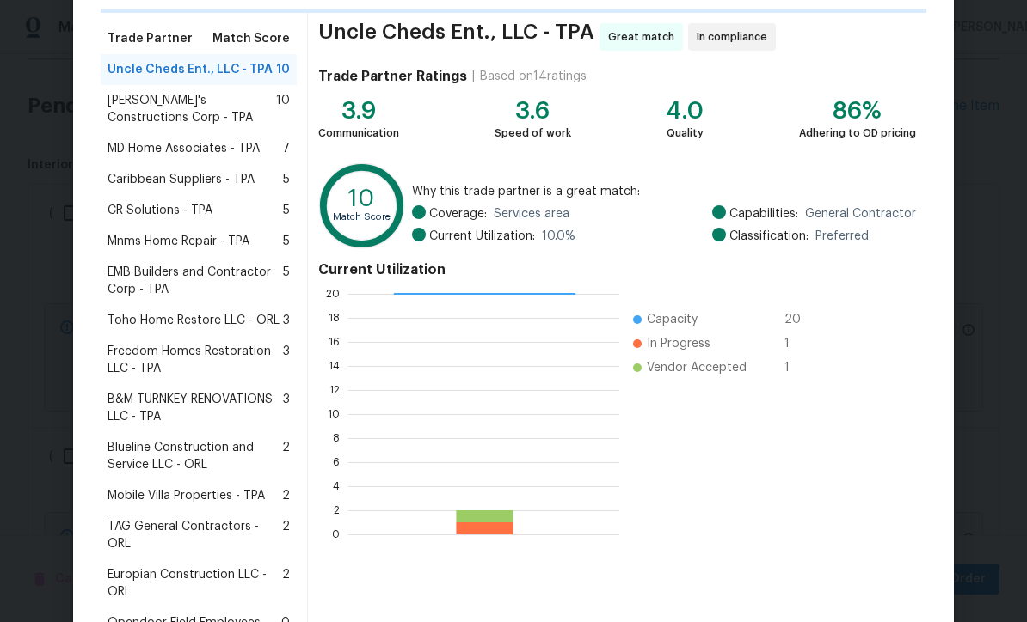
scroll to position [132, 0]
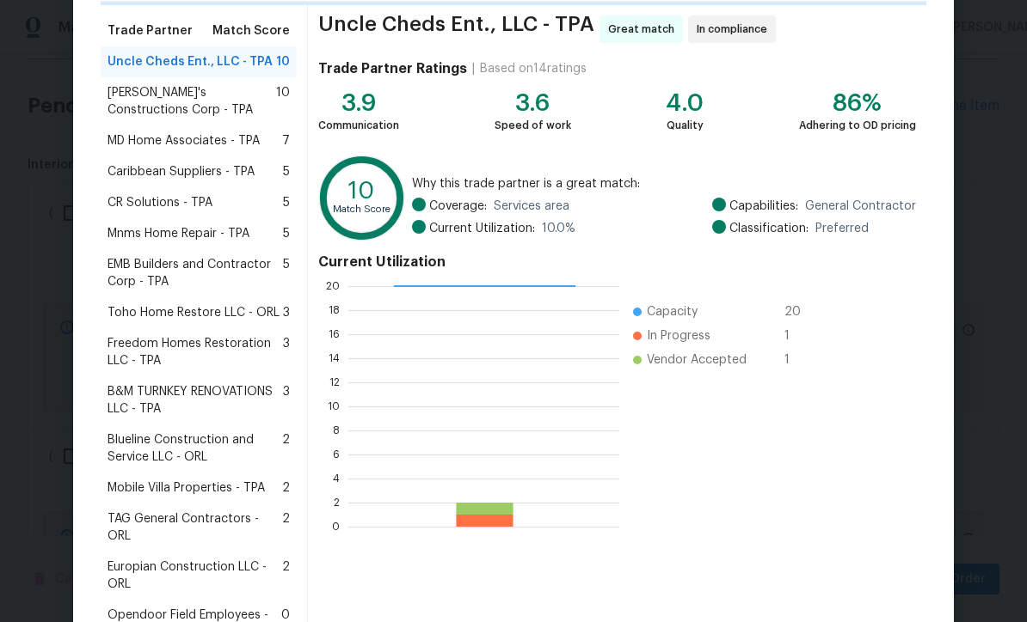
click at [243, 491] on span "Mobile Villa Properties - TPA" at bounding box center [185, 488] width 157 height 17
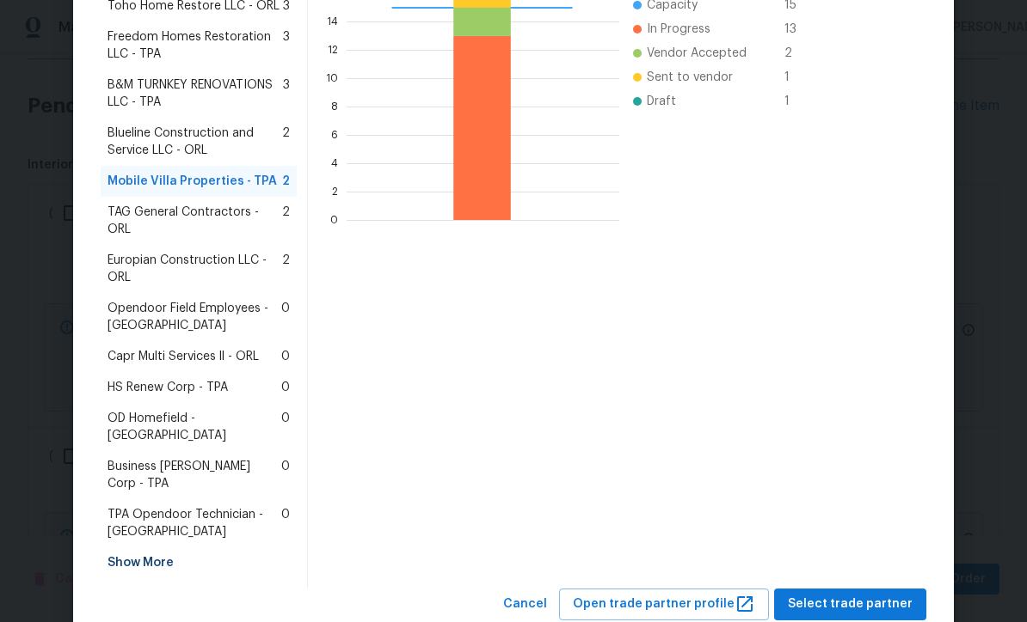
scroll to position [438, 0]
click at [849, 595] on span "Select trade partner" at bounding box center [850, 605] width 125 height 21
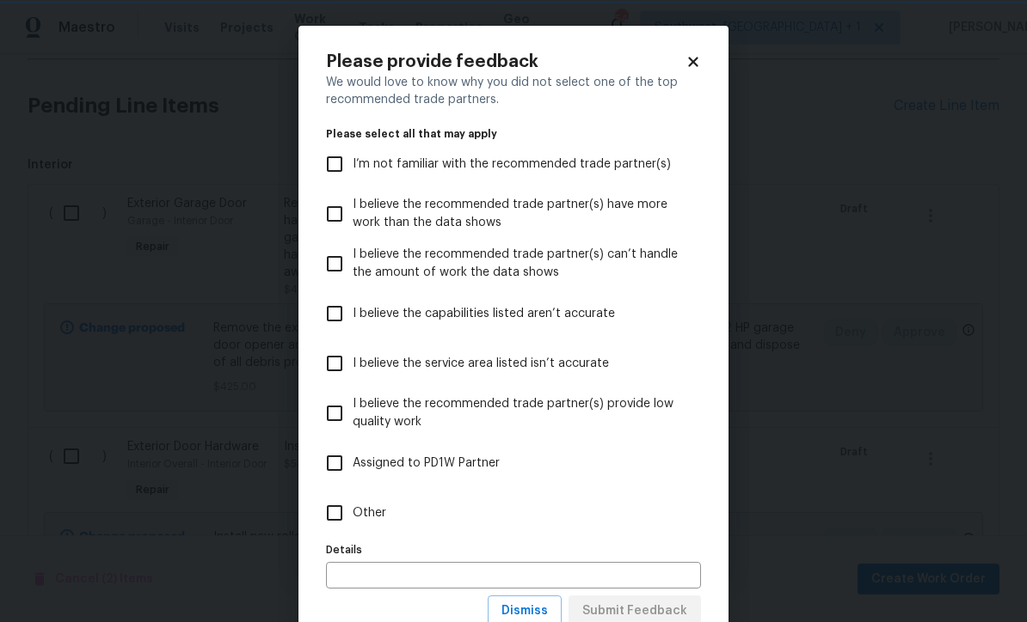
scroll to position [0, 0]
click at [697, 64] on icon at bounding box center [692, 61] width 15 height 15
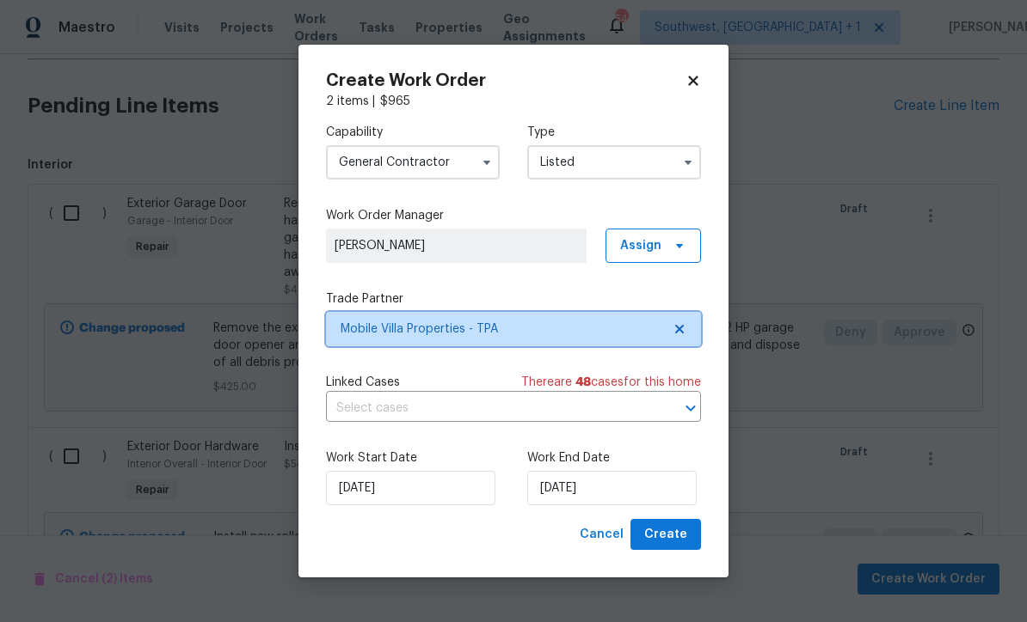
click at [478, 331] on span "Mobile Villa Properties - TPA" at bounding box center [500, 329] width 321 height 17
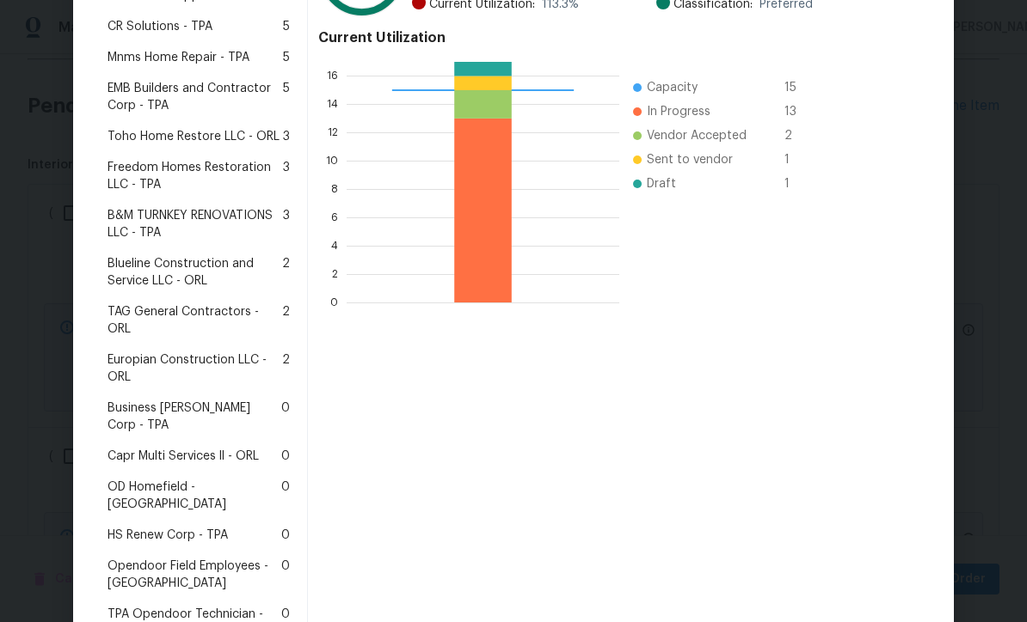
scroll to position [352, 0]
click at [214, 394] on div "Business Morel Corp - TPA 0" at bounding box center [199, 418] width 196 height 48
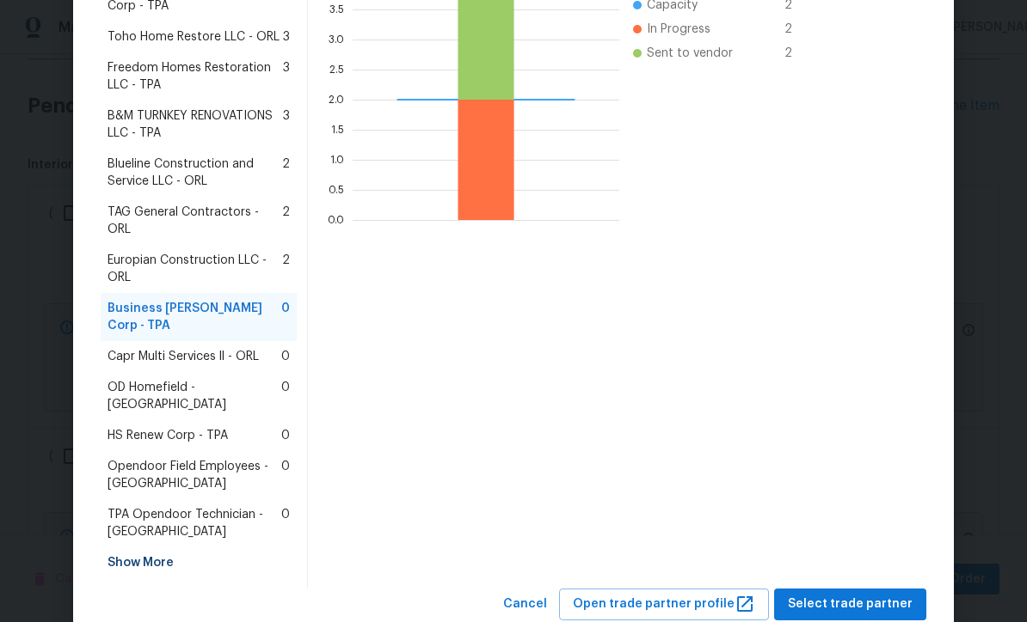
scroll to position [434, 0]
click at [865, 595] on span "Select trade partner" at bounding box center [850, 605] width 125 height 21
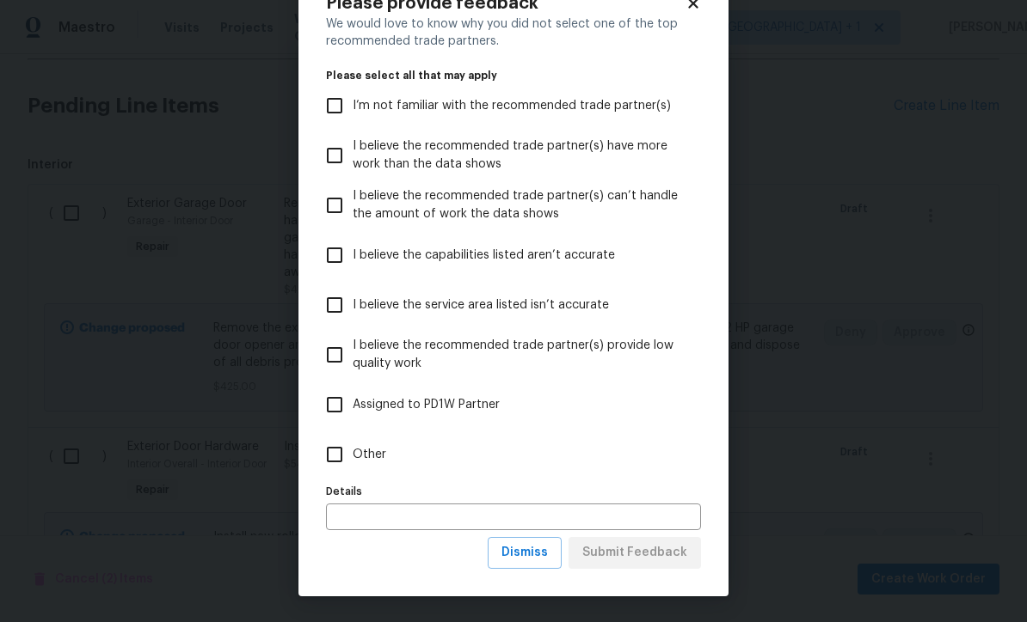
scroll to position [59, 0]
click at [536, 567] on button "Dismiss" at bounding box center [524, 553] width 74 height 32
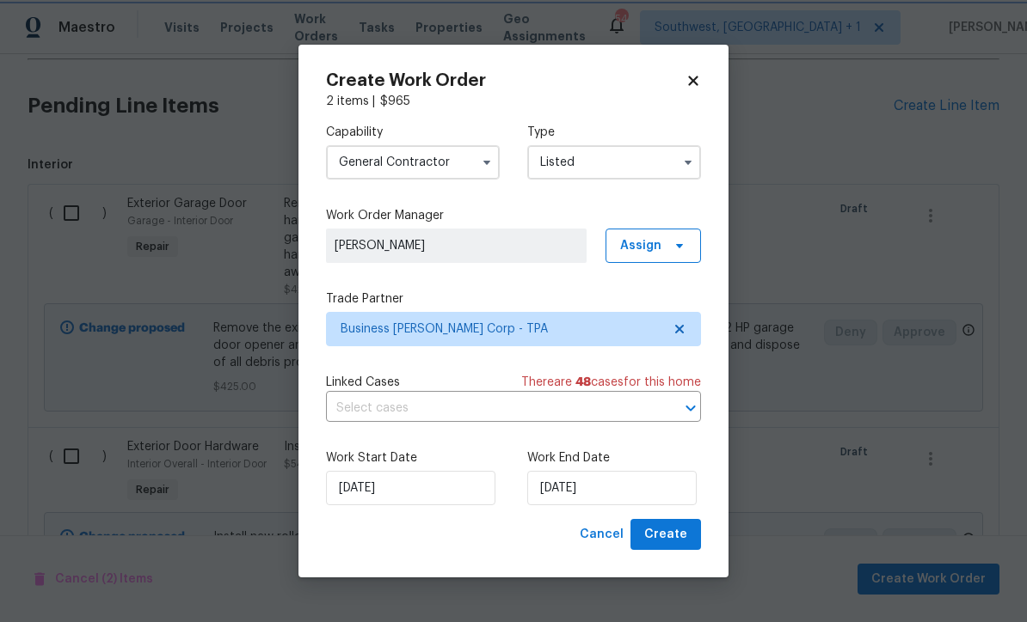
scroll to position [0, 0]
click at [622, 500] on input "8/18/2025" at bounding box center [611, 488] width 169 height 34
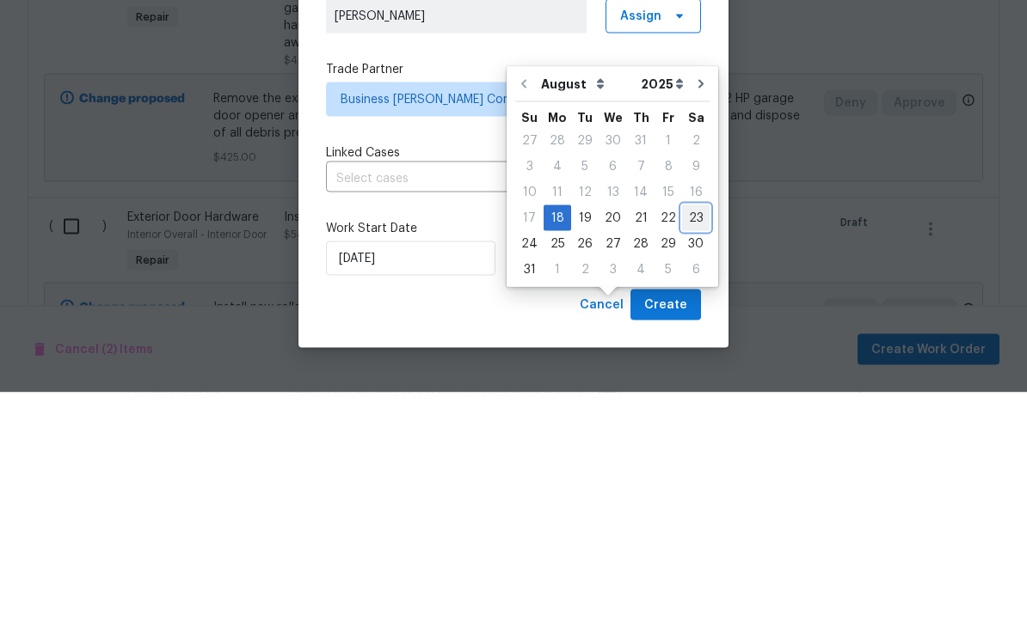
click at [689, 435] on div "23" at bounding box center [696, 448] width 28 height 26
type input "8/23/2025"
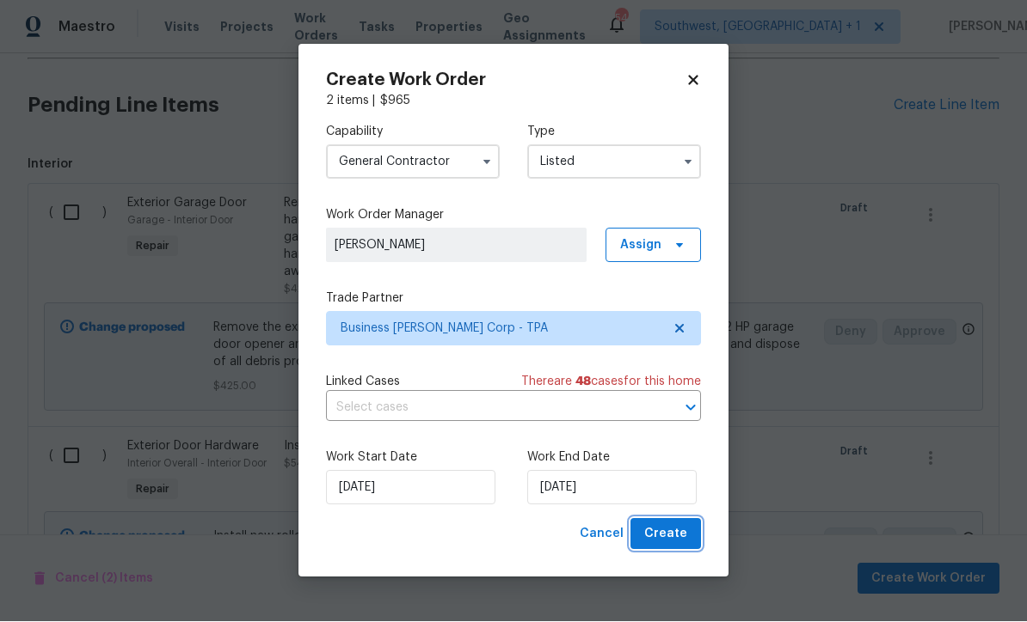
click at [677, 545] on span "Create" at bounding box center [665, 534] width 43 height 21
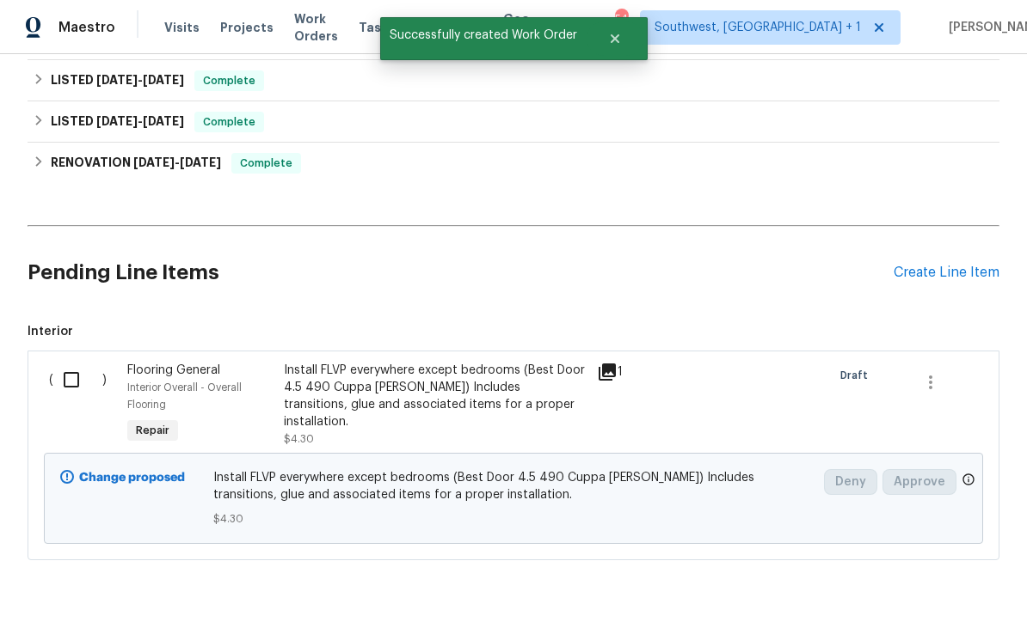
scroll to position [499, 0]
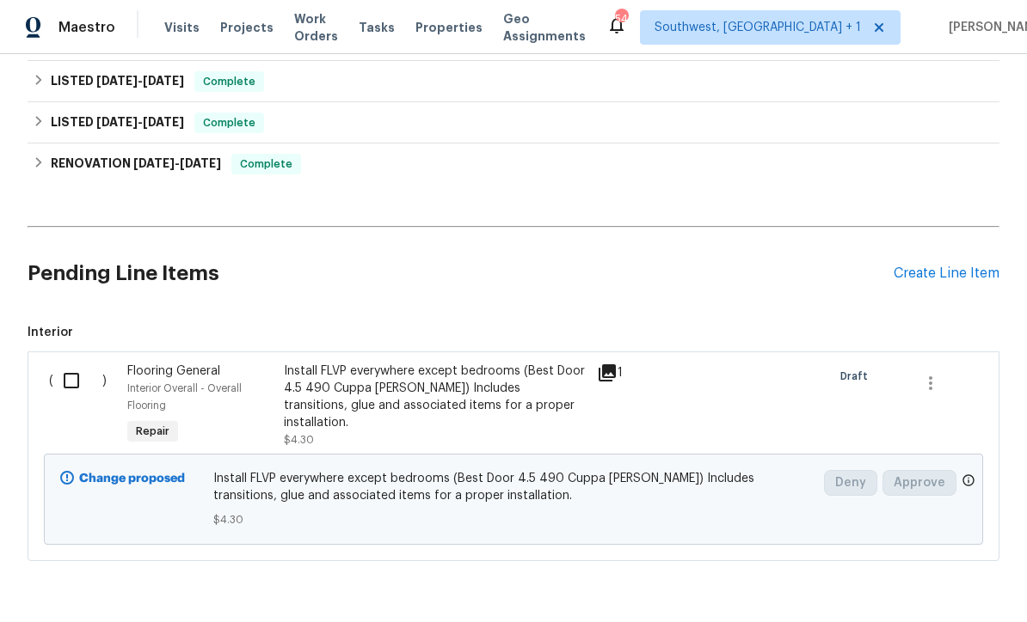
click at [79, 363] on input "checkbox" at bounding box center [77, 381] width 49 height 36
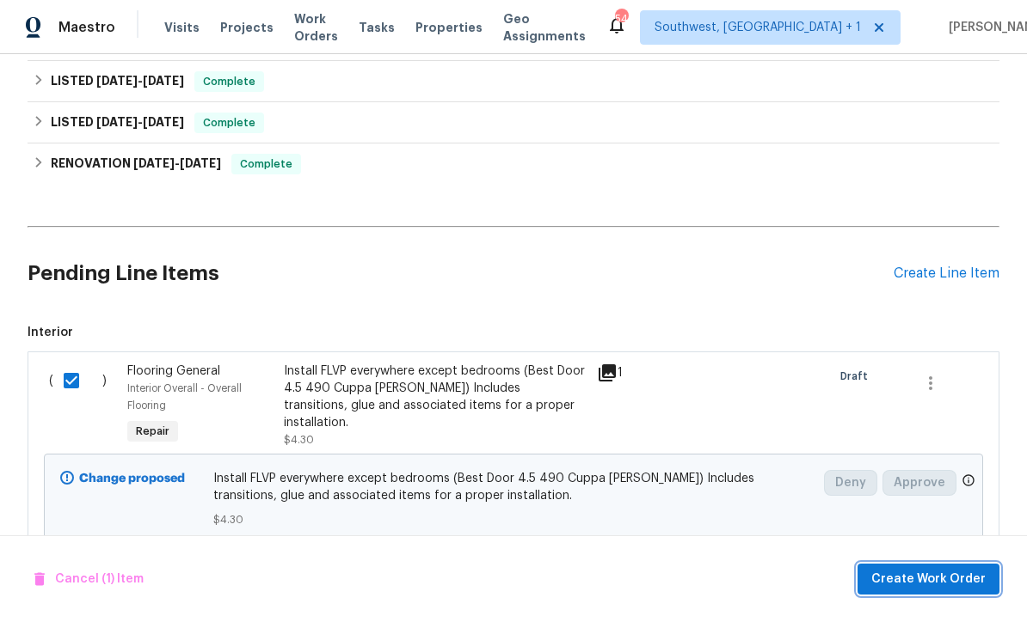
click at [922, 579] on span "Create Work Order" at bounding box center [928, 579] width 114 height 21
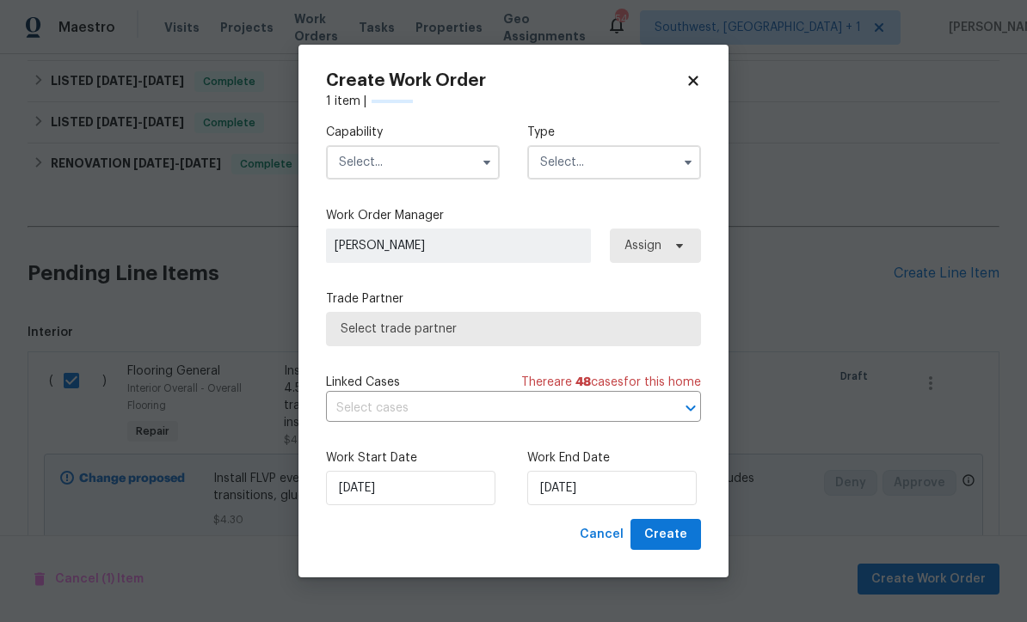
checkbox input "false"
click at [416, 156] on input "text" at bounding box center [413, 162] width 174 height 34
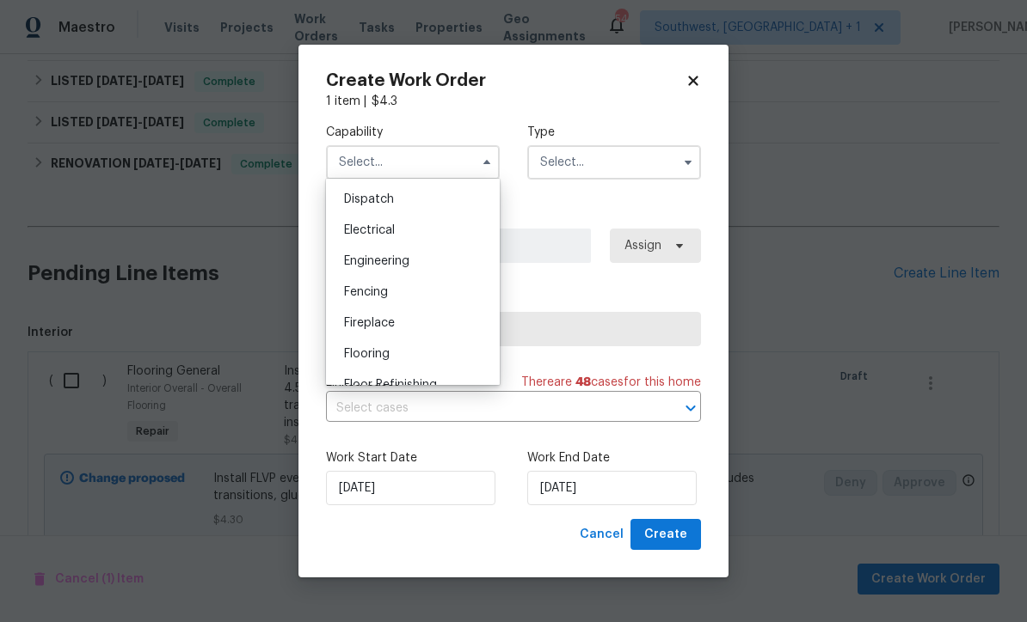
scroll to position [513, 0]
click at [389, 351] on span "Flooring" at bounding box center [367, 352] width 46 height 12
type input "Flooring"
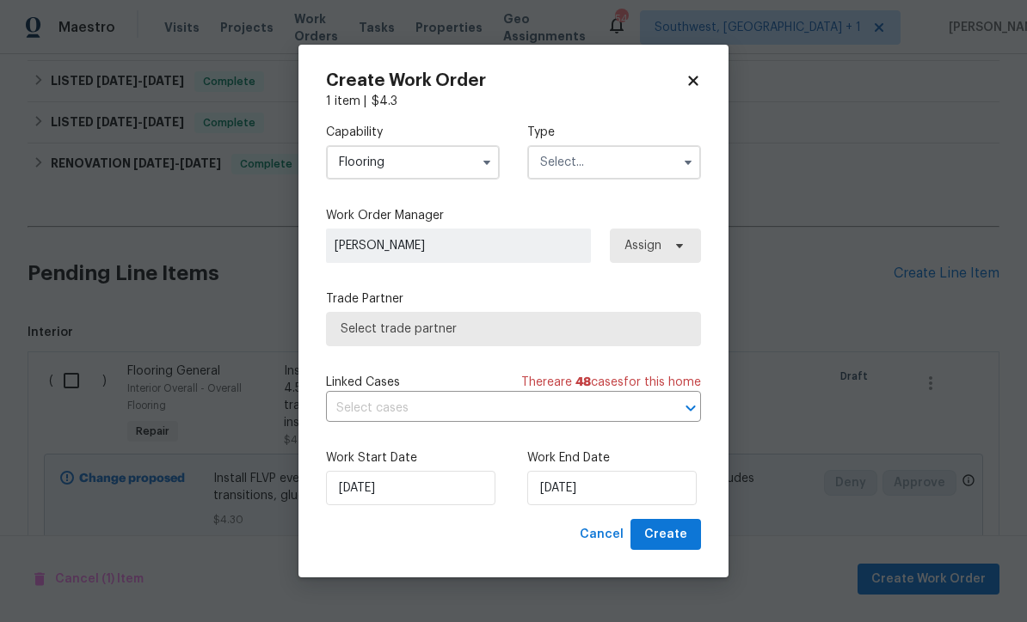
click at [665, 154] on input "text" at bounding box center [614, 162] width 174 height 34
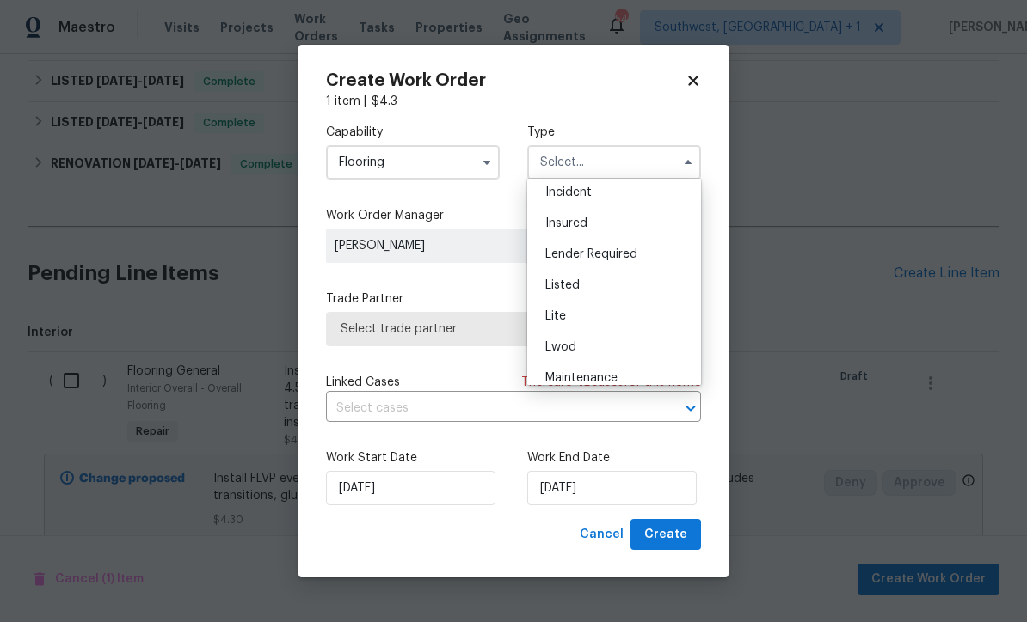
scroll to position [98, 0]
click at [587, 289] on div "Listed" at bounding box center [613, 286] width 165 height 31
type input "Listed"
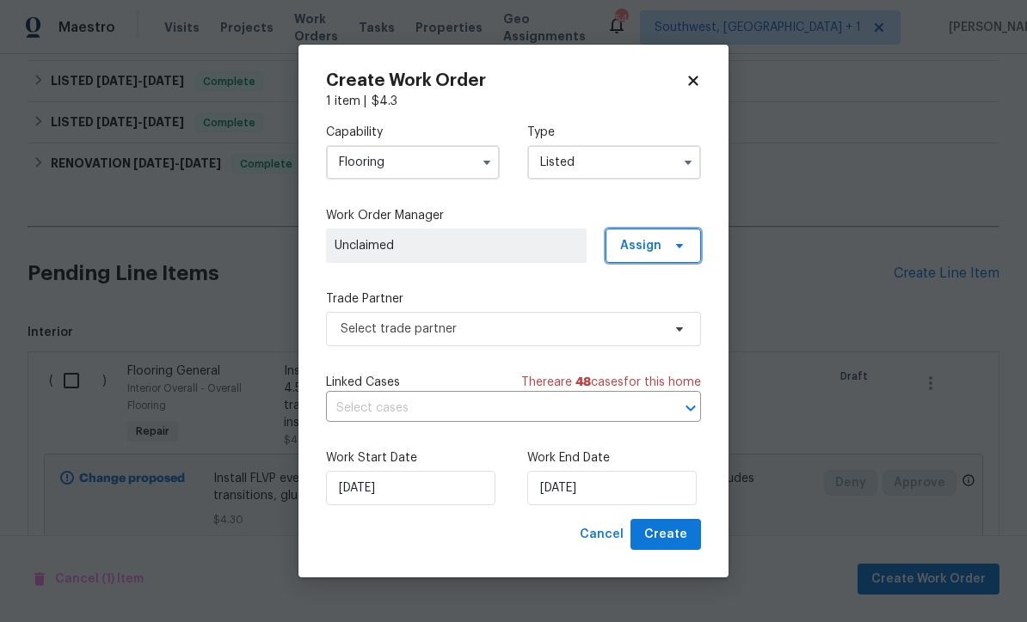
click at [671, 242] on span at bounding box center [676, 246] width 19 height 14
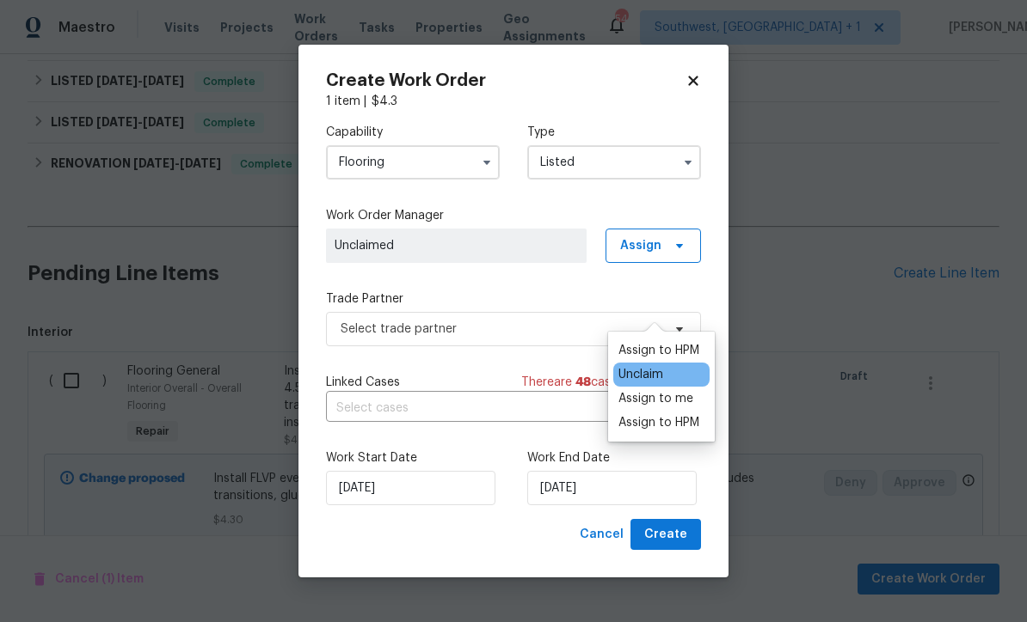
click at [671, 390] on div "Assign to me" at bounding box center [655, 398] width 75 height 17
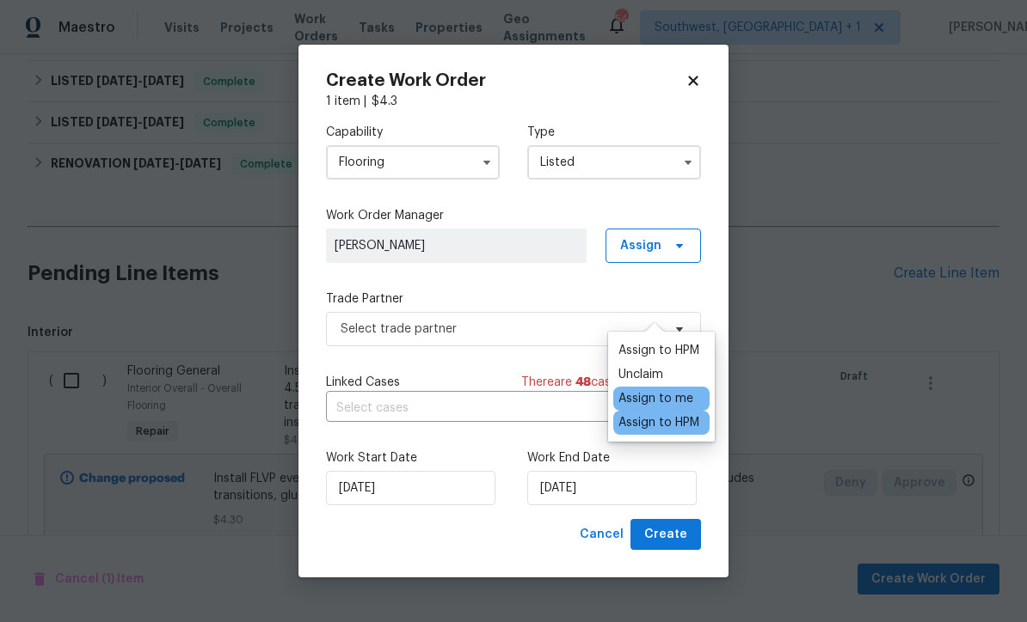
click at [677, 390] on div "Assign to me" at bounding box center [655, 398] width 75 height 17
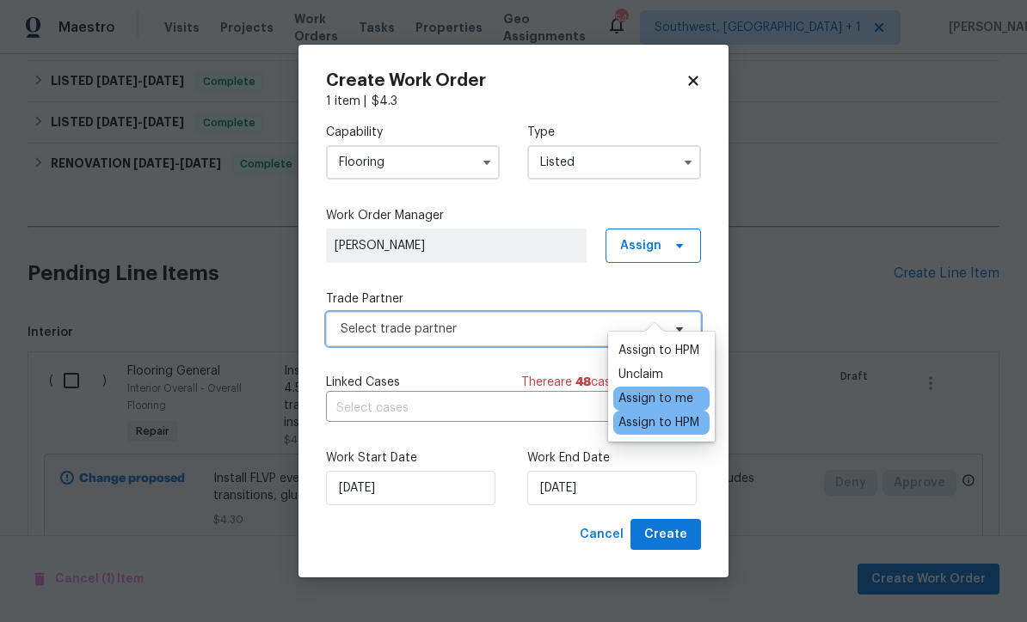
click at [494, 344] on span "Select trade partner" at bounding box center [513, 329] width 375 height 34
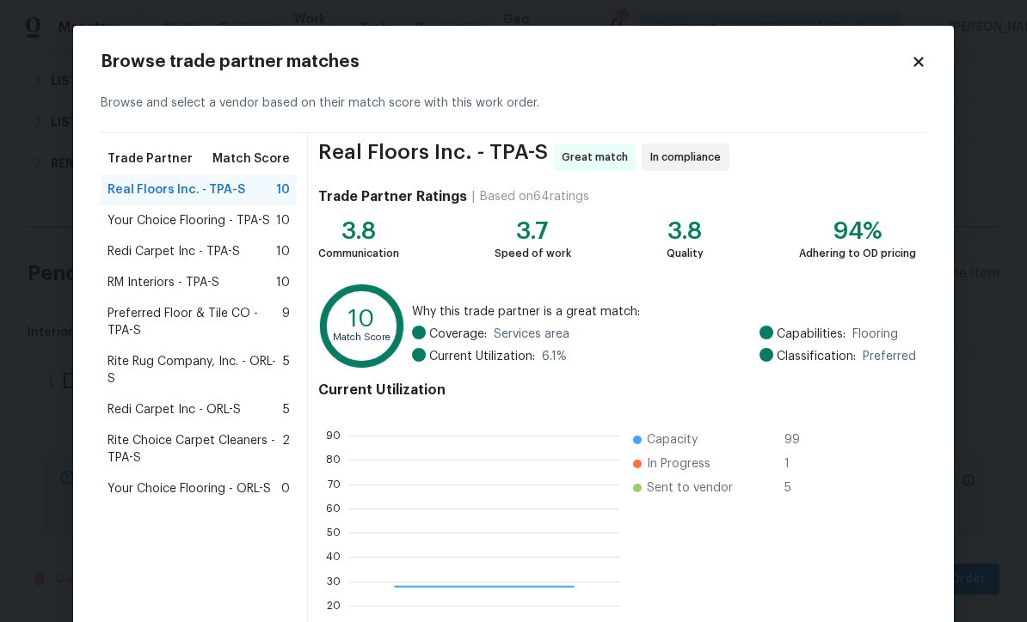
scroll to position [241, 270]
click at [200, 288] on span "RM Interiors - TPA-S" at bounding box center [163, 282] width 112 height 17
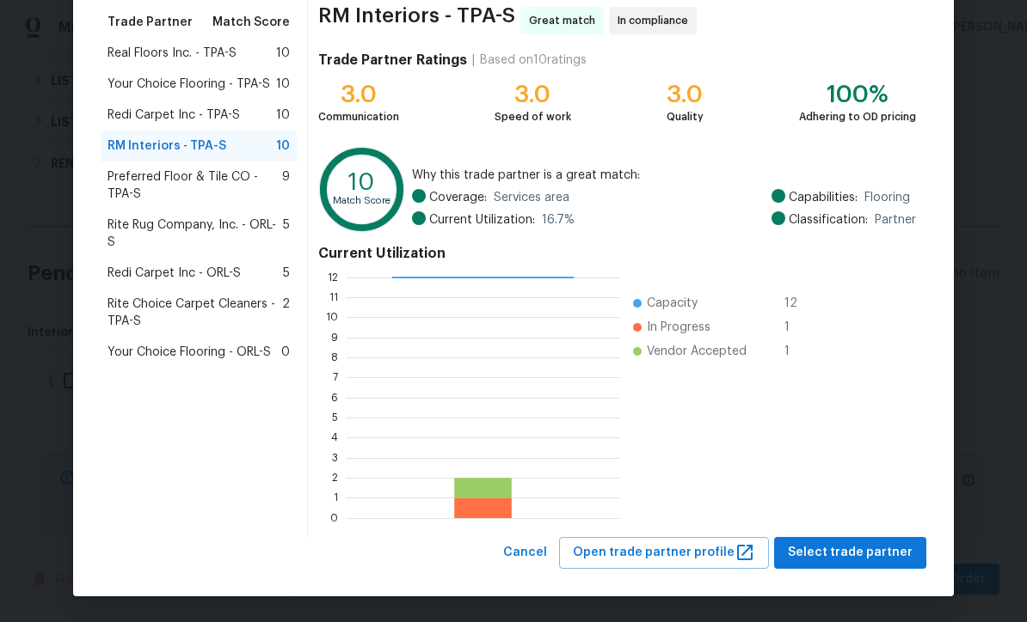
scroll to position [136, 0]
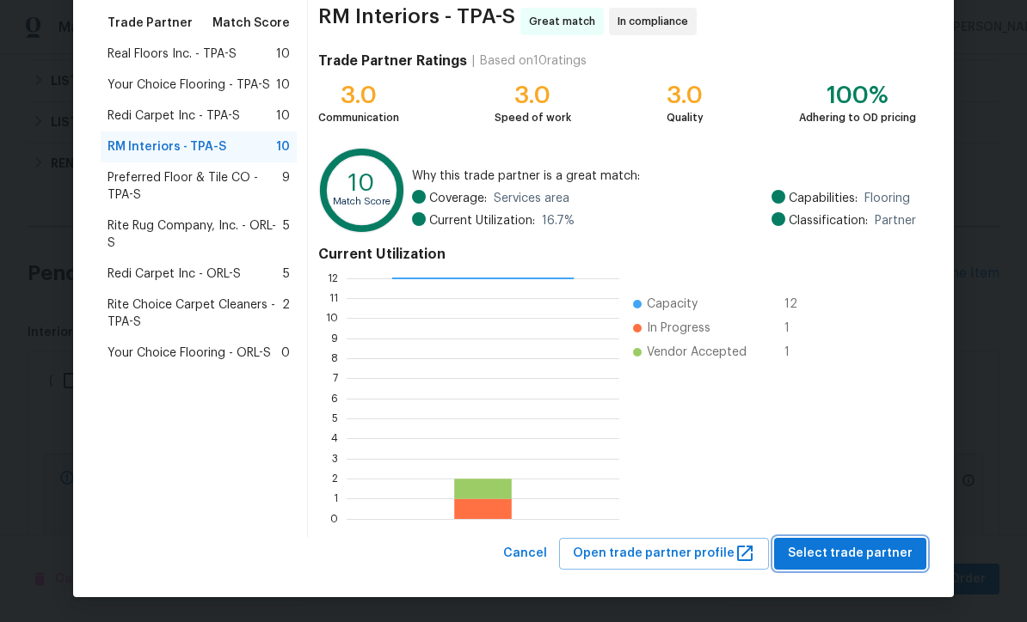
click at [854, 558] on span "Select trade partner" at bounding box center [850, 553] width 125 height 21
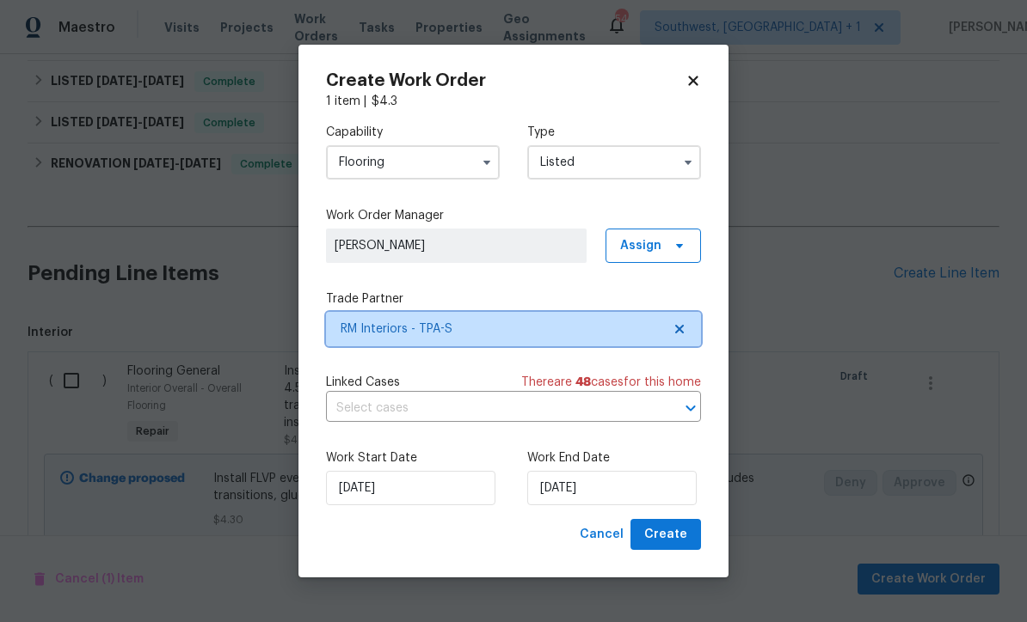
scroll to position [0, 0]
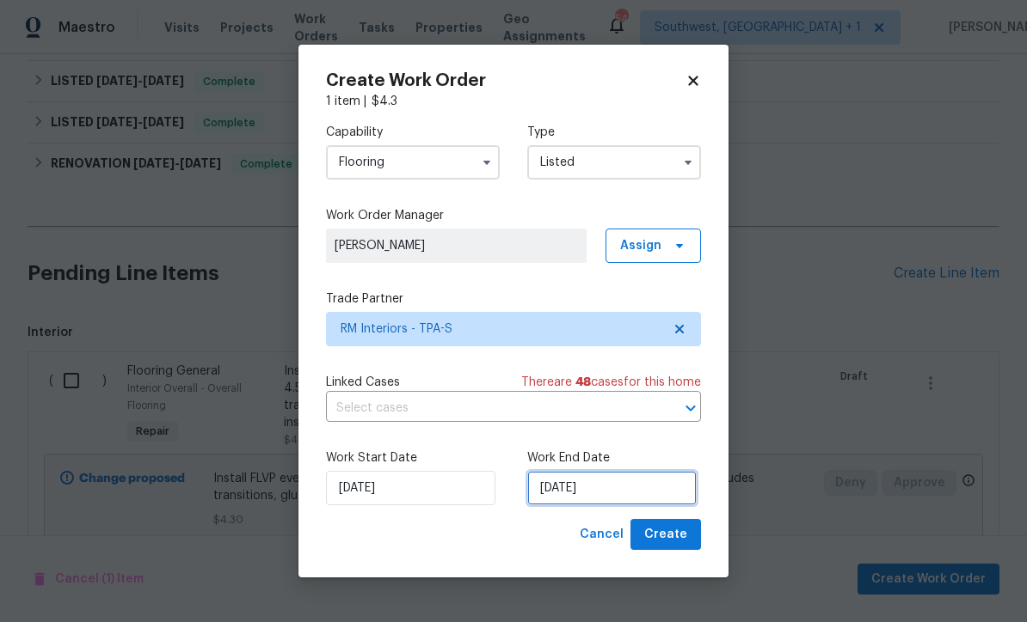
click at [639, 503] on input "8/18/2025" at bounding box center [611, 488] width 169 height 34
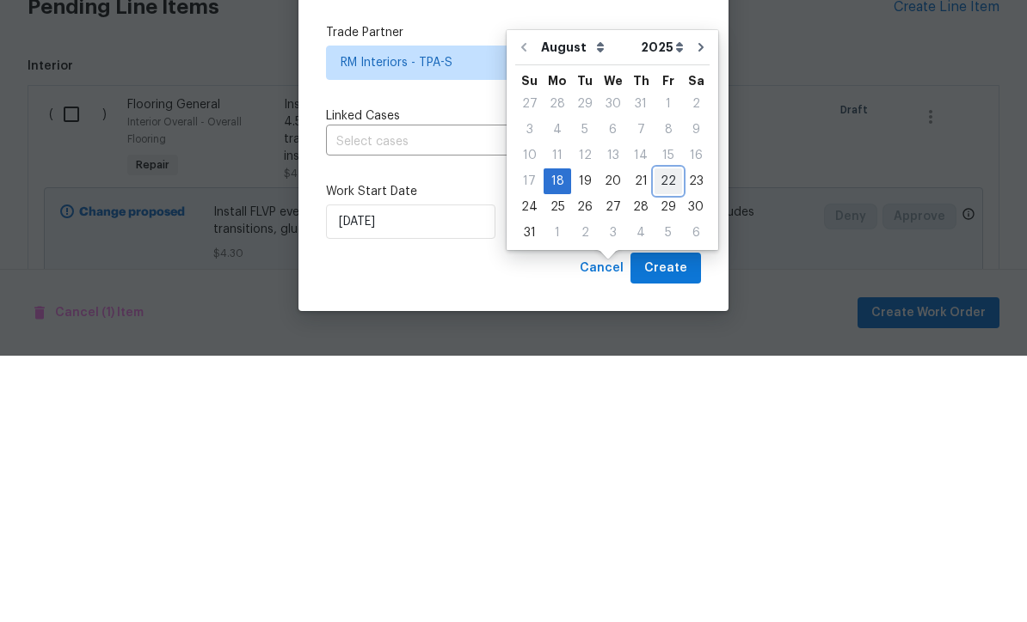
click at [662, 436] on div "22" at bounding box center [668, 448] width 28 height 24
type input "8/22/2025"
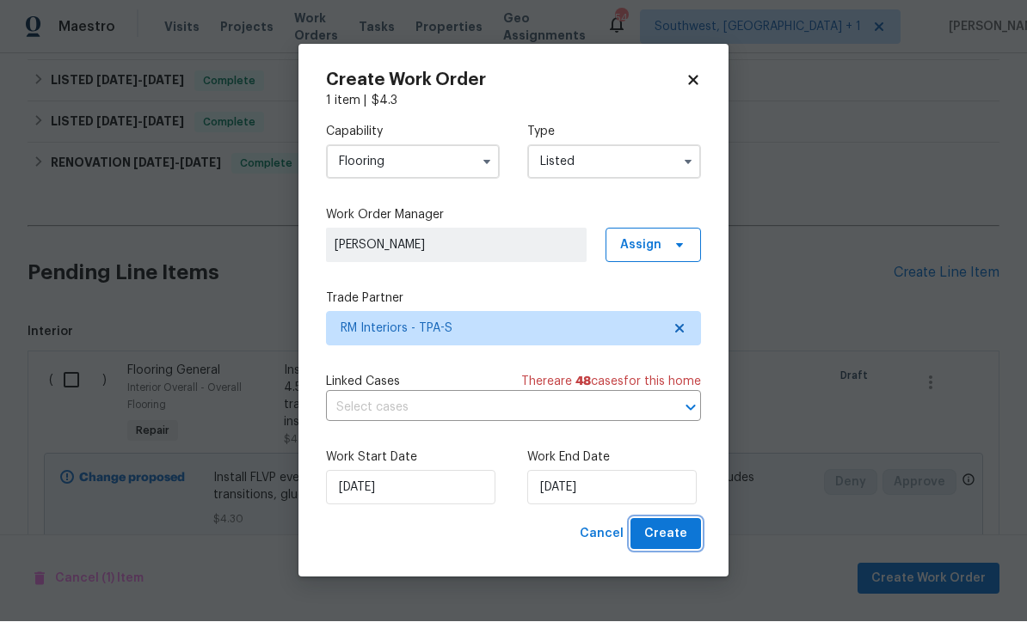
click at [677, 545] on span "Create" at bounding box center [665, 534] width 43 height 21
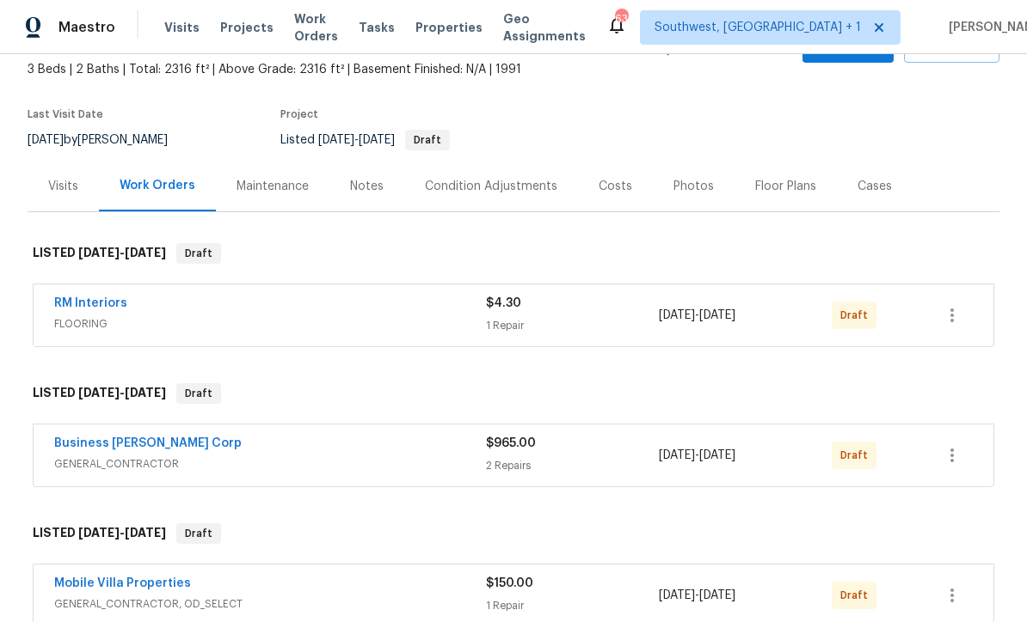
scroll to position [103, 0]
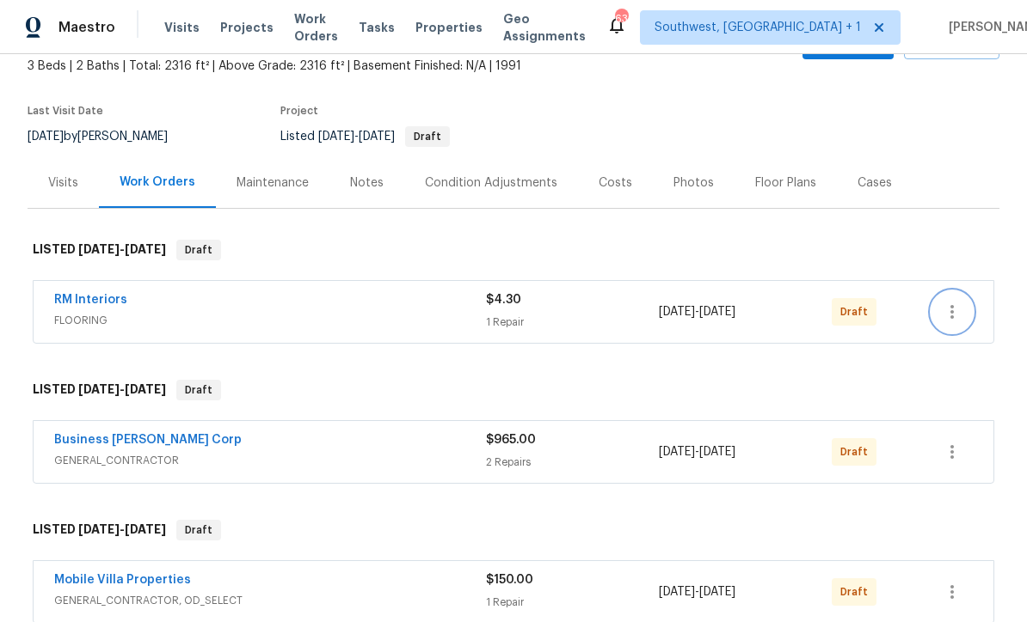
click at [958, 307] on icon "button" at bounding box center [951, 312] width 21 height 21
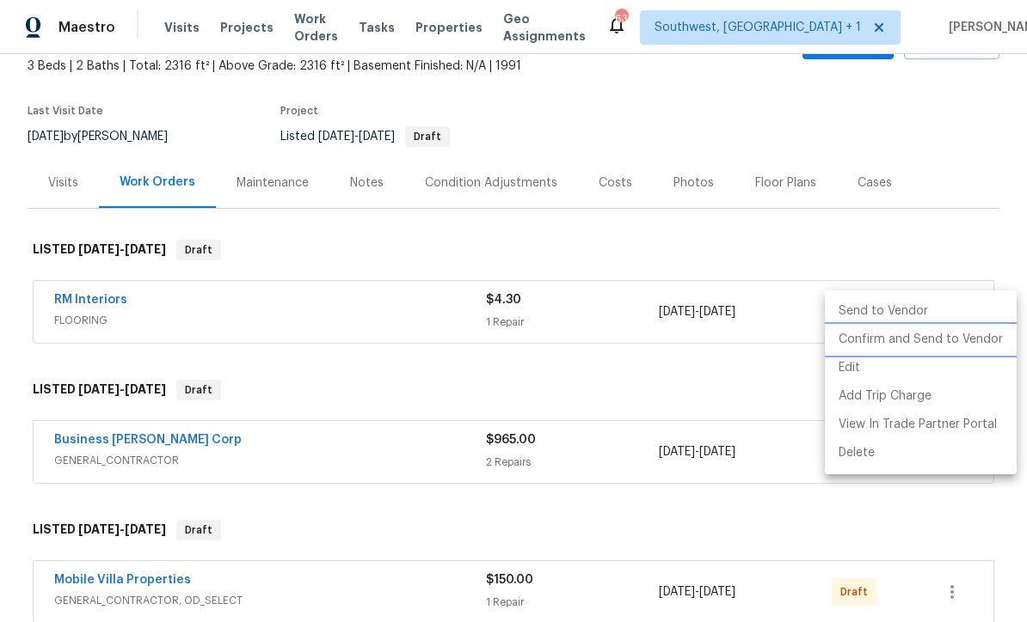
click at [914, 342] on li "Confirm and Send to Vendor" at bounding box center [921, 340] width 192 height 28
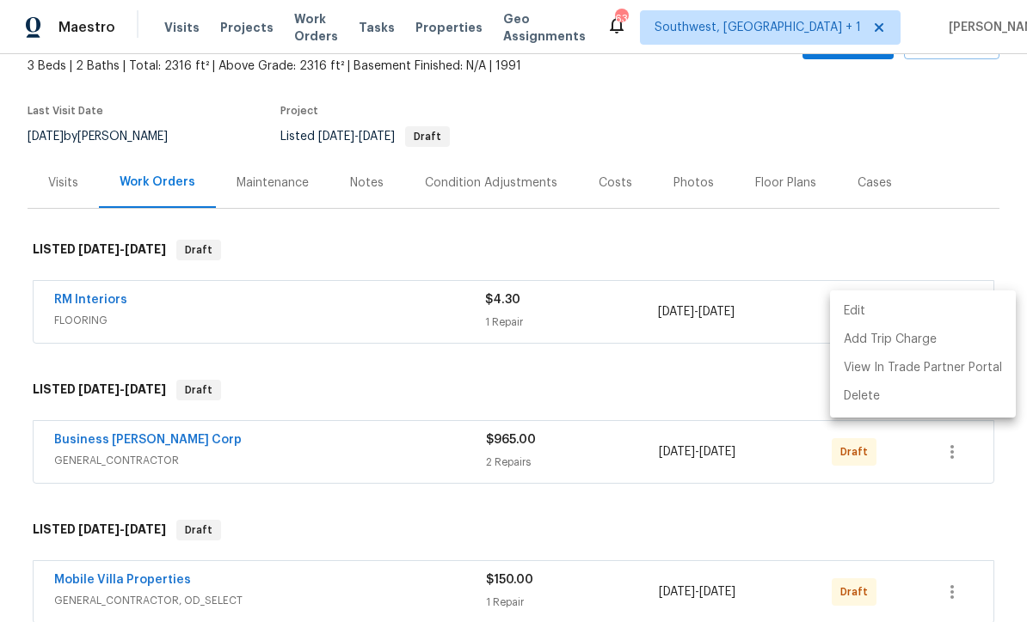
click at [902, 133] on div at bounding box center [513, 311] width 1027 height 622
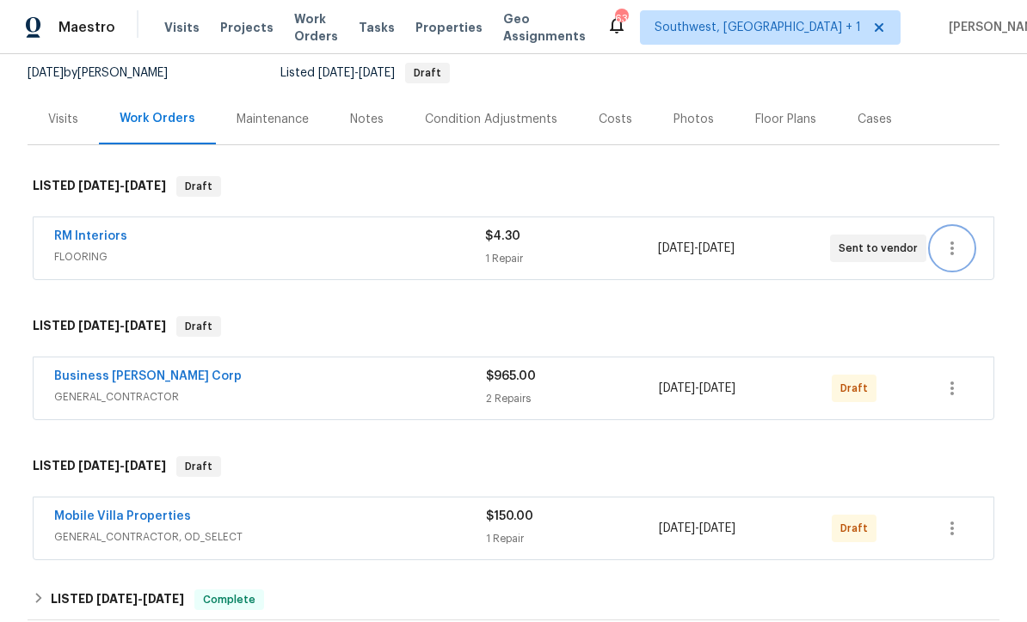
scroll to position [201, 0]
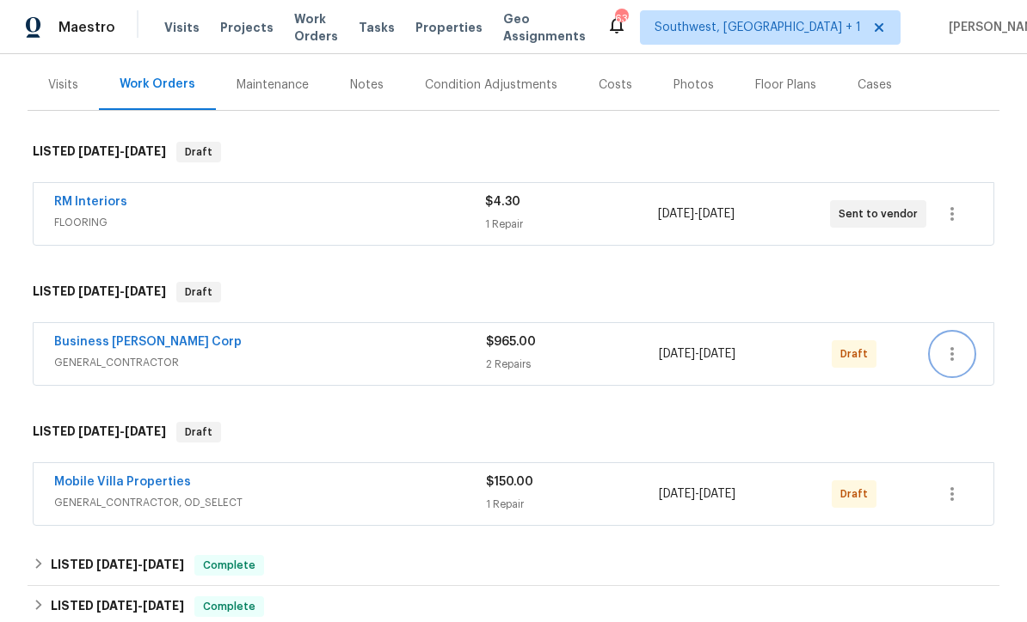
click at [956, 365] on button "button" at bounding box center [951, 354] width 41 height 41
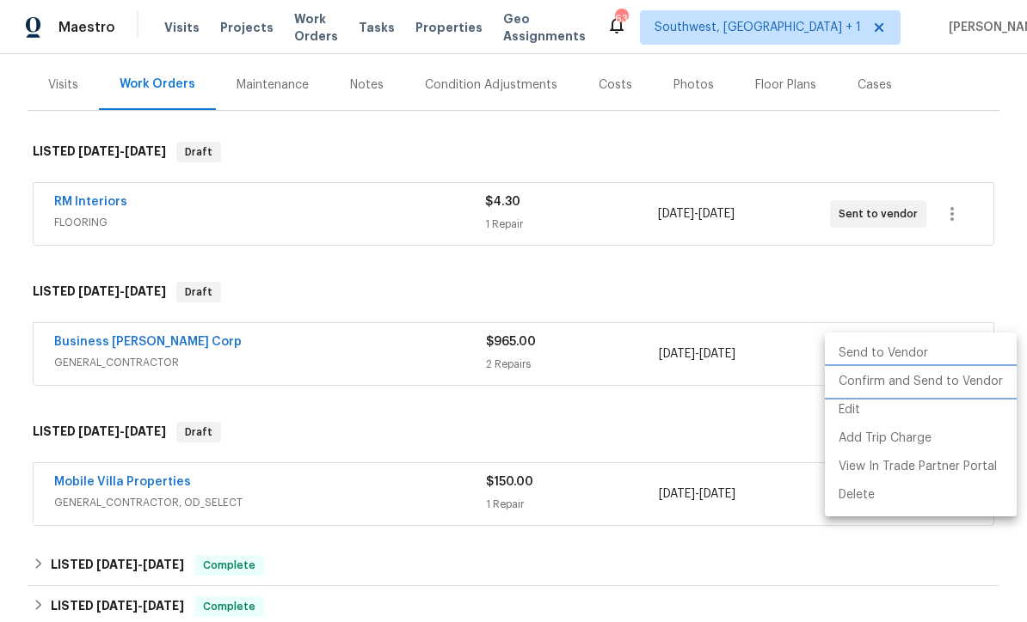
click at [930, 383] on li "Confirm and Send to Vendor" at bounding box center [921, 382] width 192 height 28
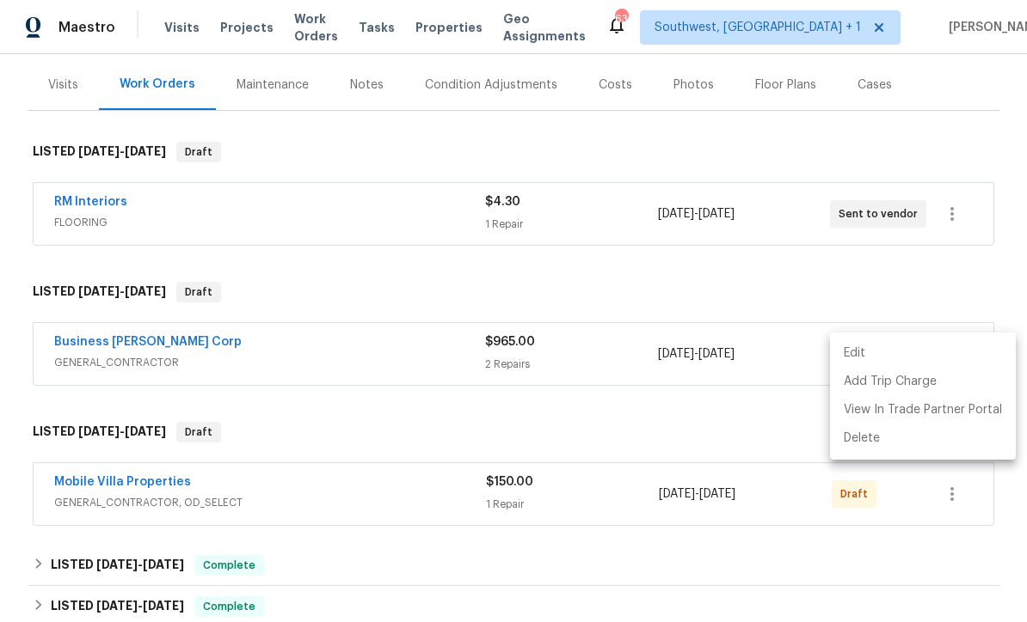
click at [729, 420] on div at bounding box center [513, 311] width 1027 height 622
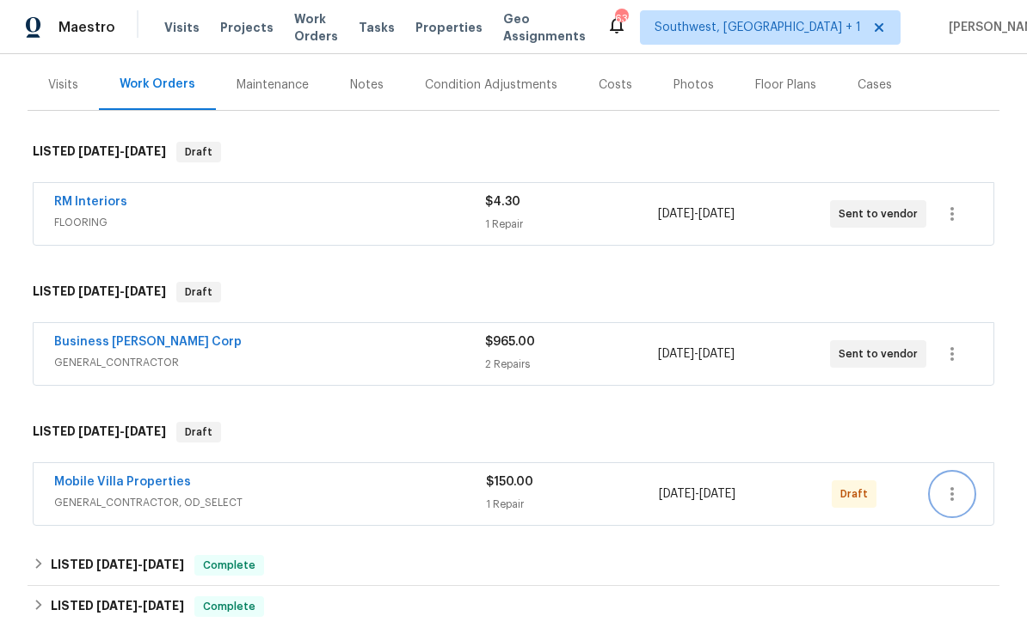
click at [955, 504] on button "button" at bounding box center [951, 494] width 41 height 41
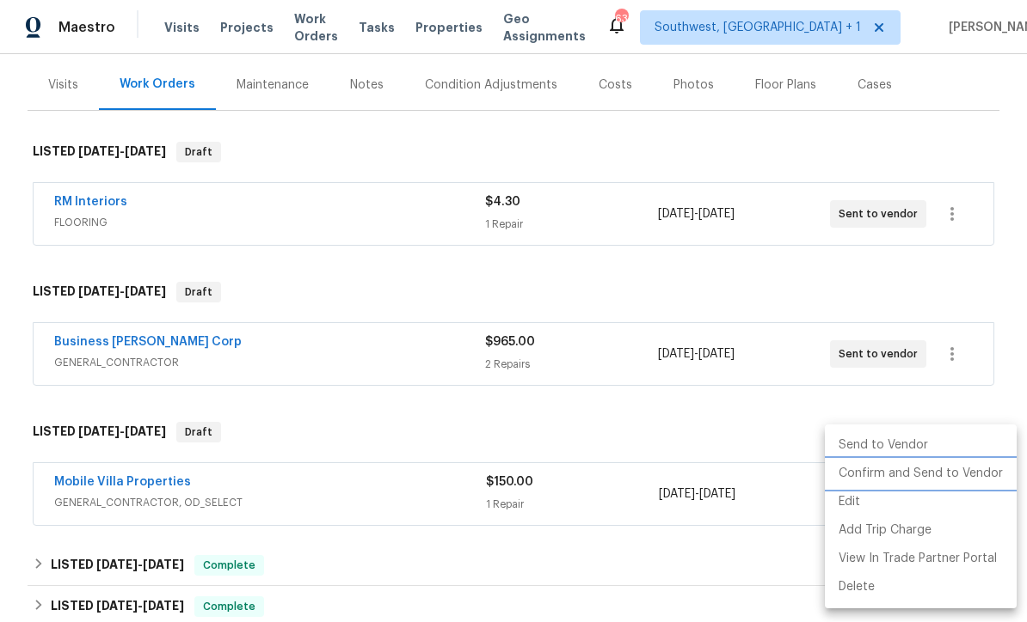
click at [938, 478] on li "Confirm and Send to Vendor" at bounding box center [921, 474] width 192 height 28
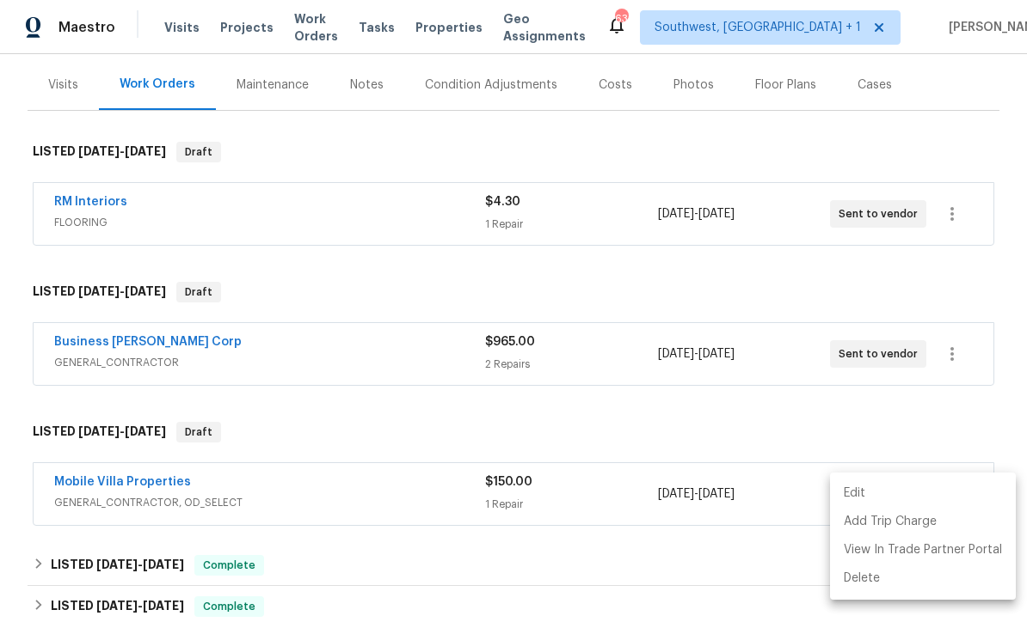
click at [752, 142] on div at bounding box center [513, 311] width 1027 height 622
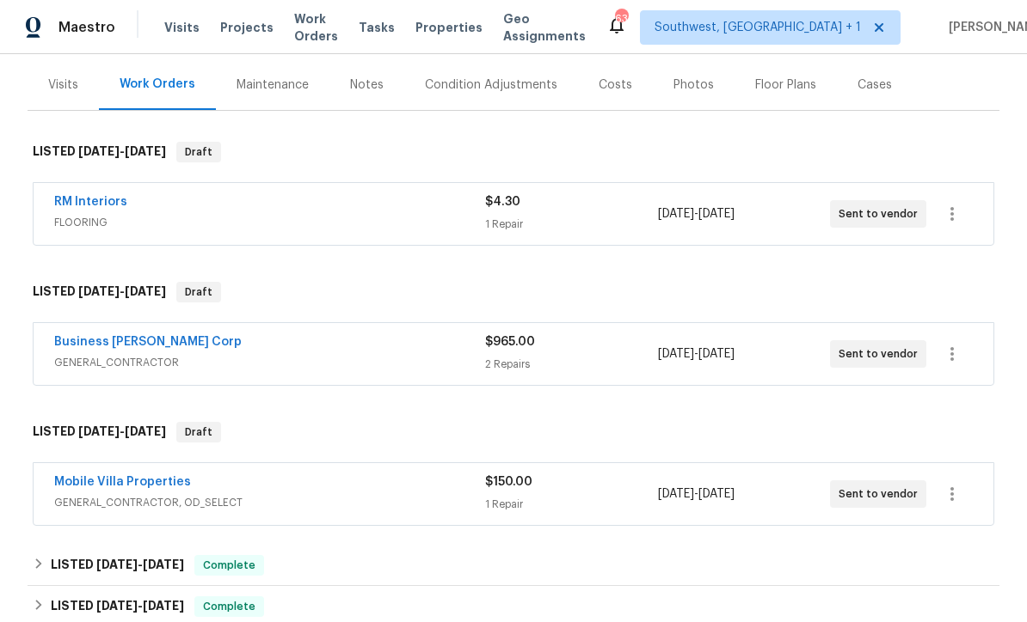
click at [132, 345] on link "Business [PERSON_NAME] Corp" at bounding box center [147, 342] width 187 height 12
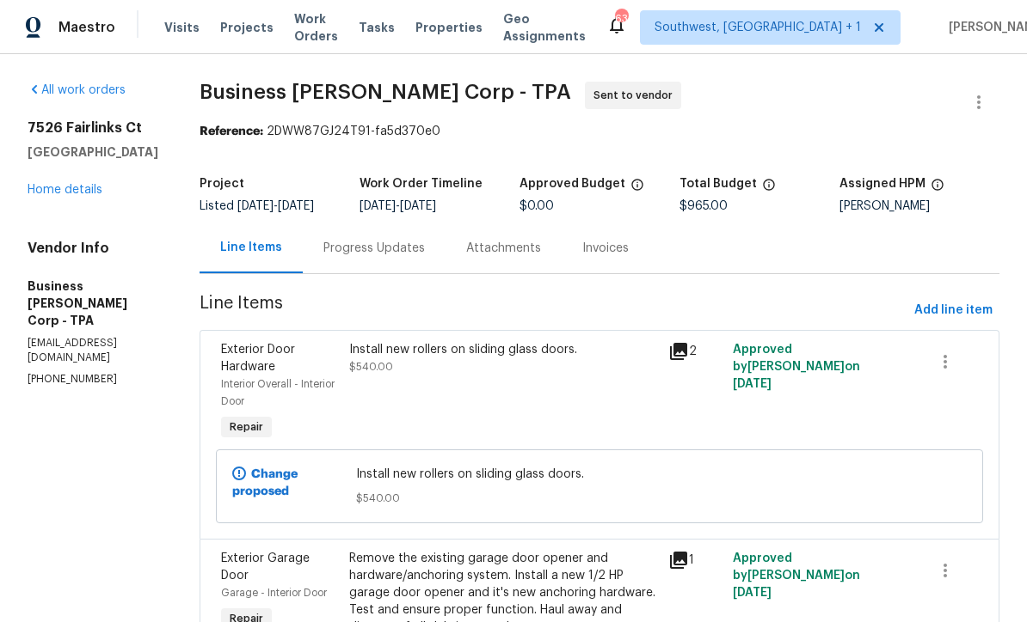
click at [376, 257] on div "Progress Updates" at bounding box center [373, 248] width 101 height 17
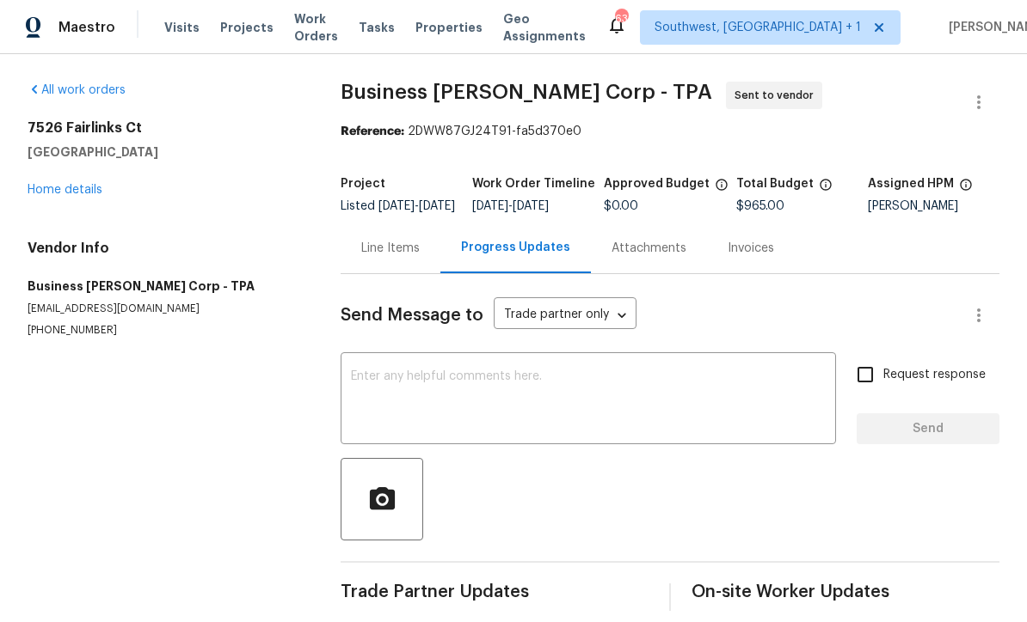
click at [522, 406] on textarea at bounding box center [588, 401] width 475 height 60
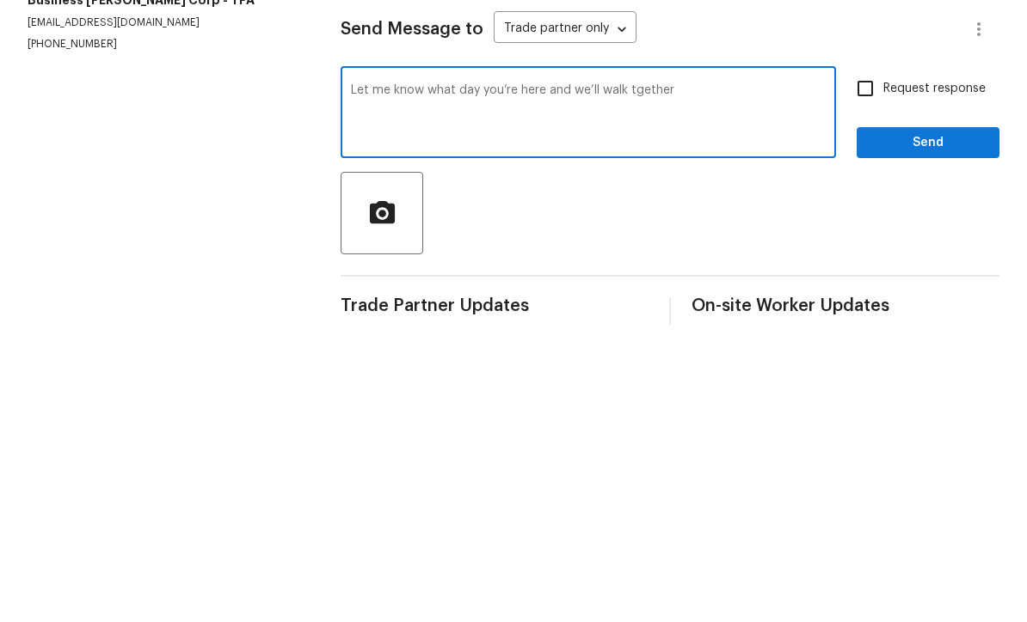
type textarea "Let me know what day you’re here and we’ll walk tgether"
click at [868, 357] on input "Request response" at bounding box center [865, 375] width 36 height 36
checkbox input "true"
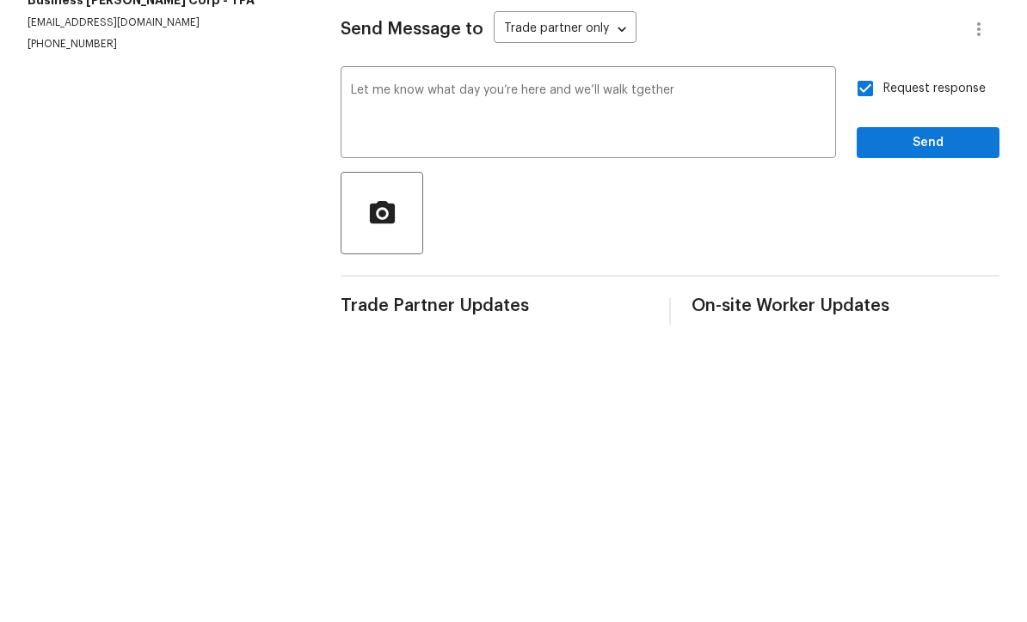
scroll to position [29, 0]
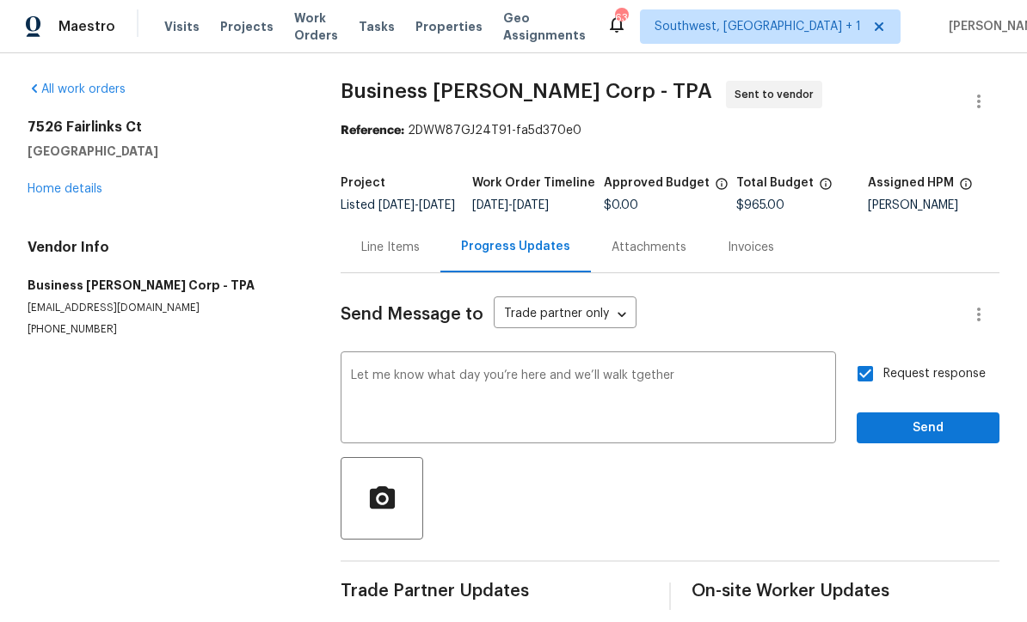
click at [654, 371] on textarea "Let me know what day you’re here and we’ll walk tgether" at bounding box center [588, 401] width 475 height 60
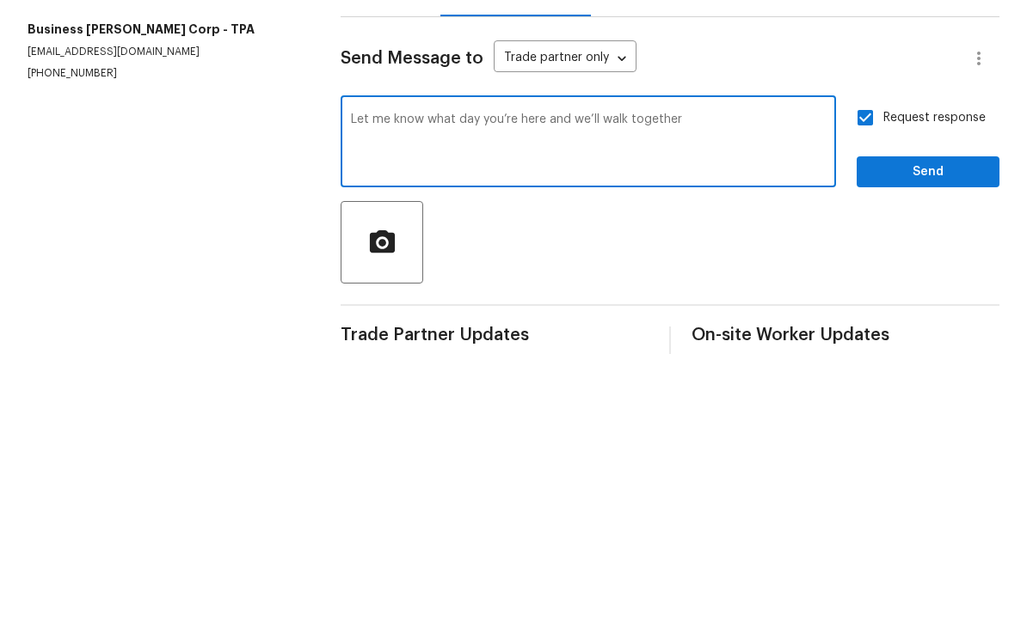
type textarea "Let me know what day you’re here and we’ll walk together"
click at [924, 414] on button "Send" at bounding box center [927, 430] width 143 height 32
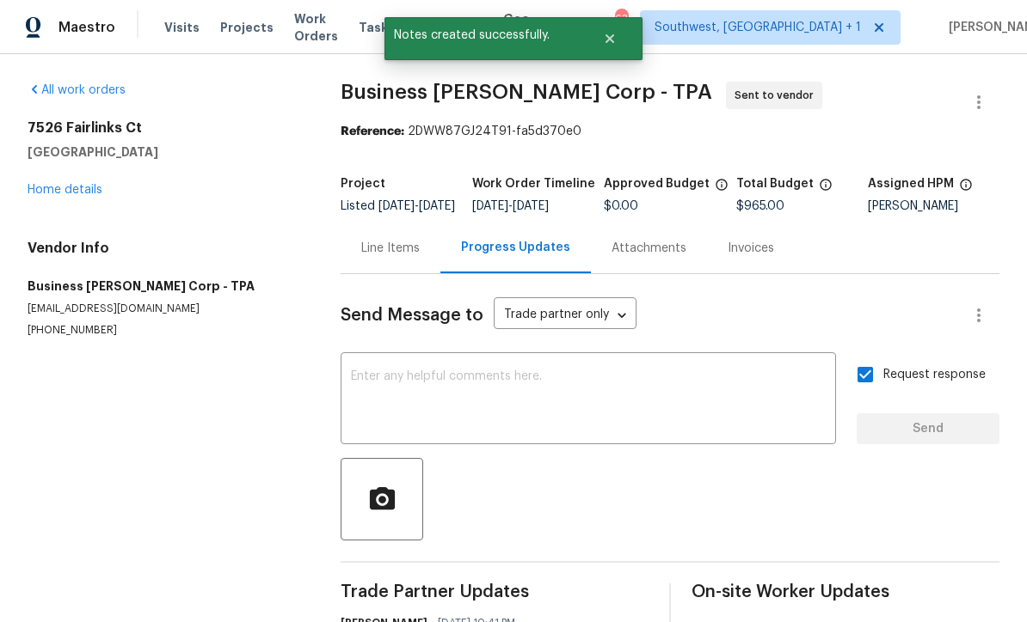
click at [38, 184] on link "Home details" at bounding box center [65, 190] width 75 height 12
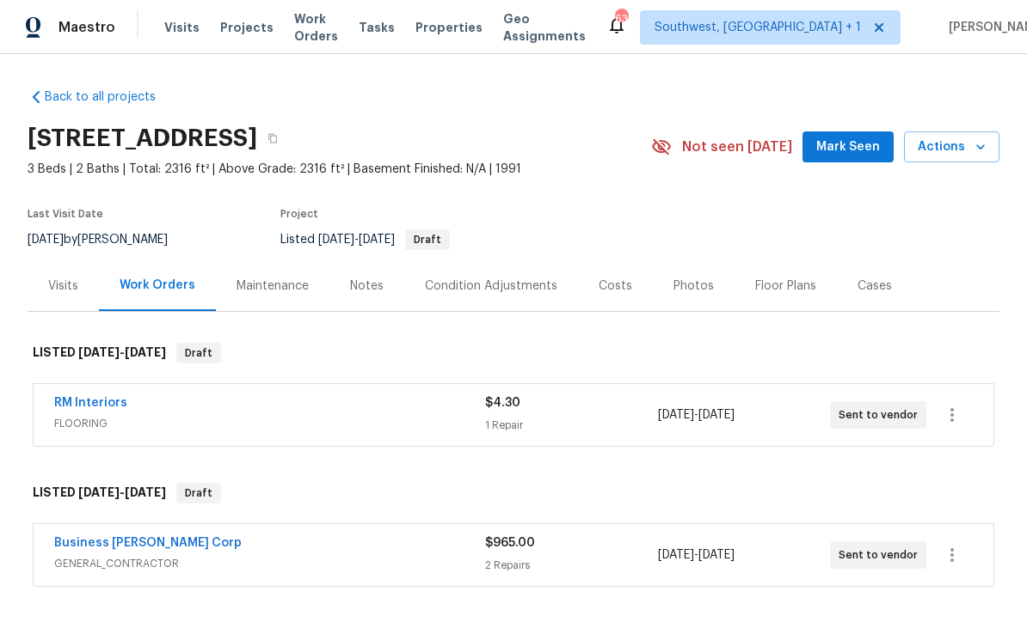
click at [228, 29] on span "Projects" at bounding box center [246, 27] width 53 height 17
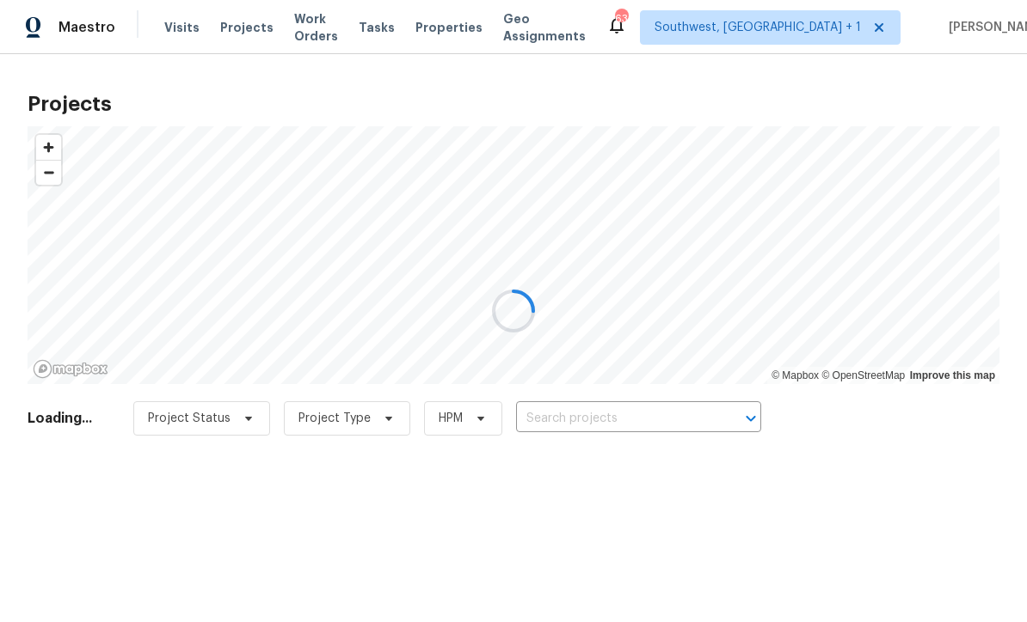
click at [674, 426] on div at bounding box center [513, 311] width 1027 height 622
click at [671, 432] on div at bounding box center [513, 311] width 1027 height 622
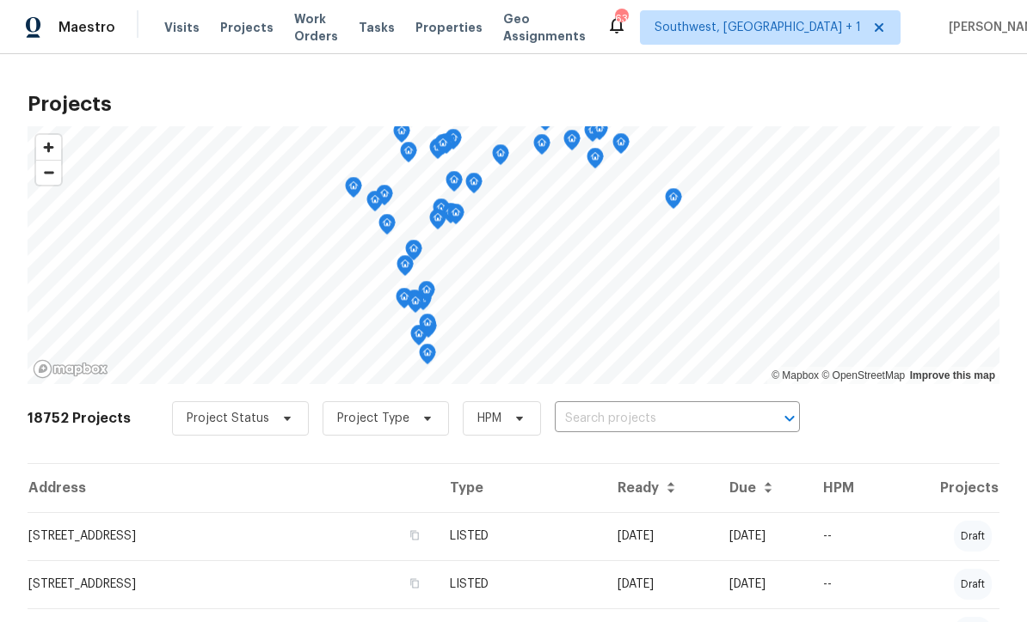
click at [652, 432] on input "text" at bounding box center [653, 419] width 197 height 27
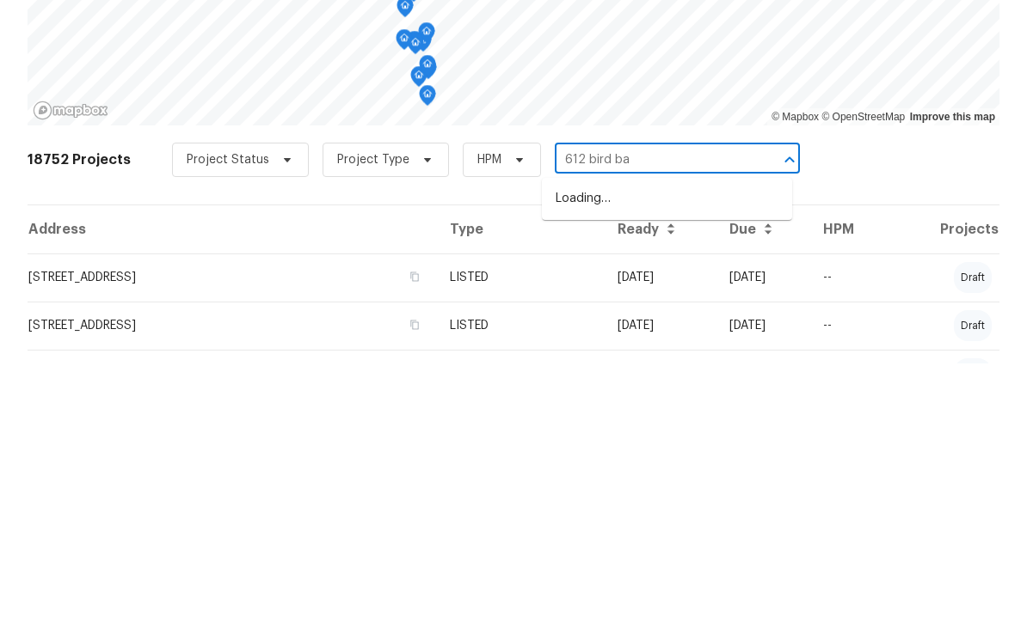
type input "612 bird bay"
click at [684, 444] on li "612 Bird Bay Dr S Apt 113, Venice, FL 34285" at bounding box center [667, 458] width 250 height 28
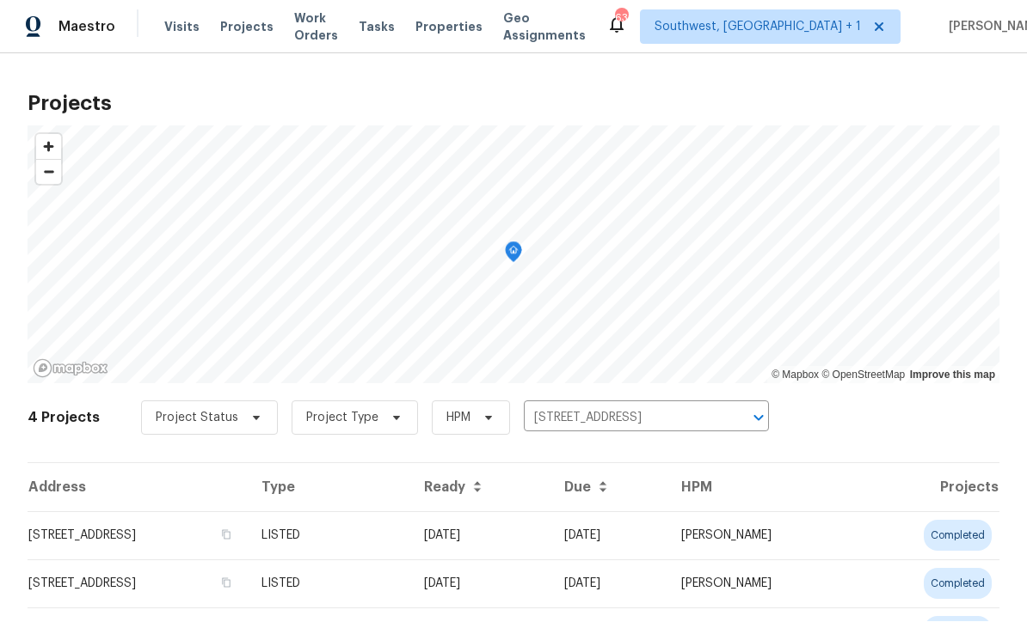
scroll to position [1, 0]
click at [550, 539] on td "04/28/25" at bounding box center [480, 536] width 140 height 48
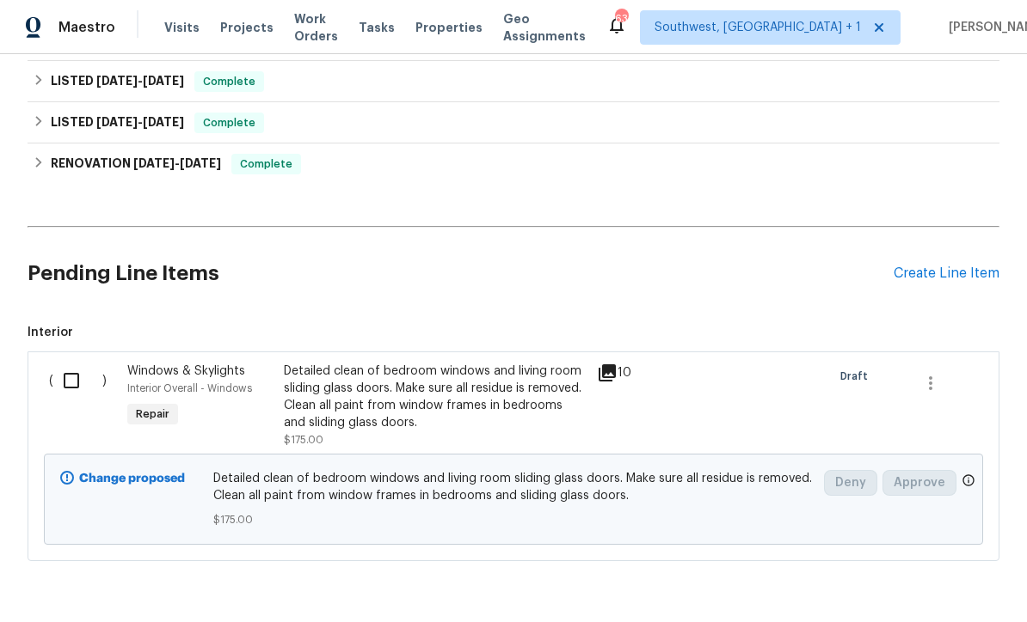
scroll to position [291, 0]
click at [59, 383] on input "checkbox" at bounding box center [77, 382] width 49 height 36
checkbox input "true"
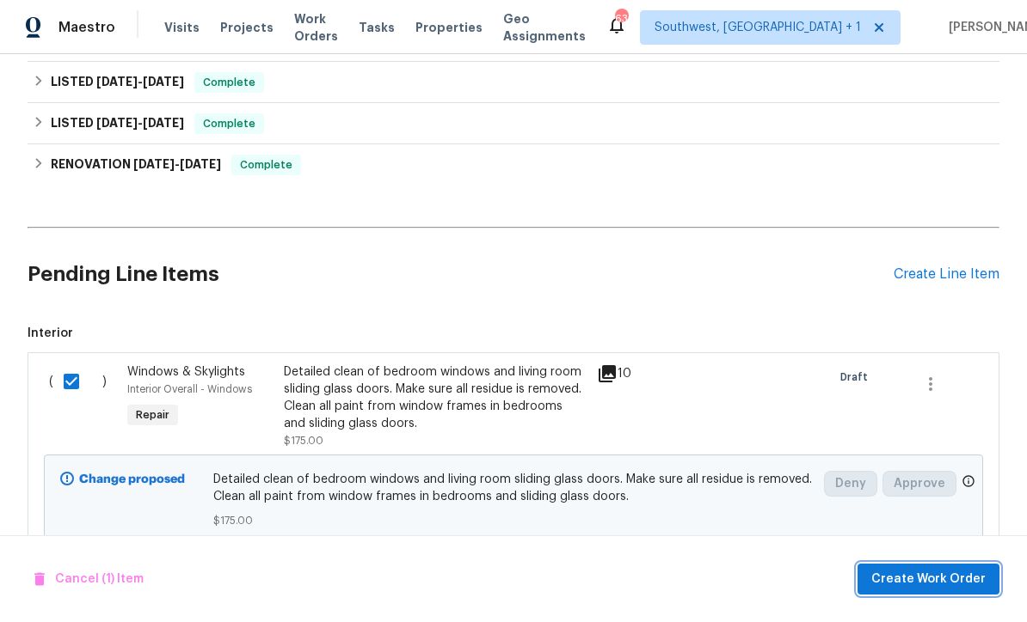
click at [906, 588] on span "Create Work Order" at bounding box center [928, 579] width 114 height 21
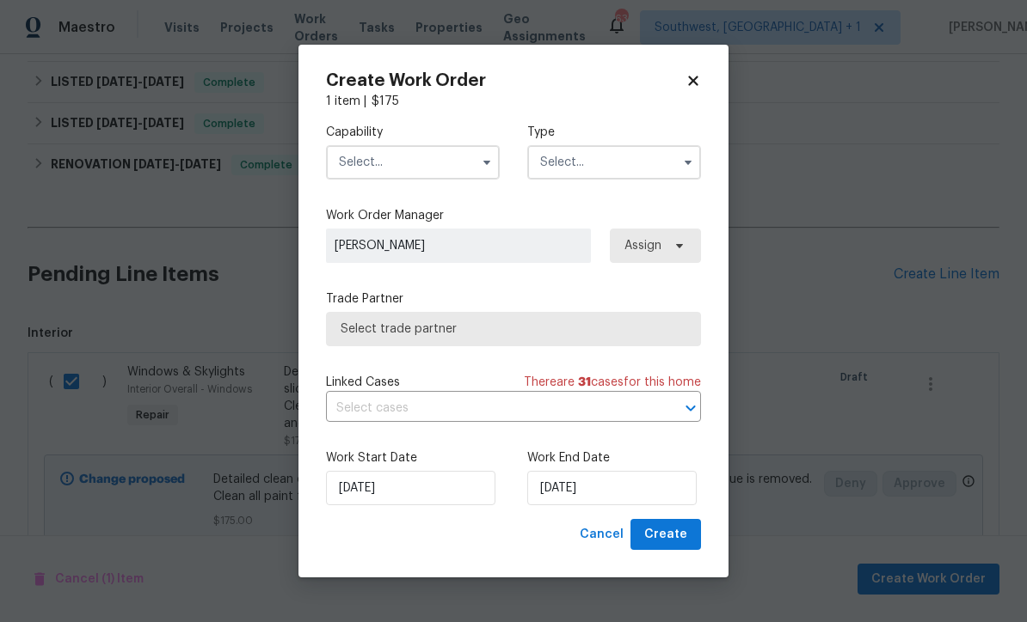
click at [416, 166] on input "text" at bounding box center [413, 162] width 174 height 34
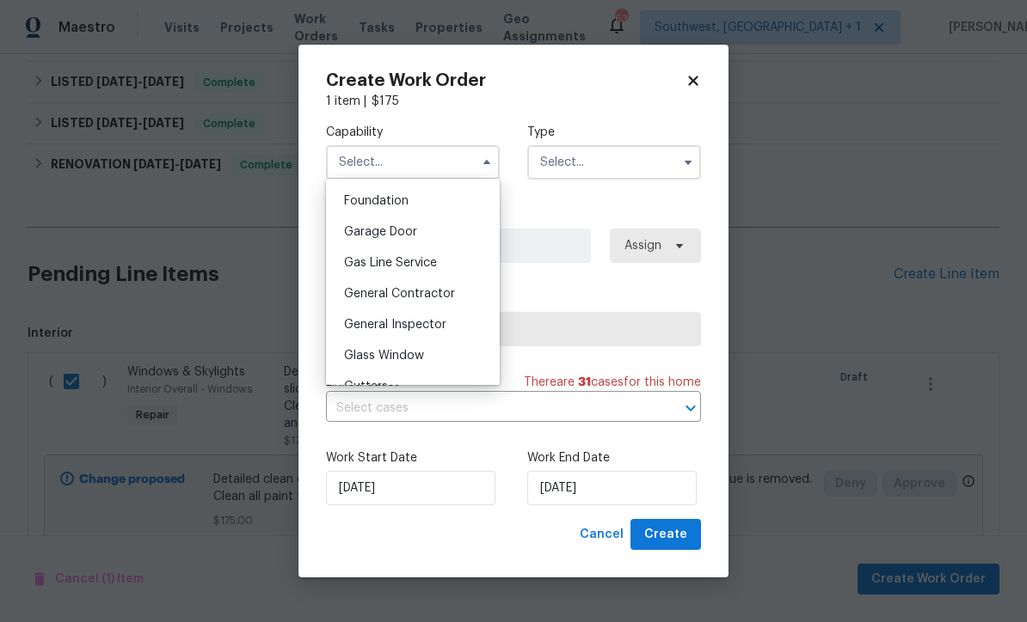
scroll to position [724, 0]
click at [462, 315] on div "General Inspector" at bounding box center [412, 327] width 165 height 31
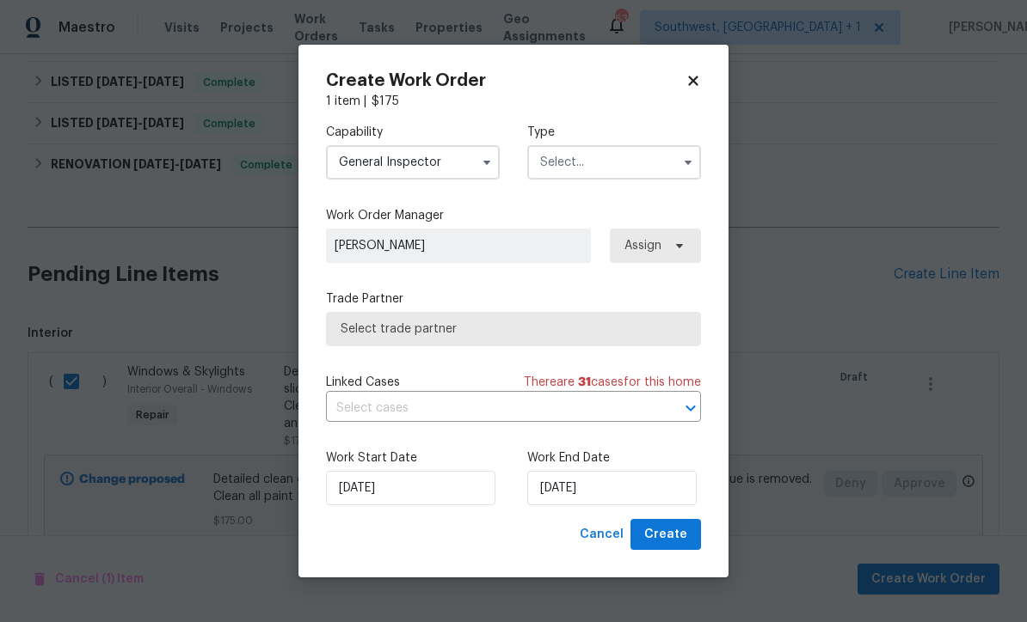
click at [459, 167] on input "General Inspector" at bounding box center [413, 162] width 174 height 34
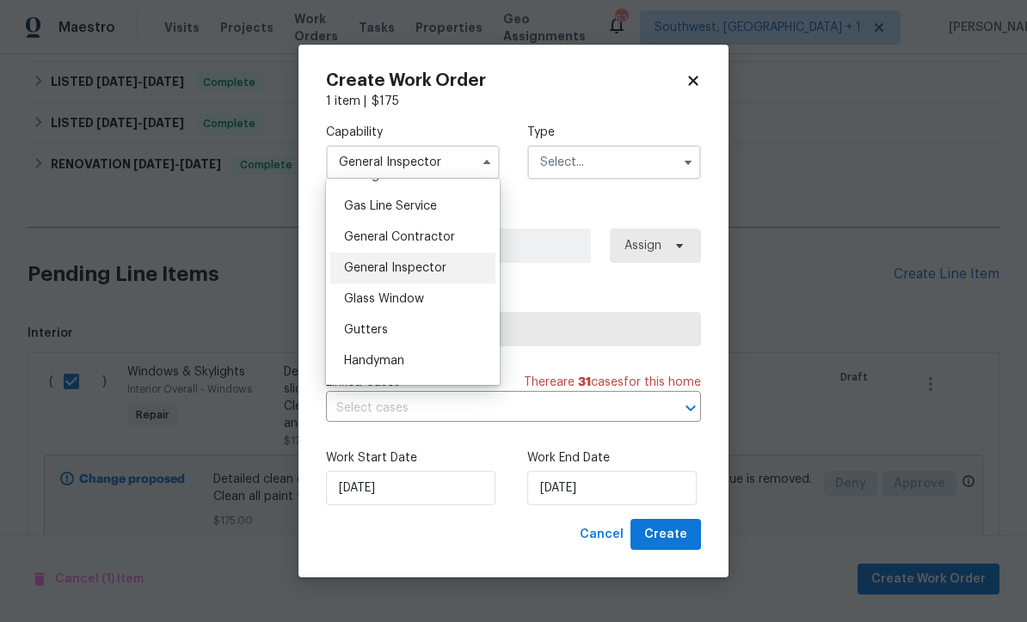
scroll to position [785, 0]
click at [467, 236] on div "General Contractor" at bounding box center [412, 235] width 165 height 31
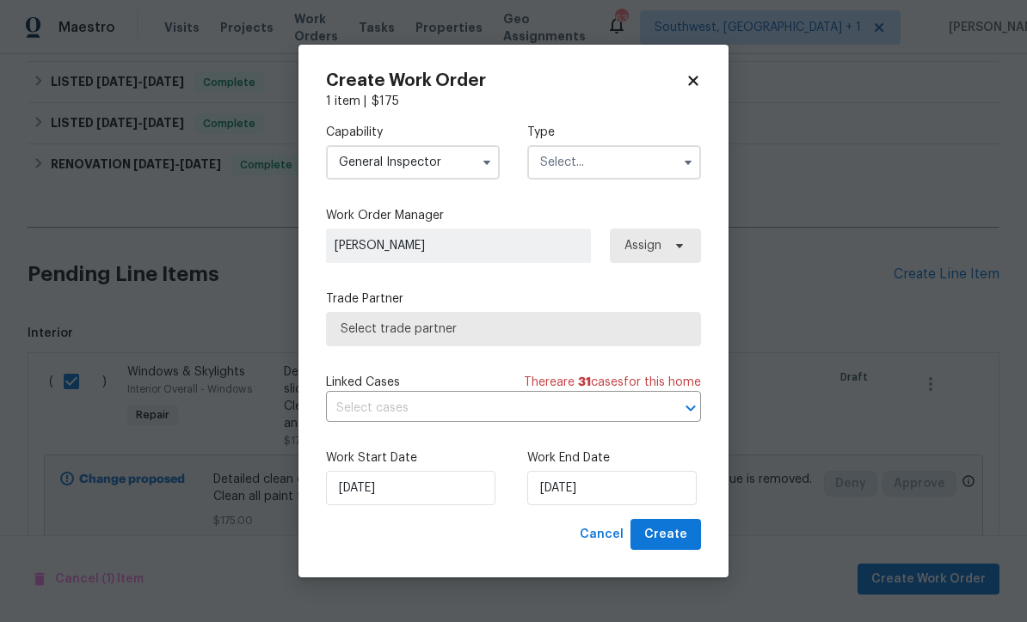
type input "General Contractor"
click at [647, 161] on input "text" at bounding box center [614, 162] width 174 height 34
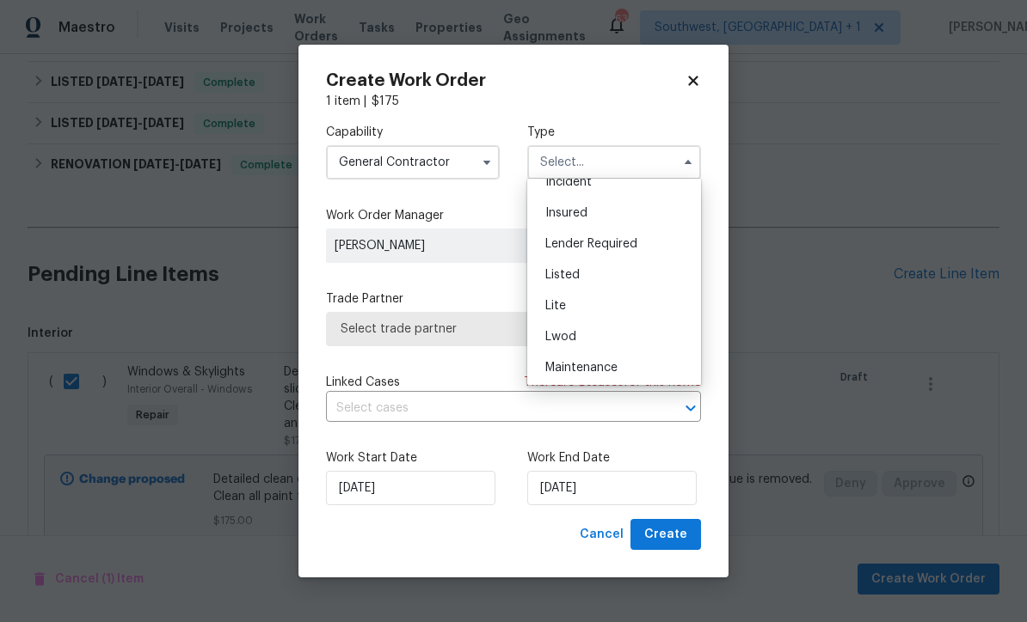
scroll to position [107, 0]
click at [589, 283] on div "Listed" at bounding box center [613, 277] width 165 height 31
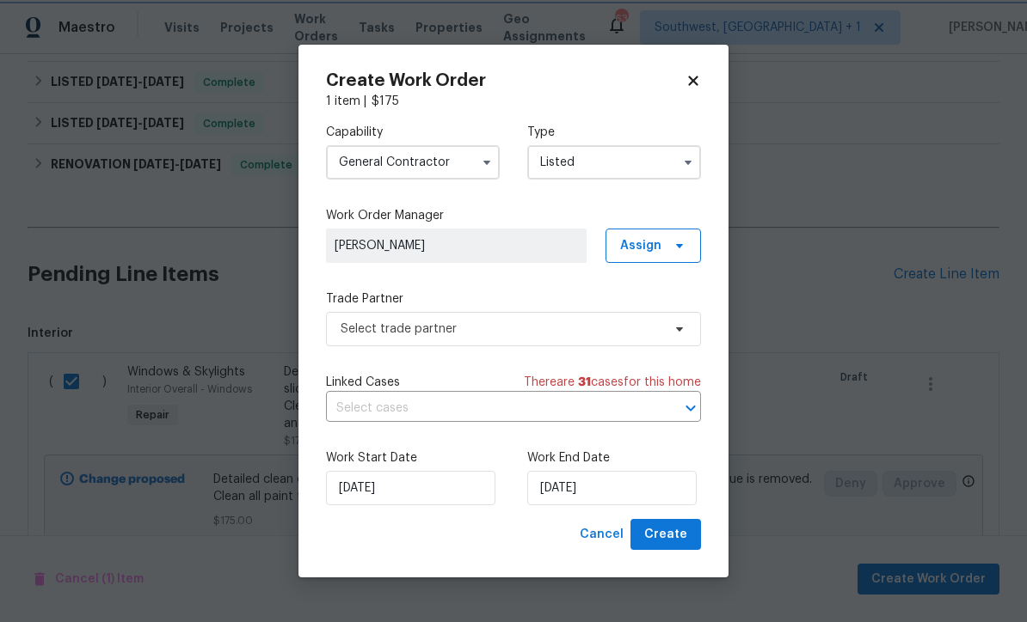
type input "Listed"
click at [663, 246] on span "Assign" at bounding box center [652, 246] width 95 height 34
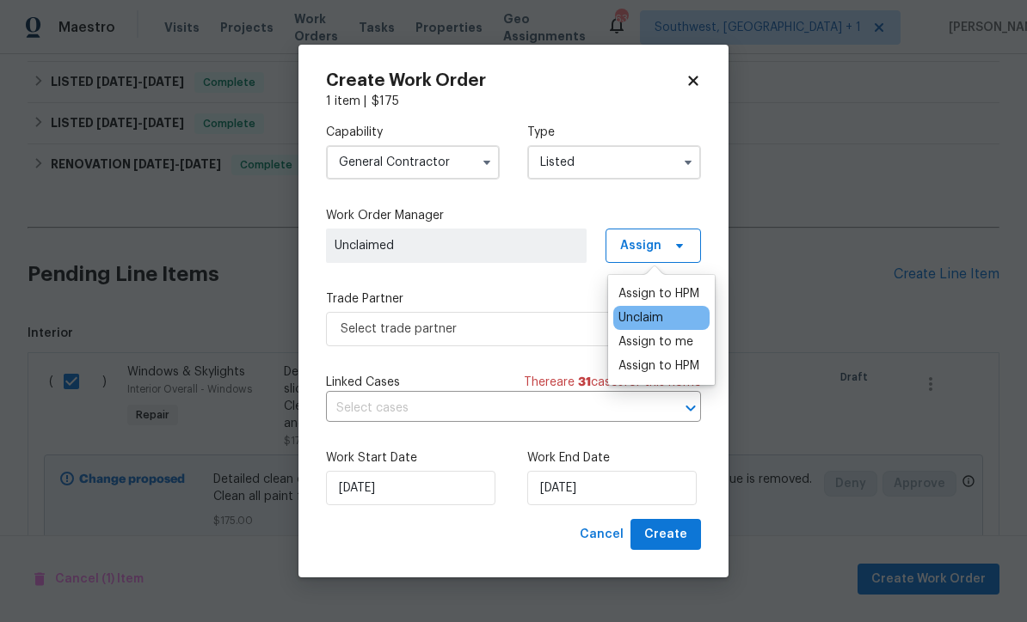
click at [675, 340] on div "Assign to me" at bounding box center [655, 342] width 75 height 17
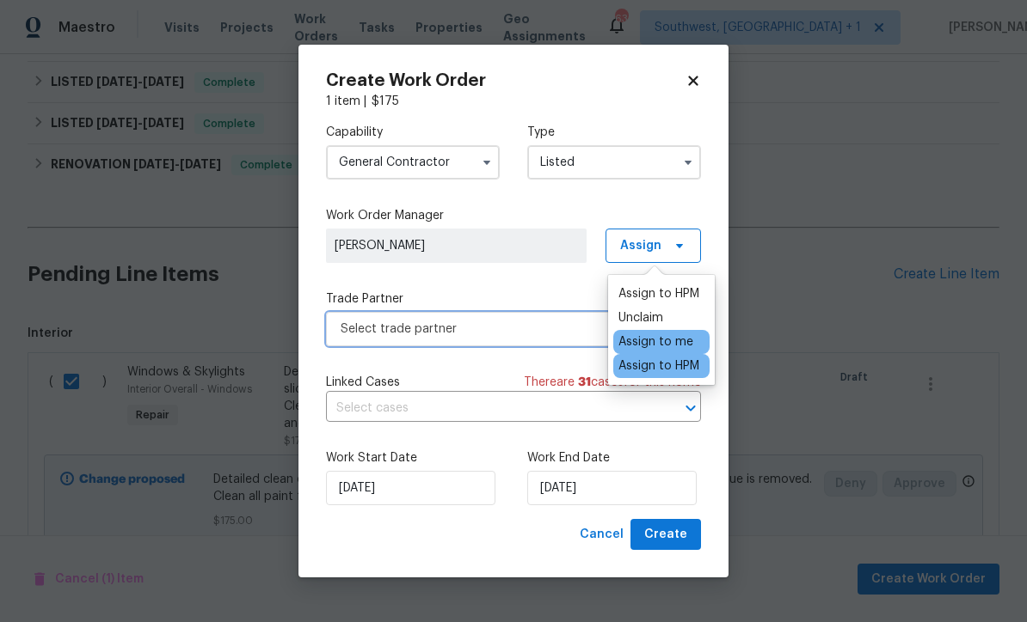
click at [550, 331] on span "Select trade partner" at bounding box center [500, 329] width 321 height 17
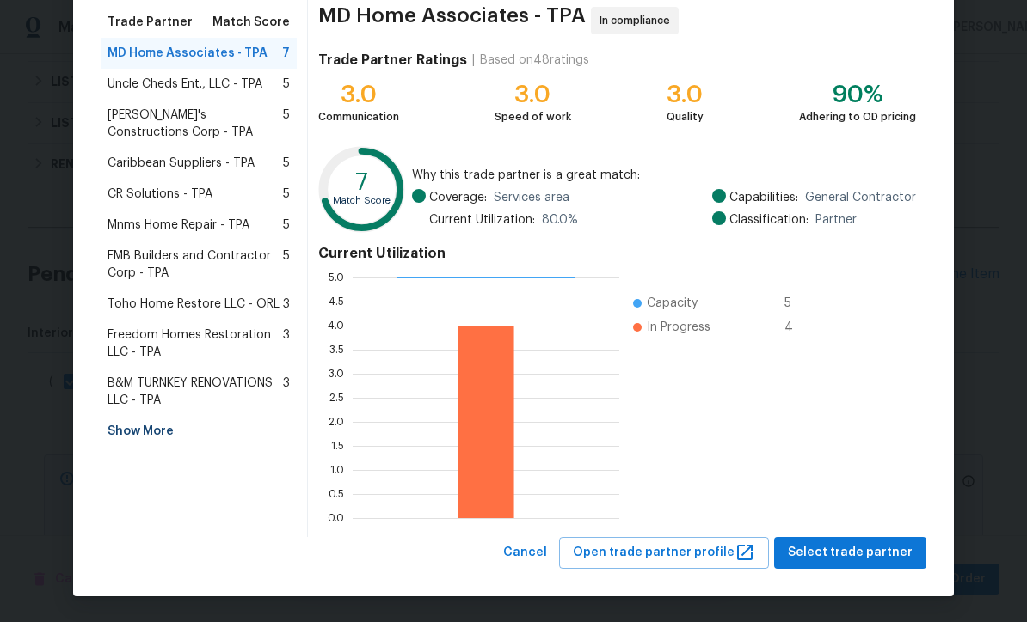
scroll to position [136, 0]
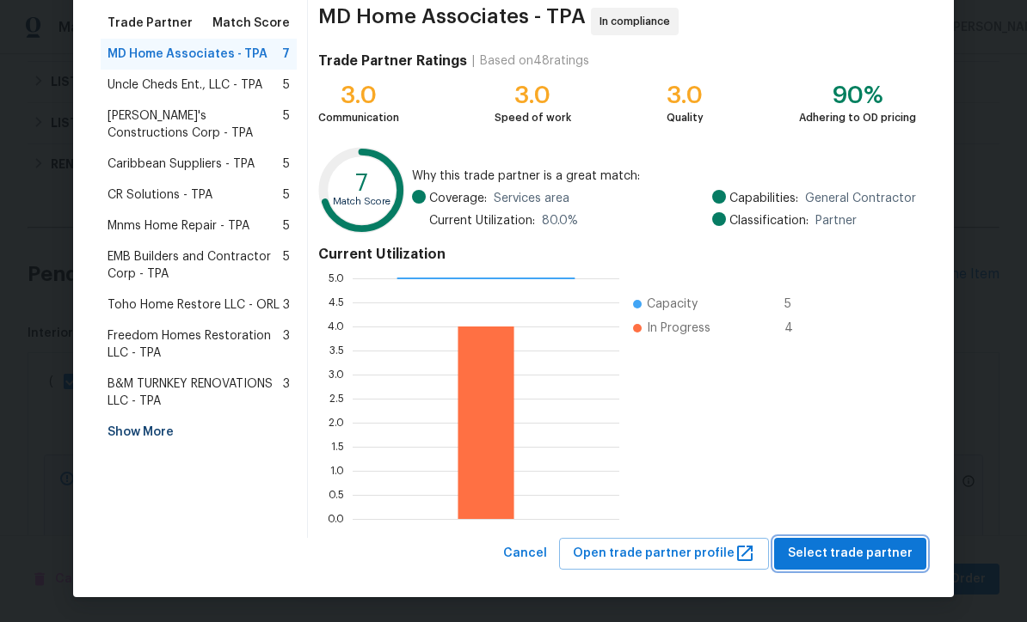
click at [858, 565] on button "Select trade partner" at bounding box center [850, 554] width 152 height 32
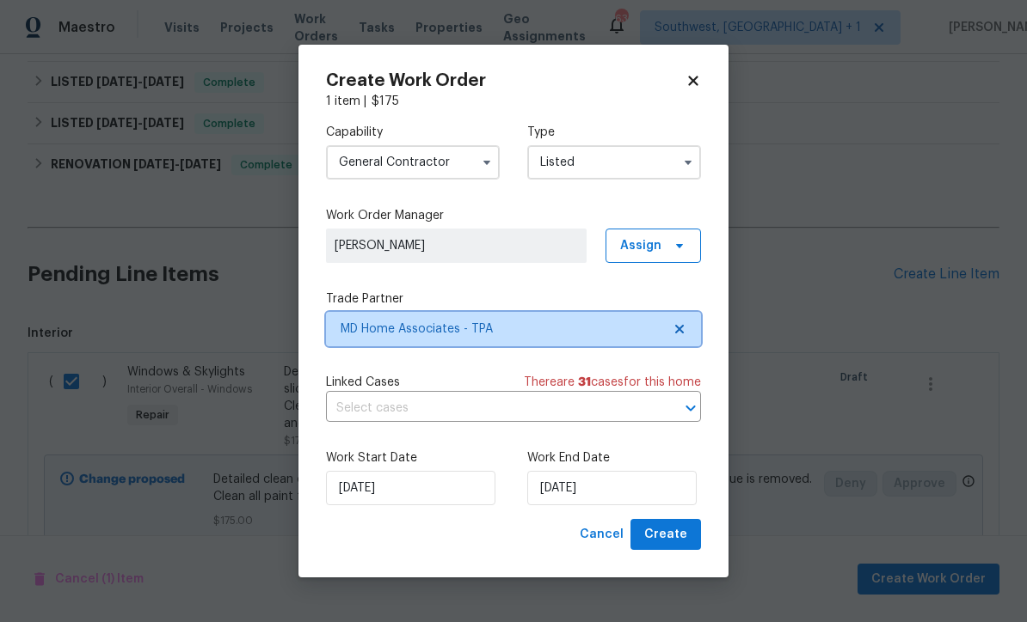
scroll to position [0, 0]
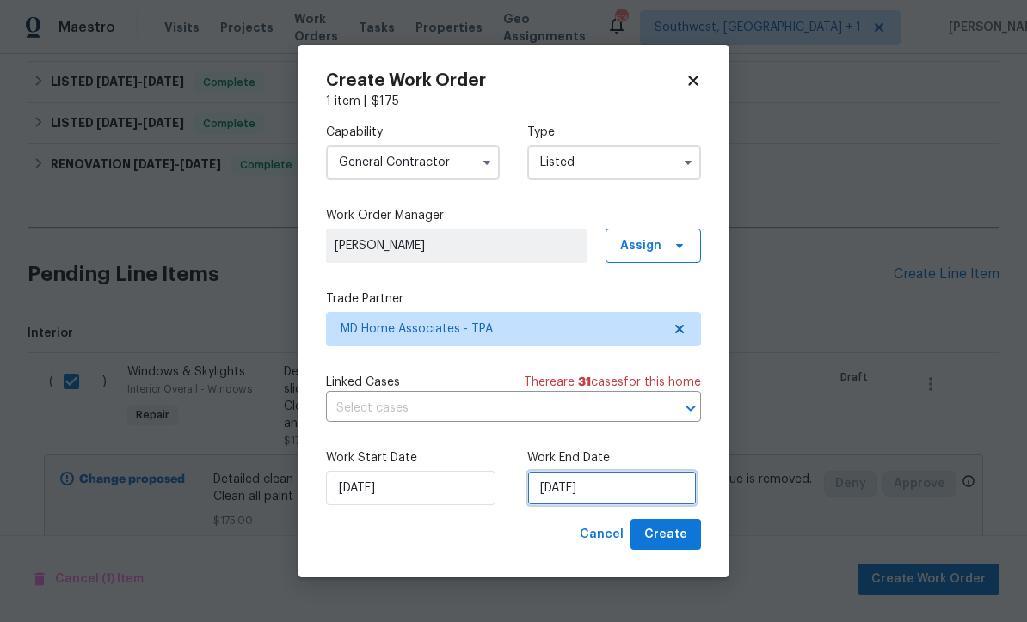
click at [623, 494] on input "8/18/2025" at bounding box center [611, 488] width 169 height 34
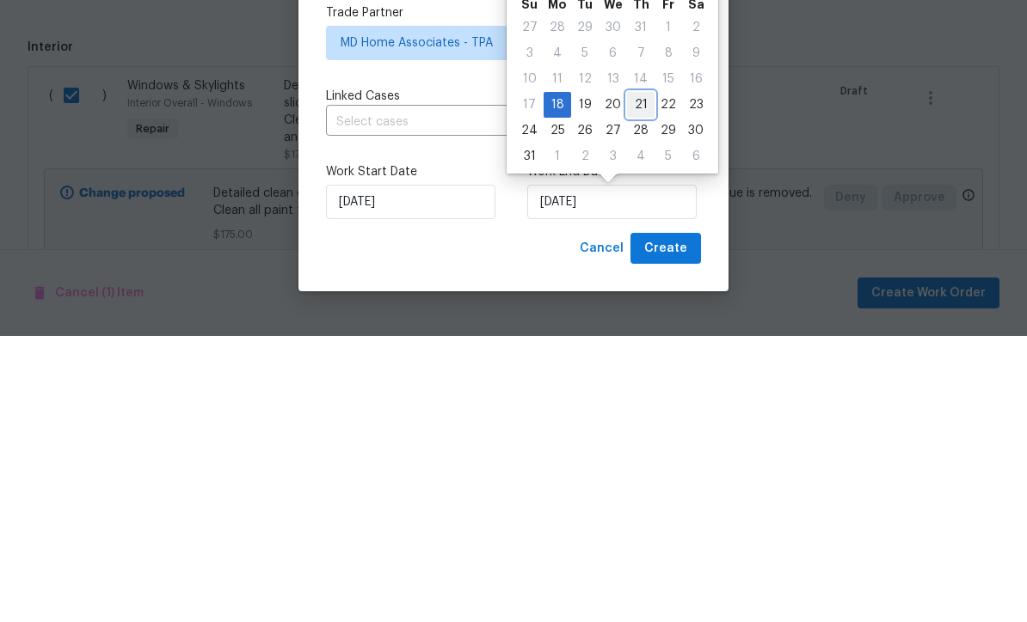
click at [633, 379] on div "21" at bounding box center [641, 391] width 28 height 24
type input "8/21/2025"
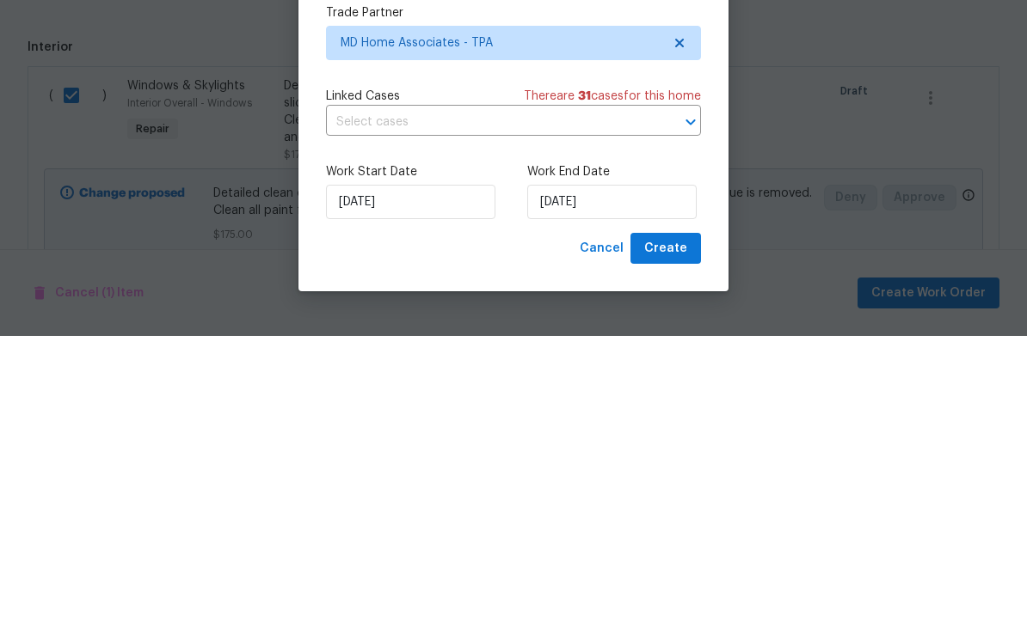
scroll to position [57, 0]
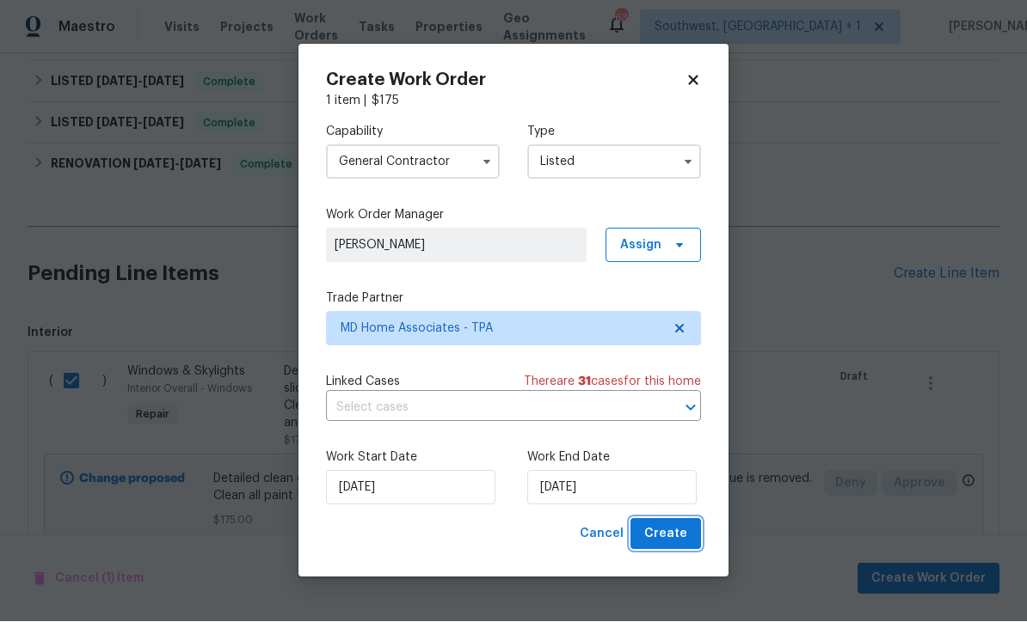
click at [665, 542] on span "Create" at bounding box center [665, 534] width 43 height 21
checkbox input "false"
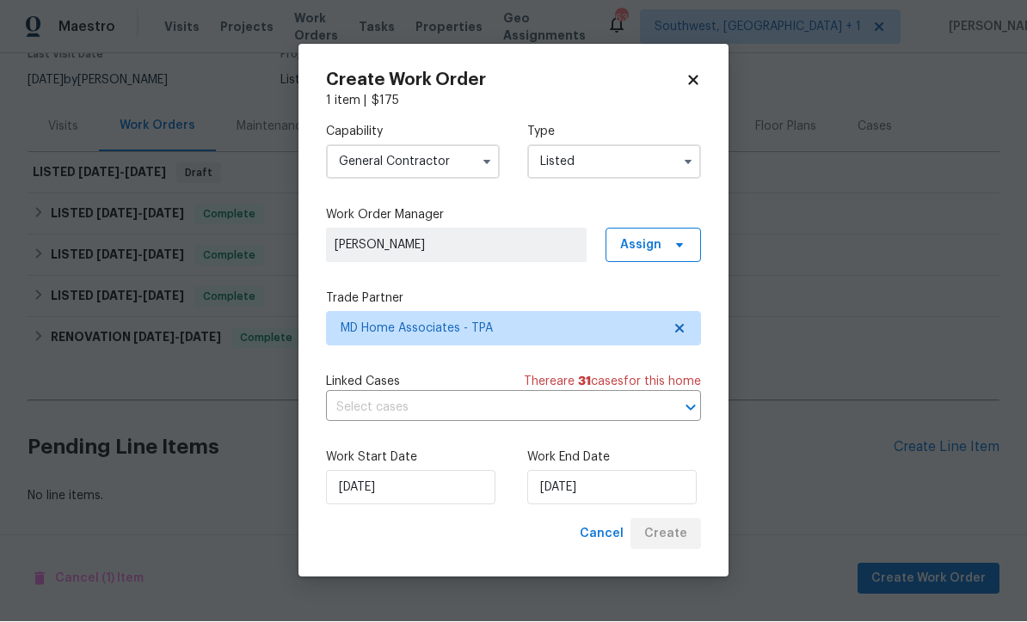
scroll to position [101, 0]
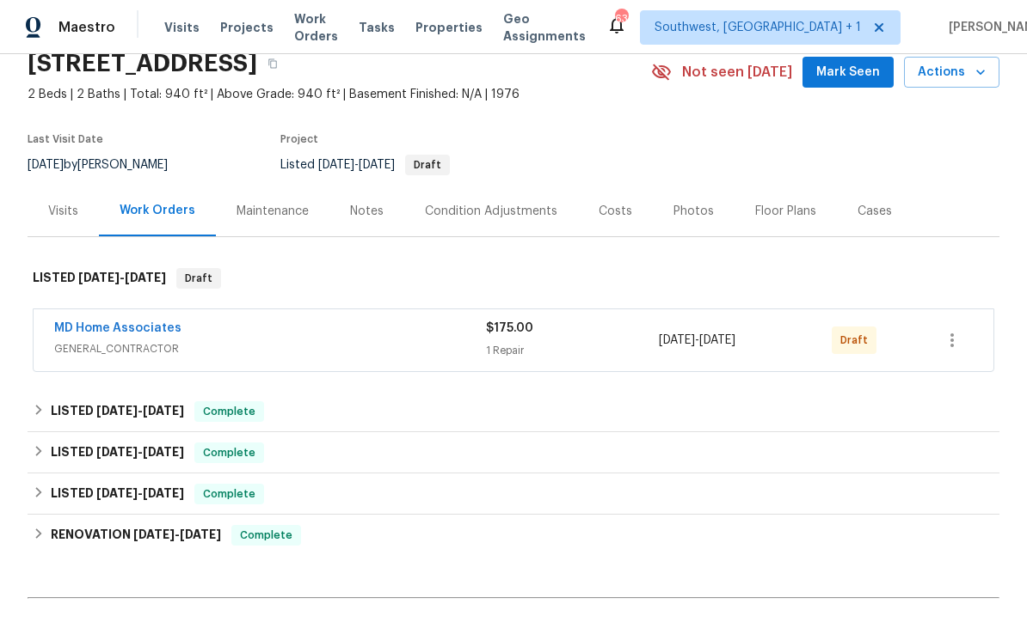
scroll to position [98, 0]
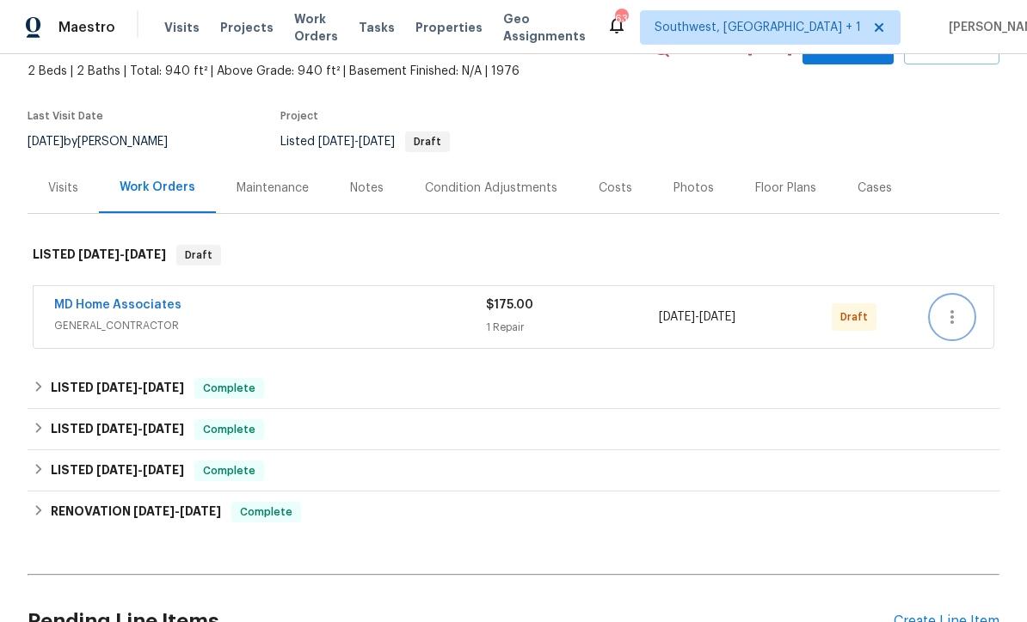
click at [947, 332] on button "button" at bounding box center [951, 317] width 41 height 41
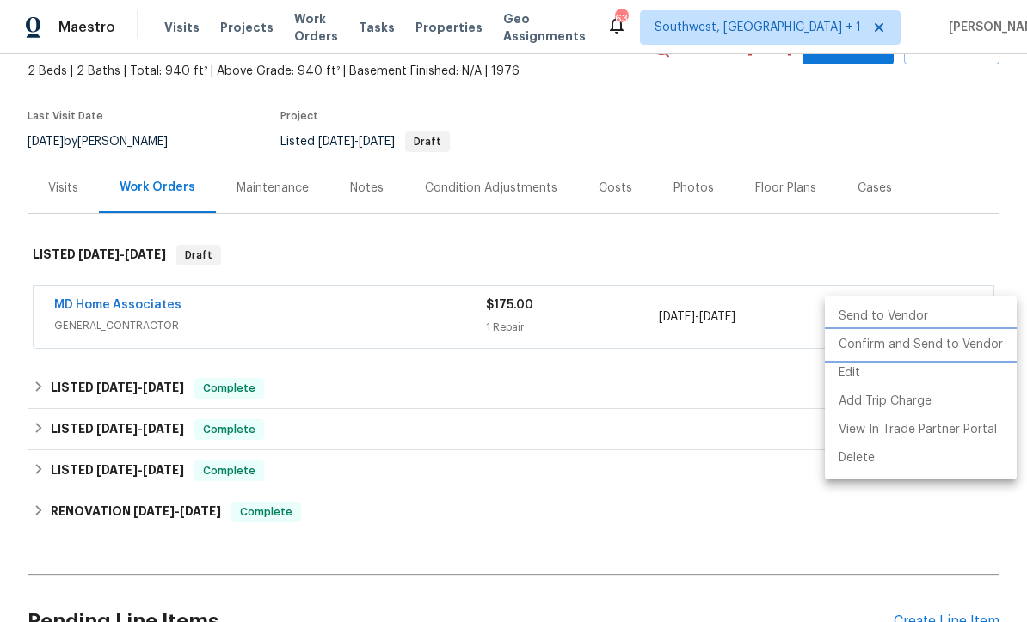
click at [949, 358] on li "Confirm and Send to Vendor" at bounding box center [921, 345] width 192 height 28
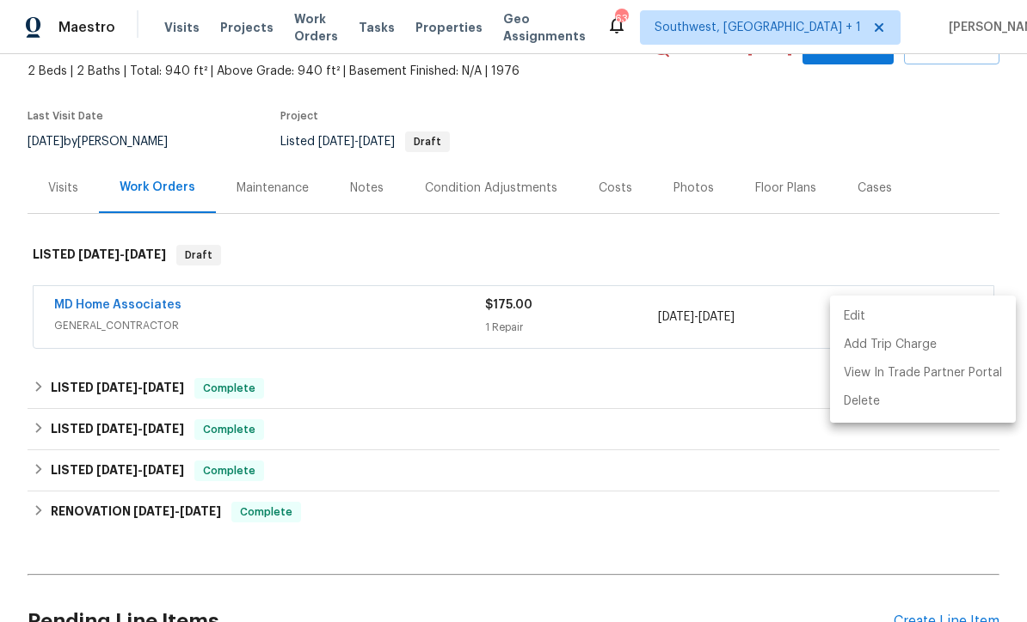
click at [837, 510] on div at bounding box center [513, 311] width 1027 height 622
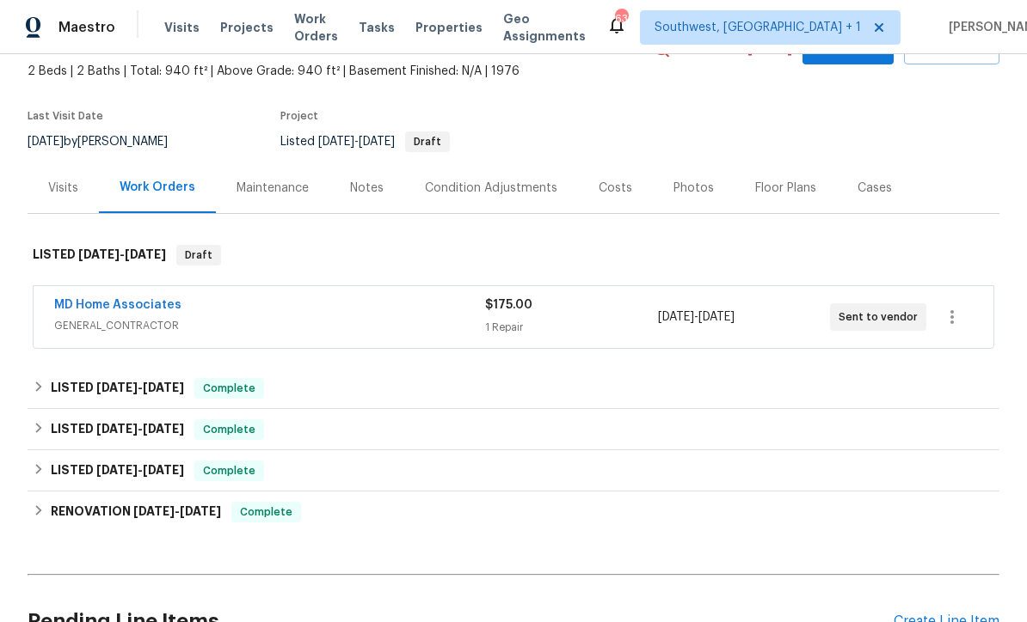
click at [691, 189] on div "Photos" at bounding box center [693, 188] width 40 height 17
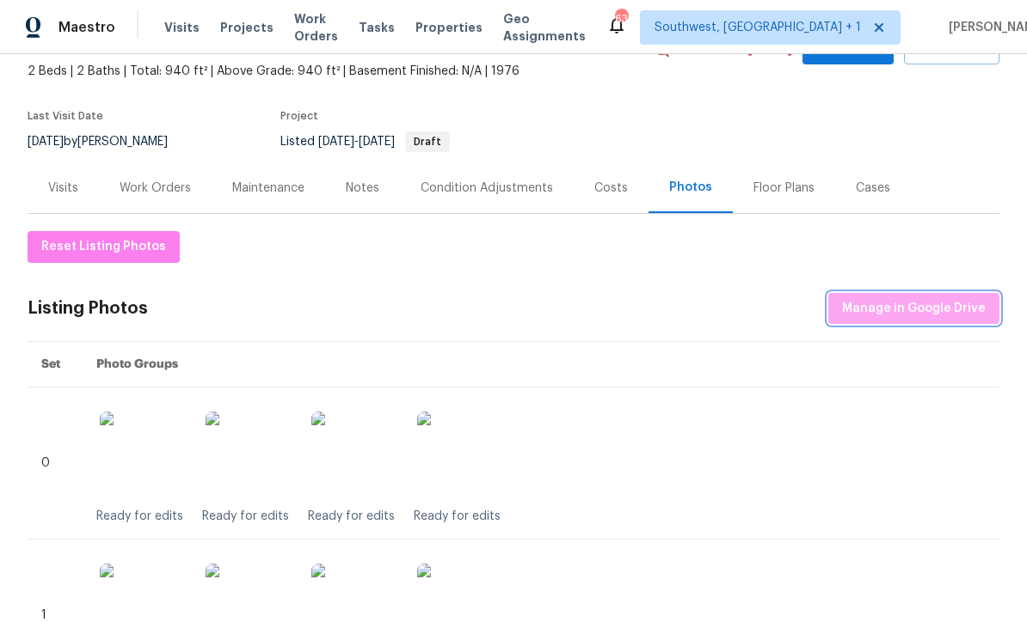
click at [937, 310] on span "Manage in Google Drive" at bounding box center [914, 308] width 144 height 21
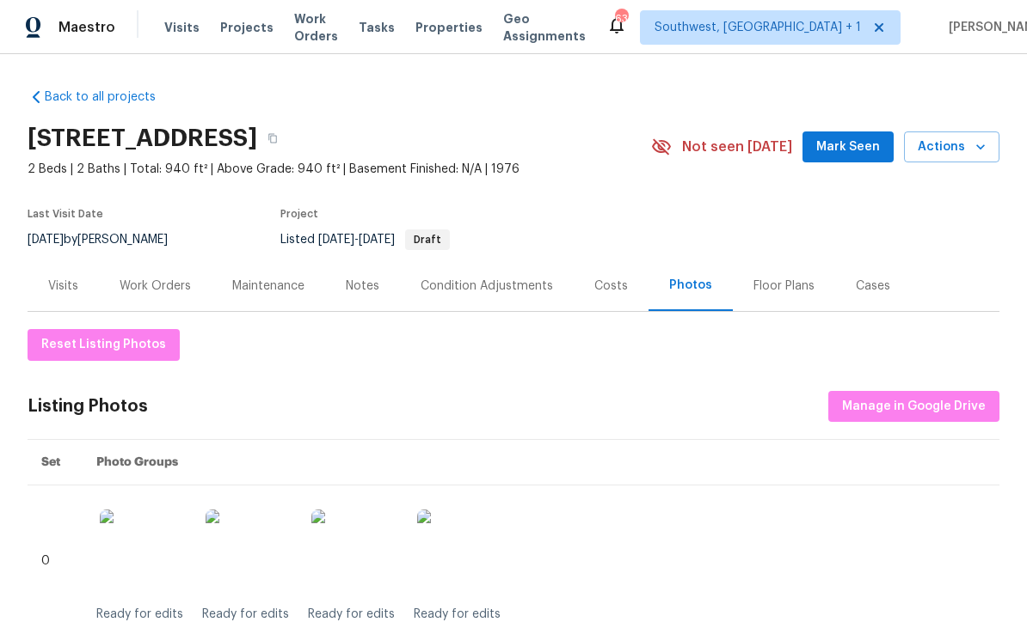
click at [181, 29] on span "Visits" at bounding box center [181, 27] width 35 height 17
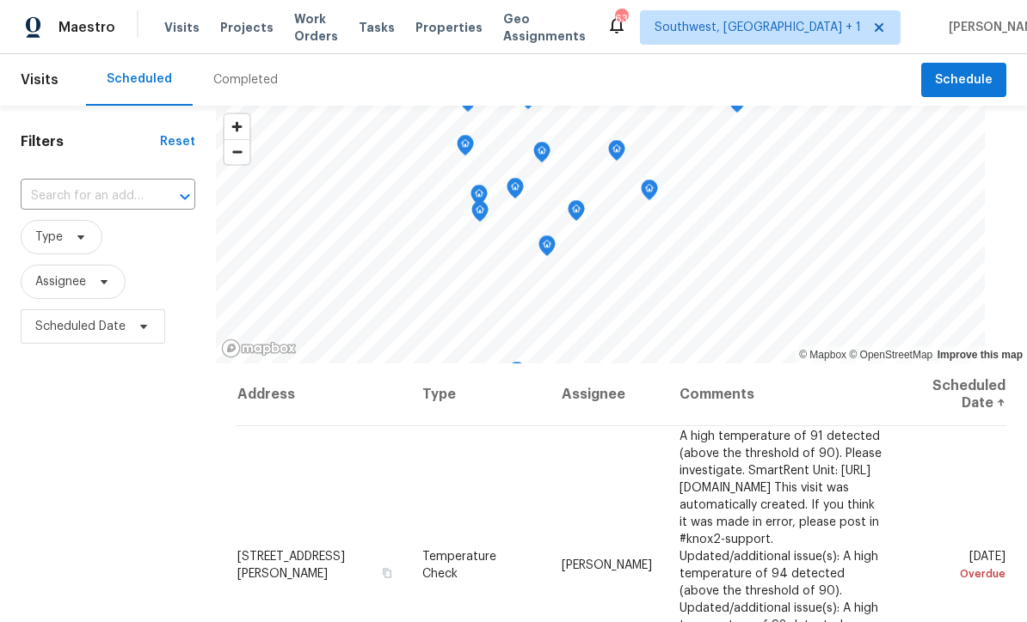
click at [138, 193] on input "text" at bounding box center [84, 196] width 126 height 27
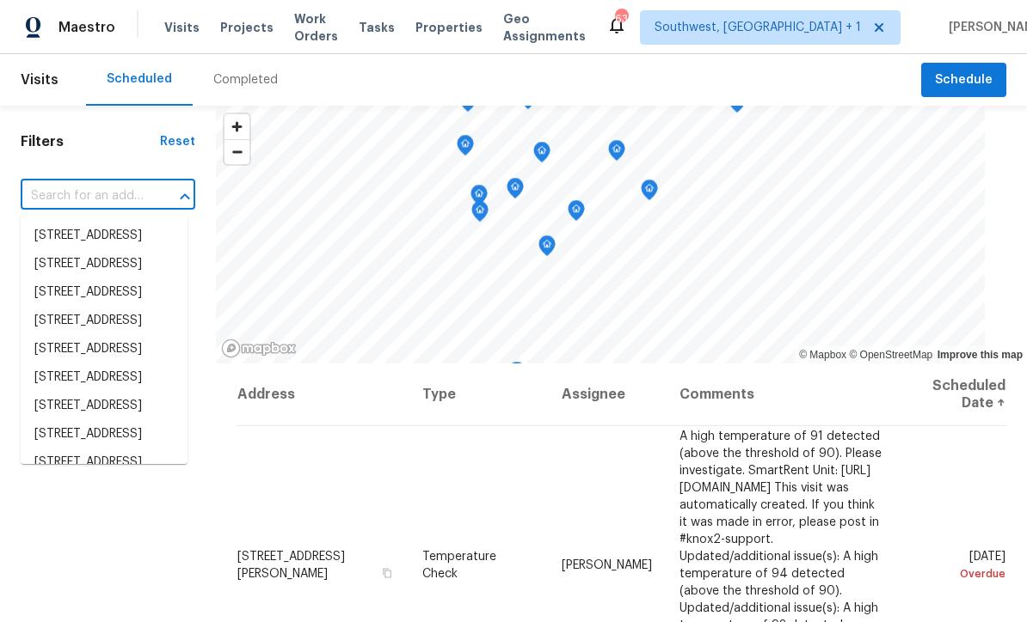
click at [141, 195] on div "​" at bounding box center [108, 196] width 175 height 27
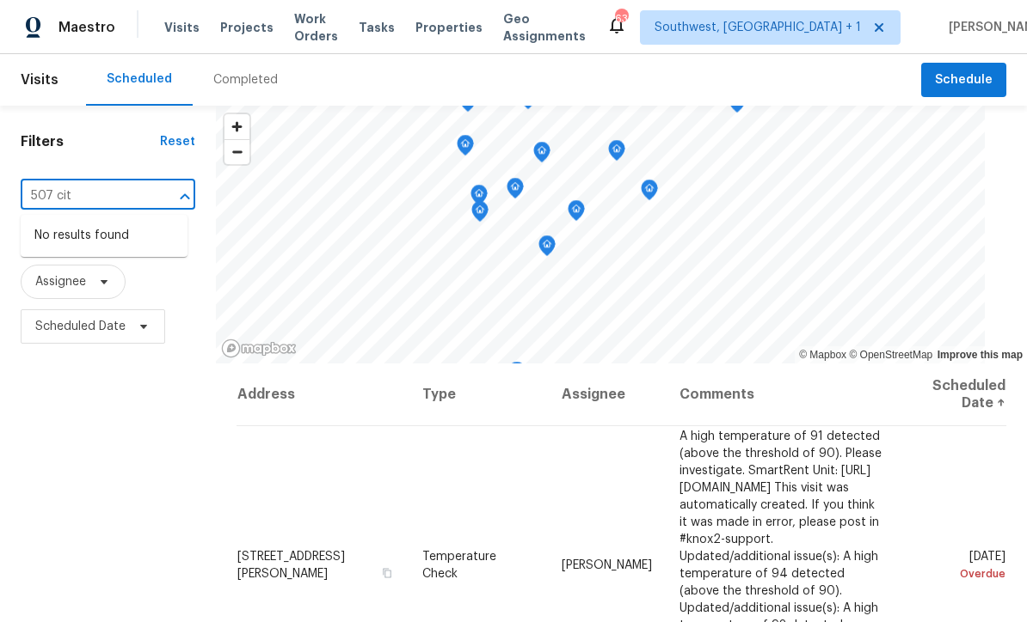
type input "507 ci"
click at [139, 237] on li "3507 Cincinnati Dr, Holiday, FL 34691" at bounding box center [104, 245] width 167 height 46
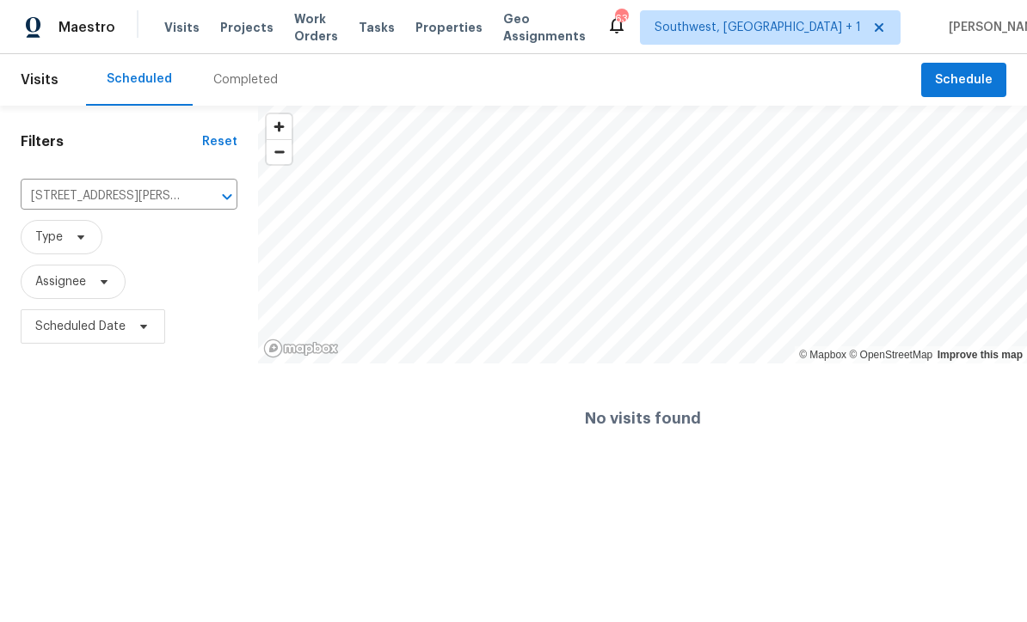
click at [148, 194] on input "3507 Cincinnati Dr, Holiday, FL 34691" at bounding box center [105, 196] width 169 height 27
type input "507 circ"
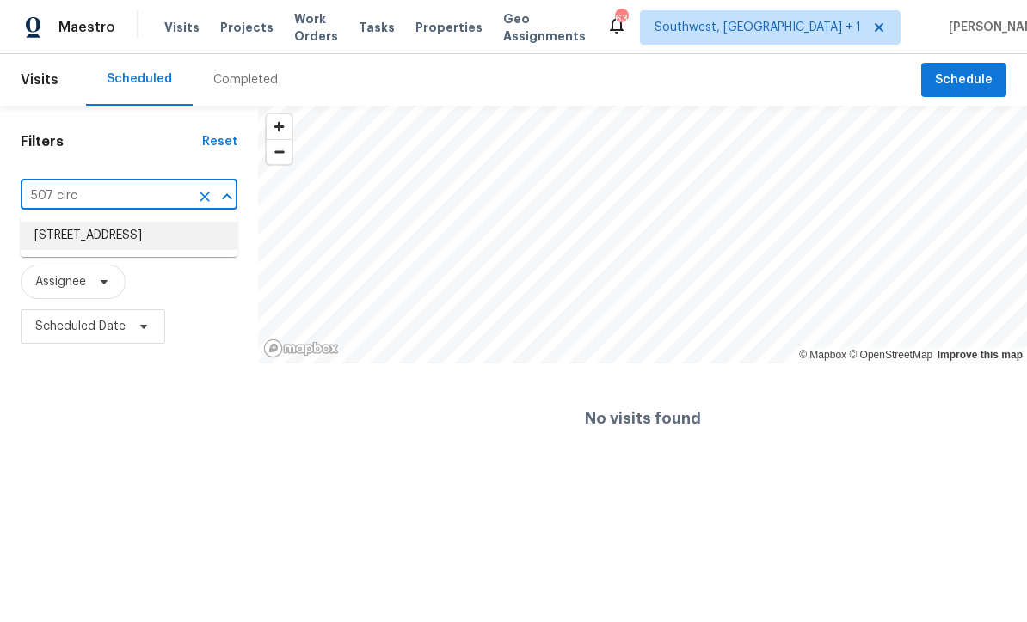
click at [159, 242] on li "507 Circlewood Dr Unit O2, Venice, FL 34293" at bounding box center [129, 236] width 217 height 28
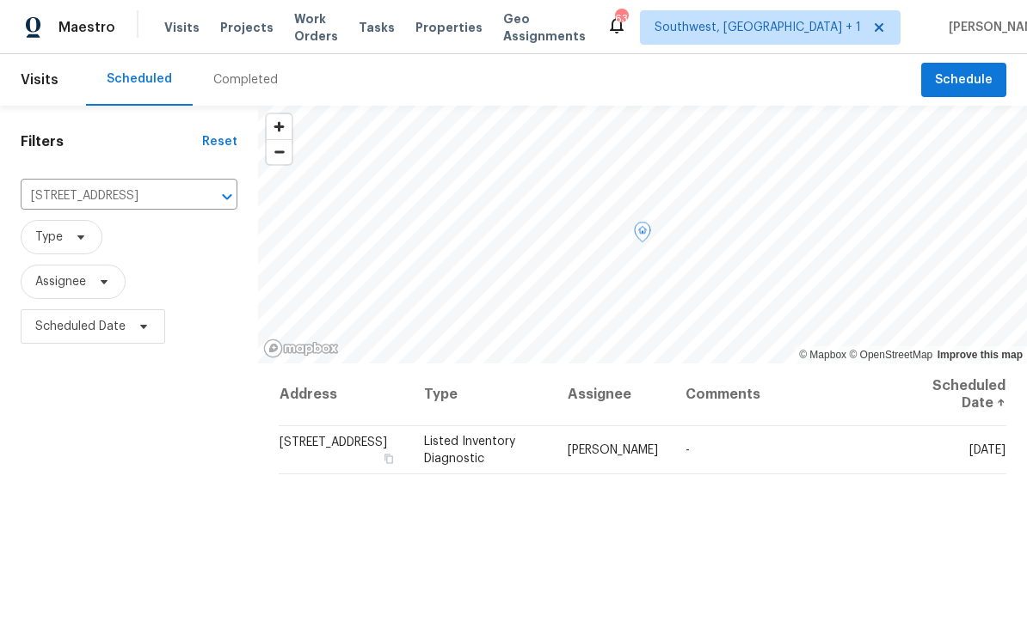
click at [0, 0] on icon at bounding box center [0, 0] width 0 height 0
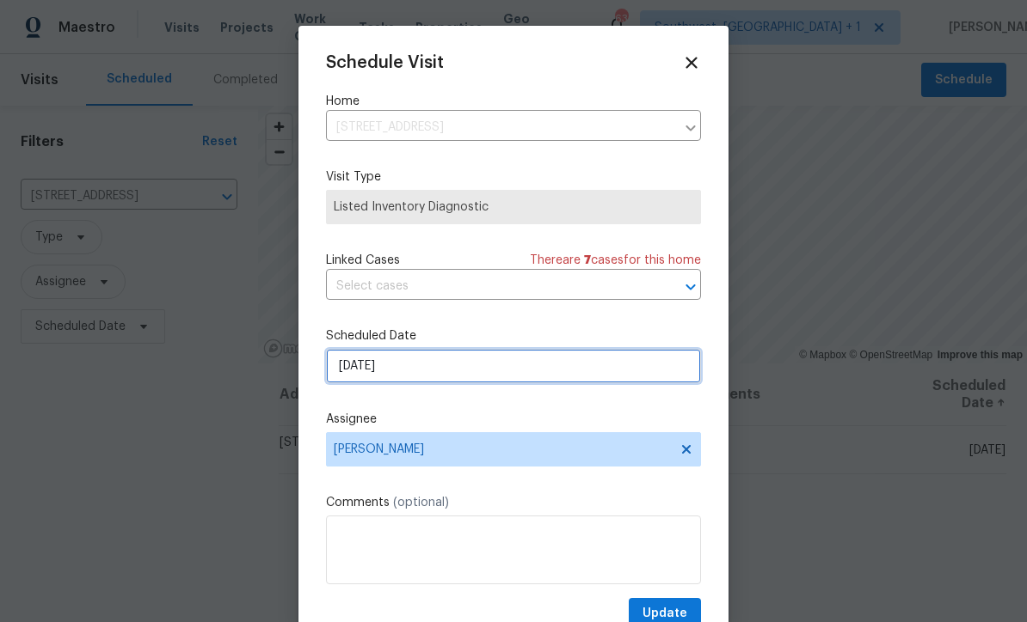
click at [499, 373] on input "[DATE]" at bounding box center [513, 366] width 375 height 34
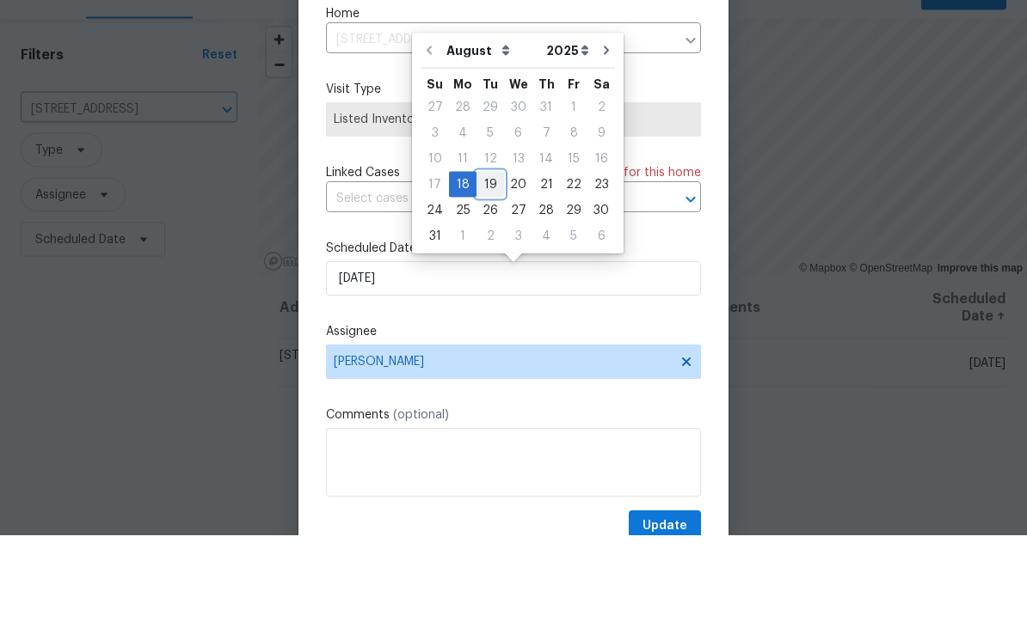
click at [492, 260] on div "19" at bounding box center [490, 272] width 28 height 24
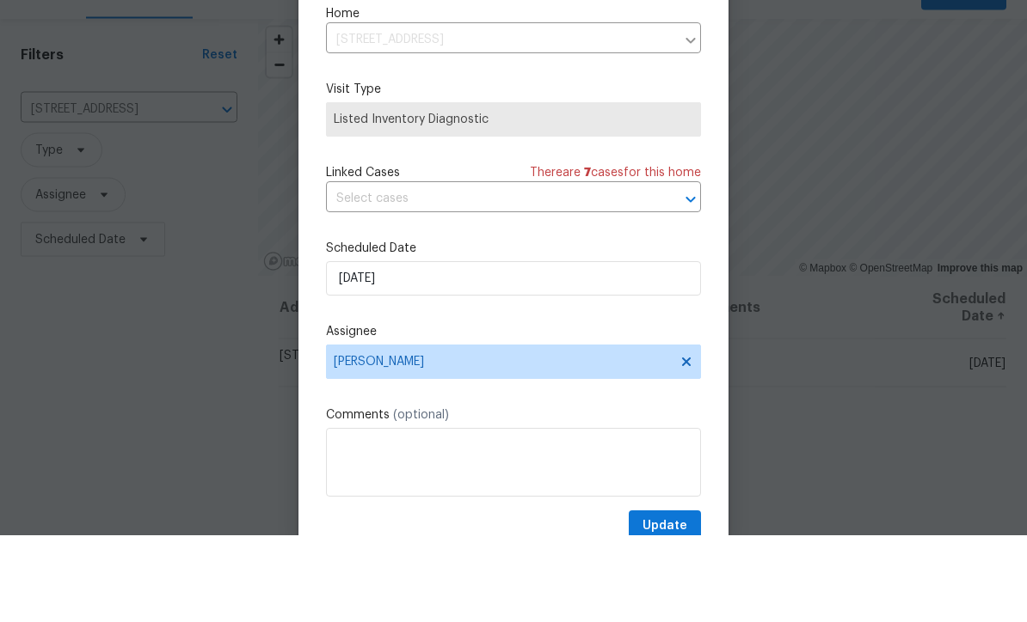
type input "8/19/2025"
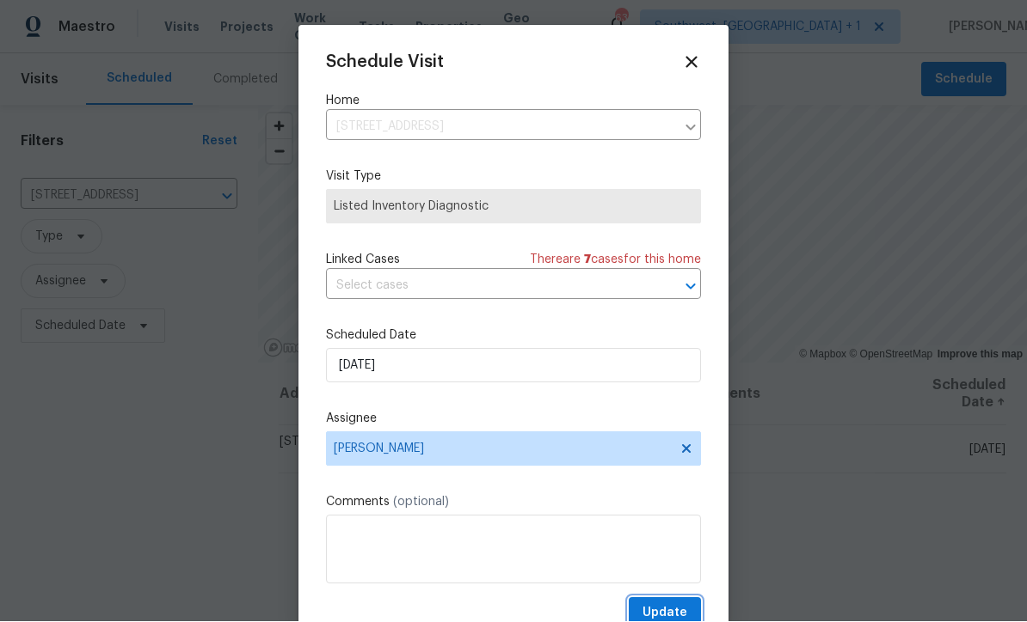
click at [667, 609] on span "Update" at bounding box center [664, 614] width 45 height 21
